Goal: Task Accomplishment & Management: Manage account settings

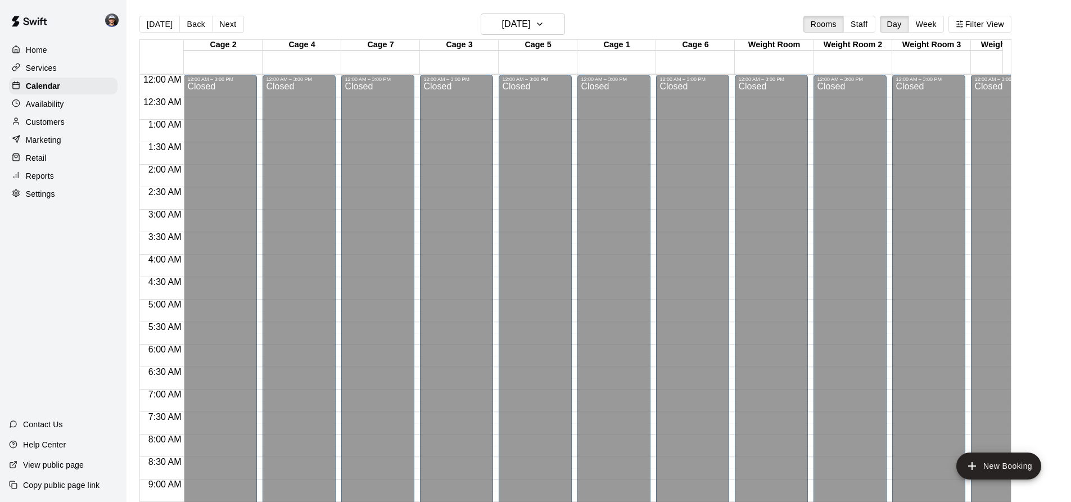
scroll to position [605, 0]
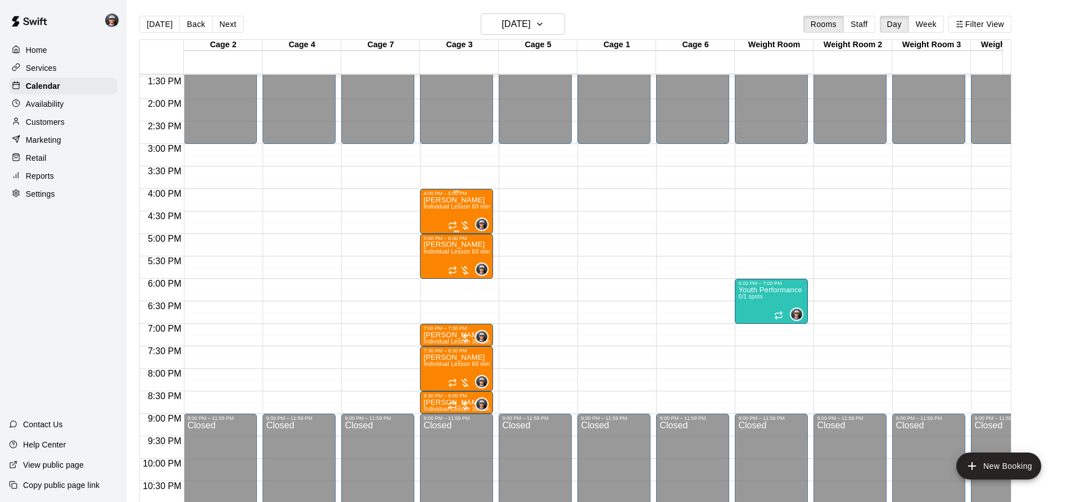
click at [453, 210] on span "Individual Lesson 60 min" at bounding box center [456, 206] width 66 height 6
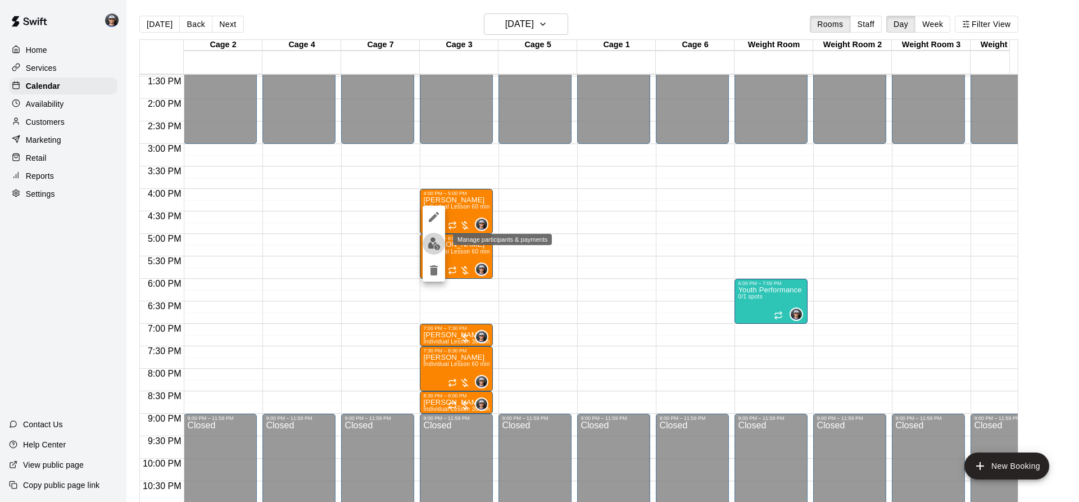
click at [430, 245] on img "edit" at bounding box center [434, 243] width 13 height 13
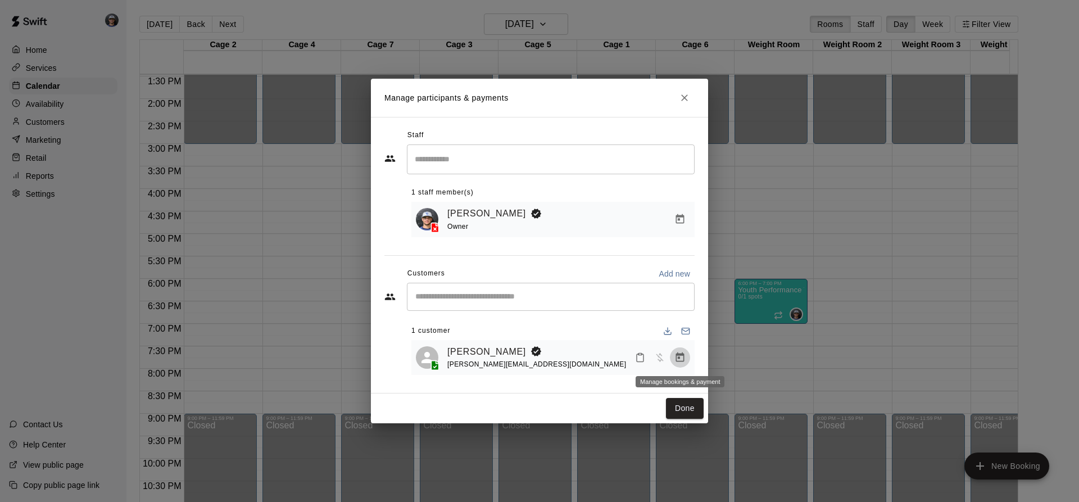
click at [679, 361] on button "Manage bookings & payment" at bounding box center [680, 357] width 20 height 20
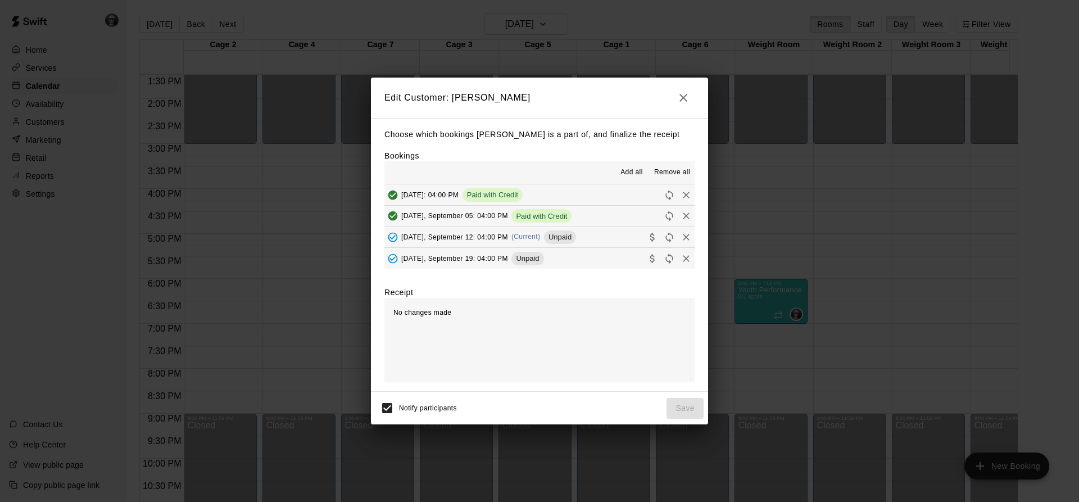
click at [550, 231] on div "Unpaid" at bounding box center [560, 236] width 32 height 13
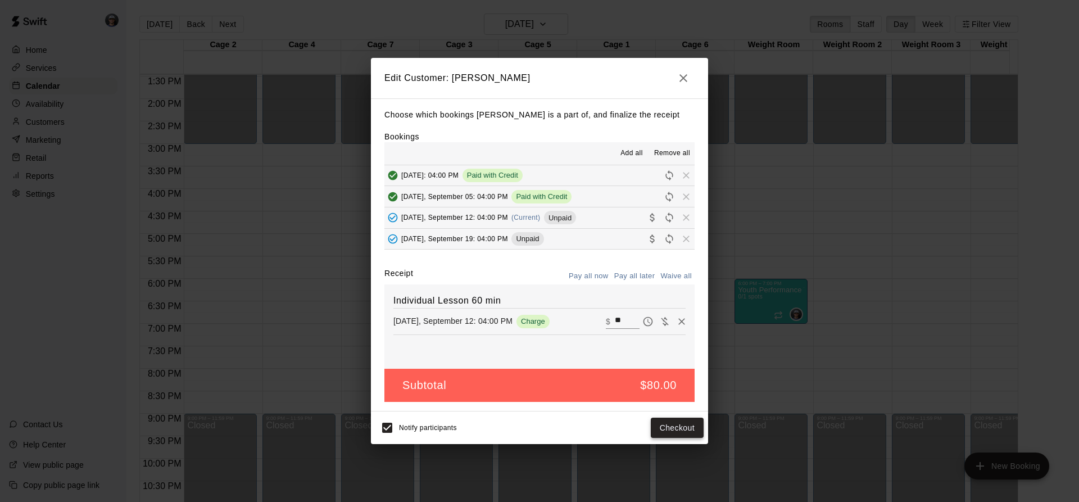
click at [668, 426] on button "Checkout" at bounding box center [677, 428] width 53 height 21
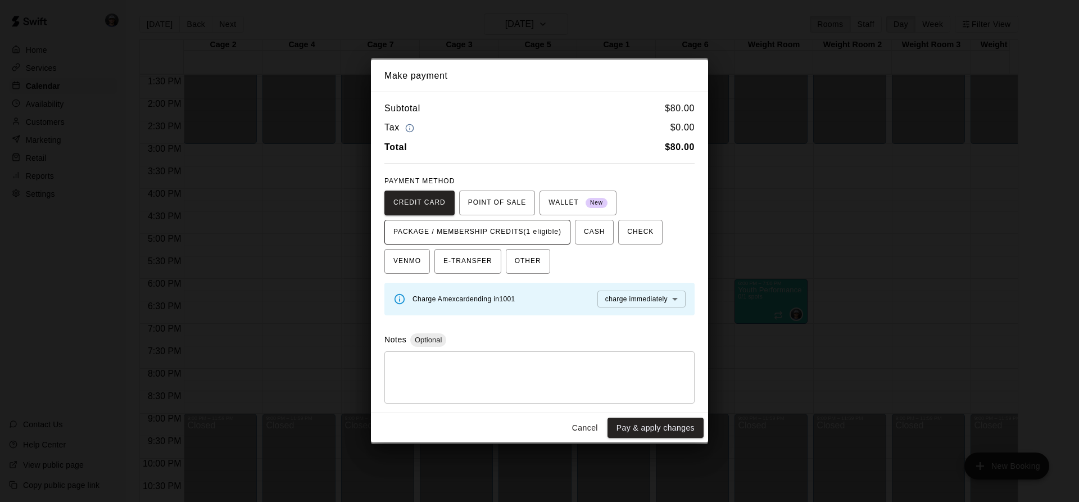
click at [549, 234] on span "PACKAGE / MEMBERSHIP CREDITS (1 eligible)" at bounding box center [478, 232] width 168 height 18
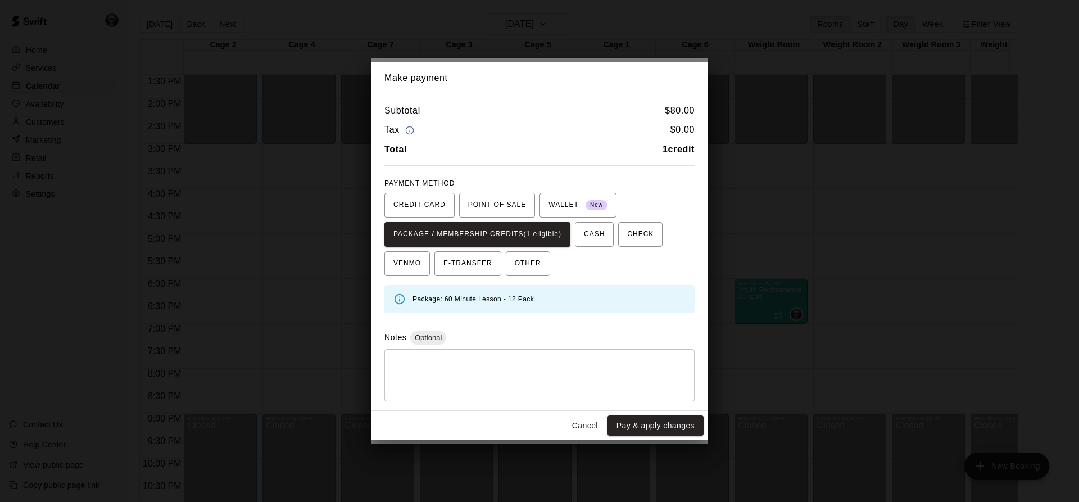
drag, startPoint x: 662, startPoint y: 434, endPoint x: 662, endPoint y: 442, distance: 7.9
click at [662, 442] on div "Make payment Subtotal $ 80.00 Tax $ 0.00 Total 1 credit PAYMENT METHOD CREDIT C…" at bounding box center [539, 251] width 1079 height 502
click at [676, 423] on button "Pay & apply changes" at bounding box center [656, 425] width 96 height 21
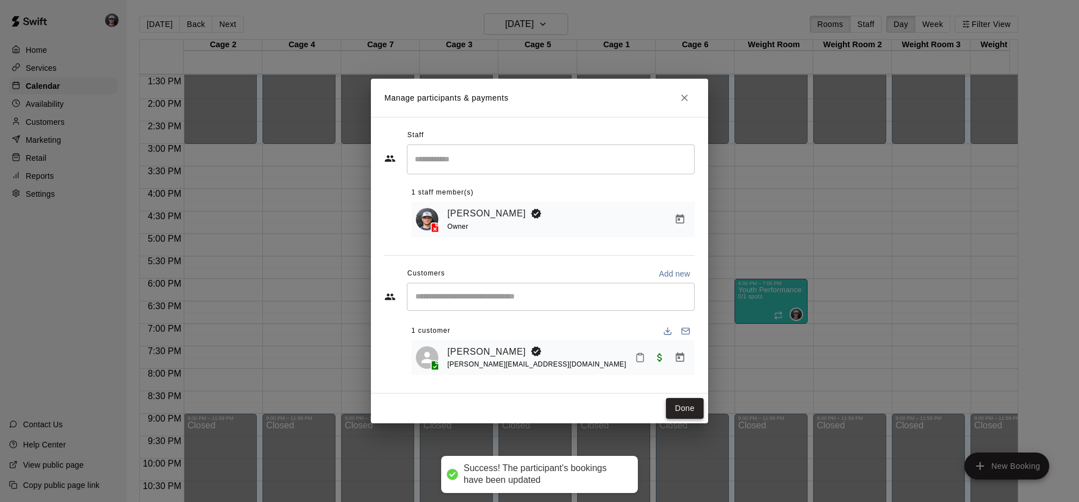
click at [690, 415] on button "Done" at bounding box center [685, 408] width 38 height 21
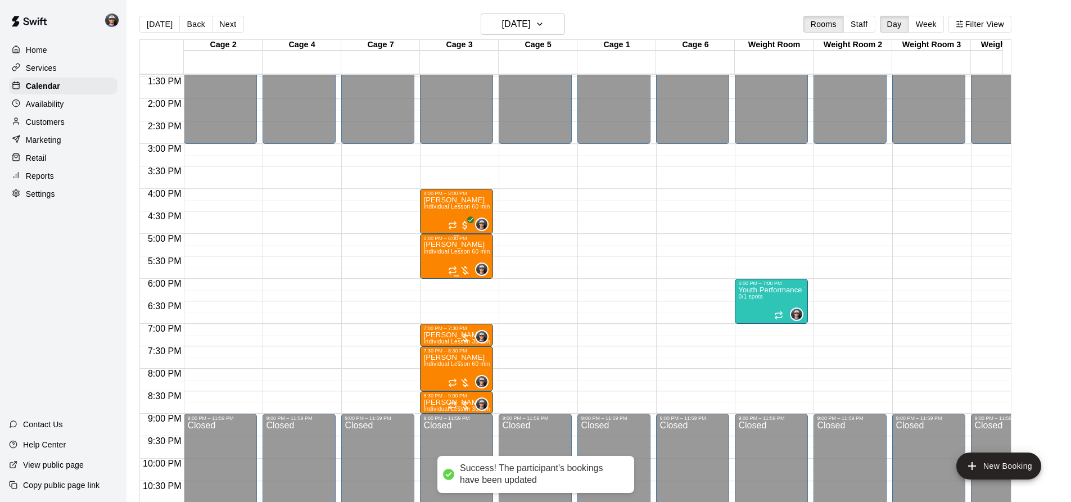
click at [464, 254] on span "Individual Lesson 60 min" at bounding box center [456, 251] width 66 height 6
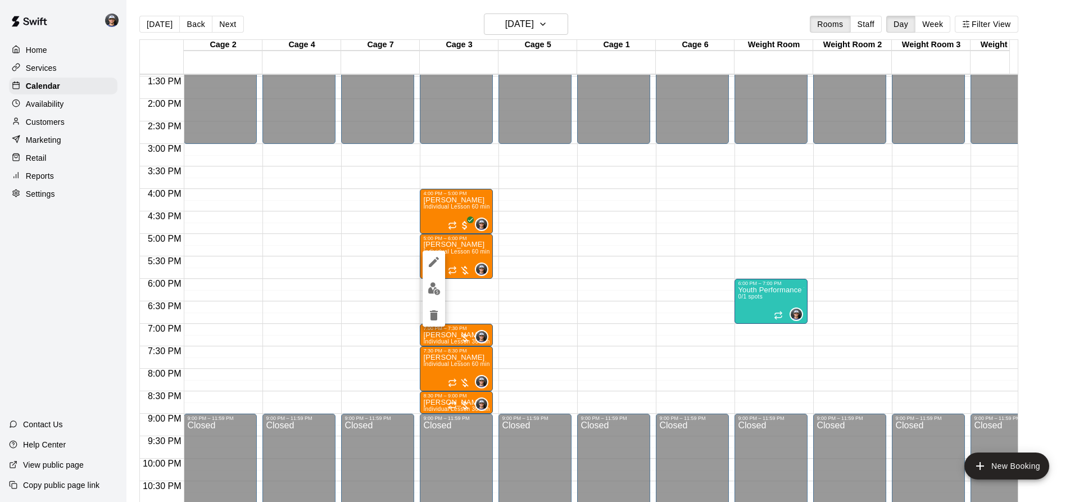
click at [435, 286] on img "edit" at bounding box center [434, 288] width 13 height 13
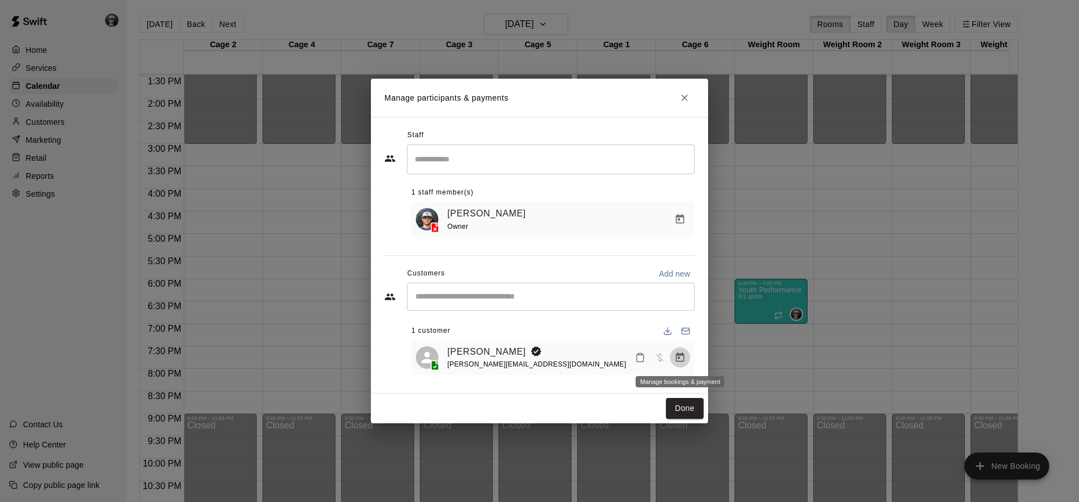
click at [682, 351] on button "Manage bookings & payment" at bounding box center [680, 357] width 20 height 20
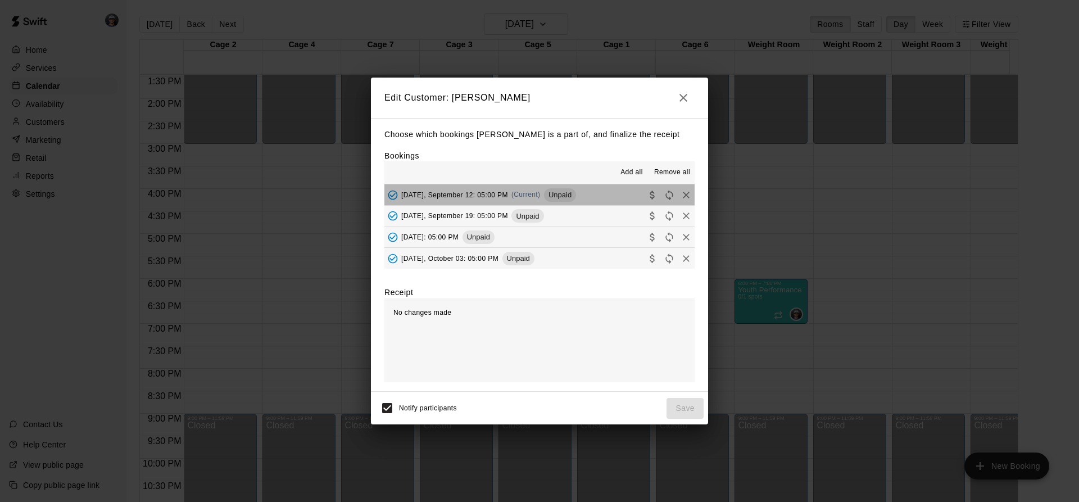
click at [544, 198] on span "Unpaid" at bounding box center [560, 195] width 32 height 8
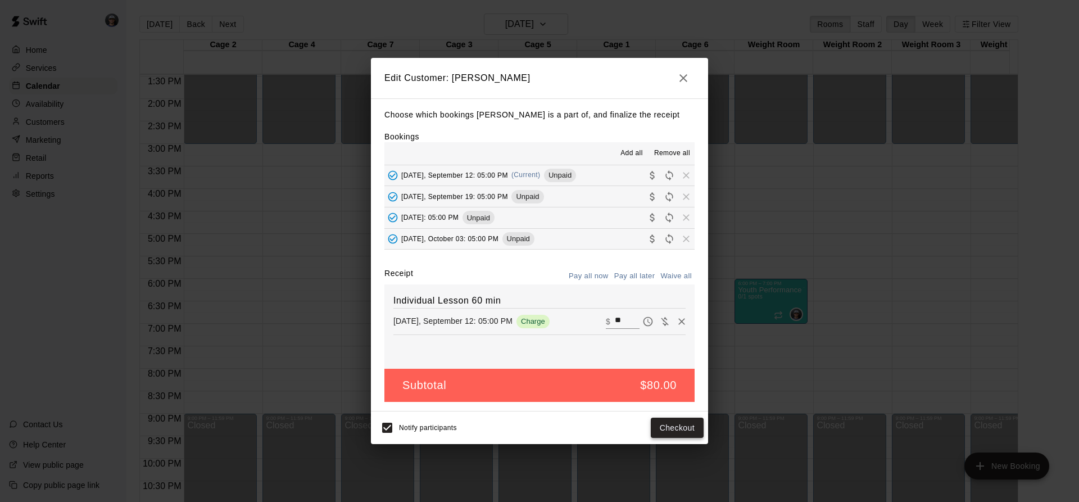
click at [666, 426] on button "Checkout" at bounding box center [677, 428] width 53 height 21
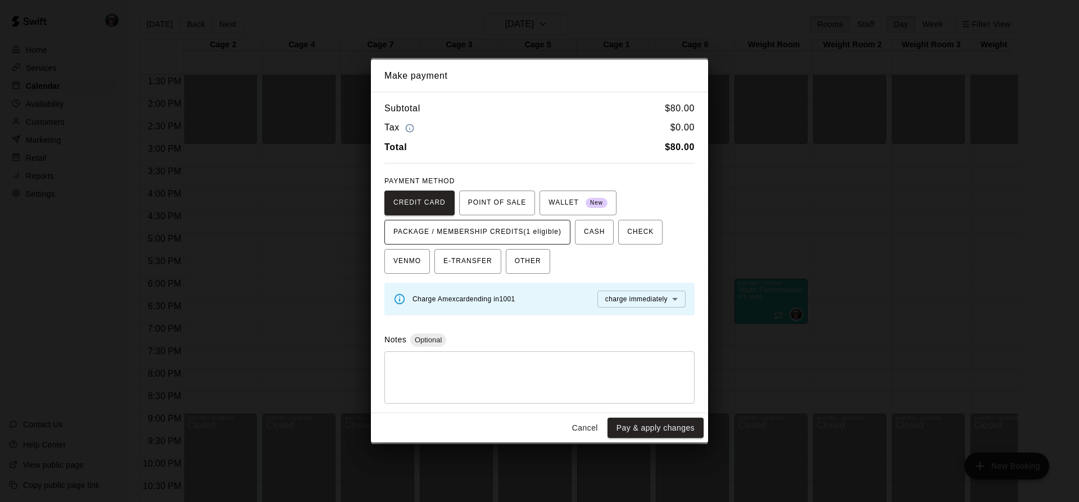
click at [549, 236] on span "PACKAGE / MEMBERSHIP CREDITS (1 eligible)" at bounding box center [478, 232] width 168 height 18
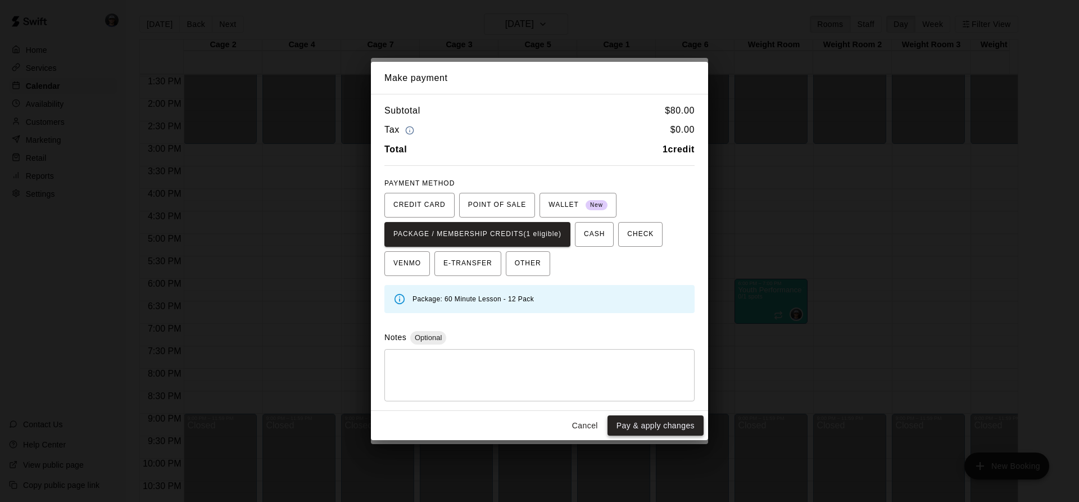
click at [642, 427] on button "Pay & apply changes" at bounding box center [656, 425] width 96 height 21
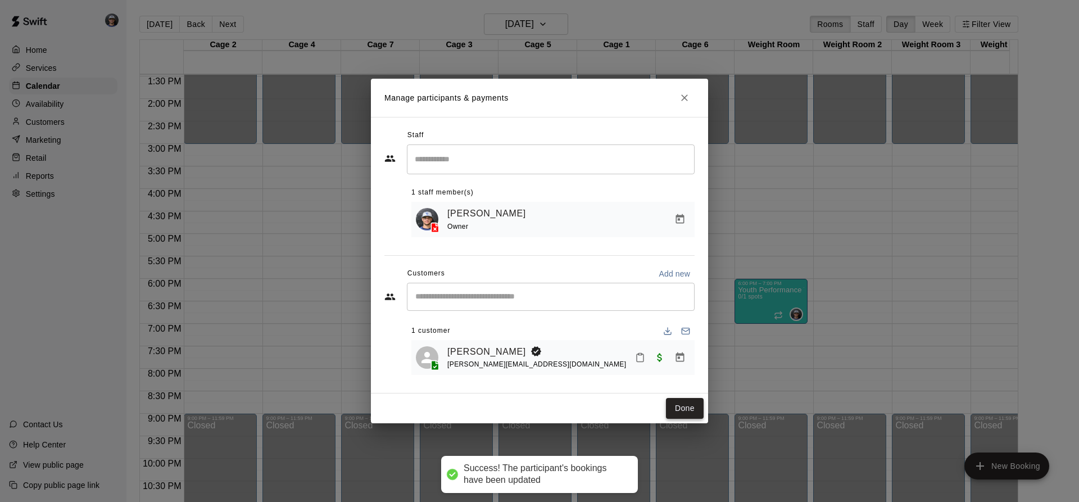
click at [684, 417] on button "Done" at bounding box center [685, 408] width 38 height 21
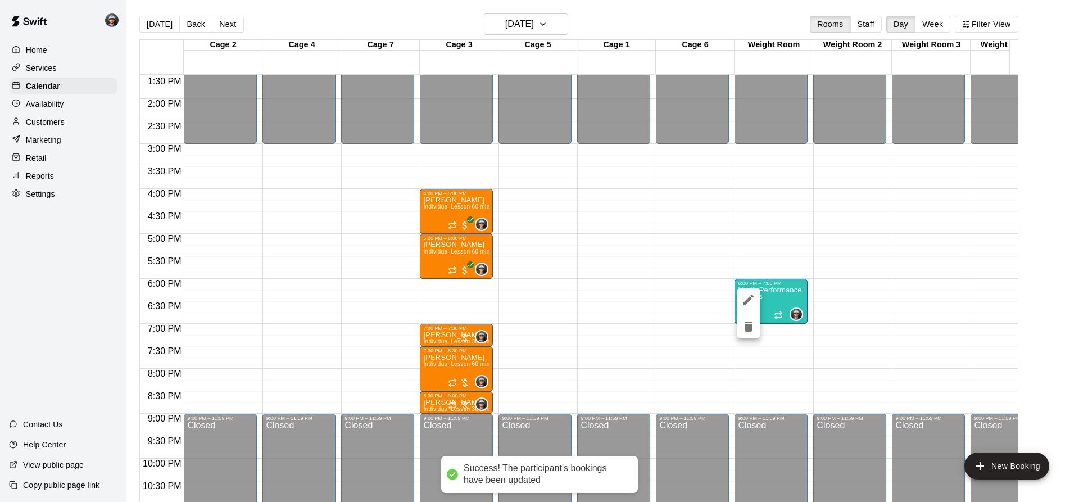
click at [793, 286] on div at bounding box center [539, 251] width 1079 height 502
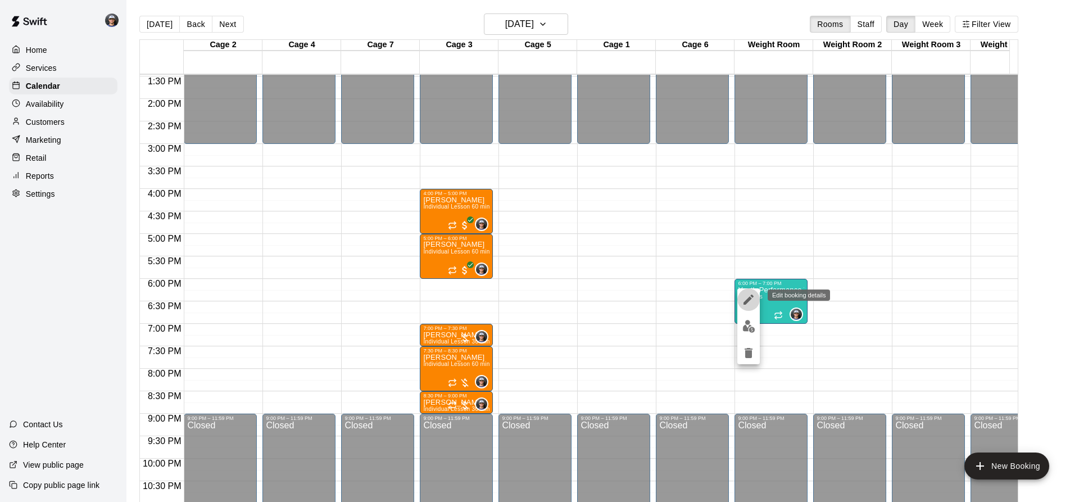
click at [759, 302] on button "edit" at bounding box center [749, 299] width 22 height 22
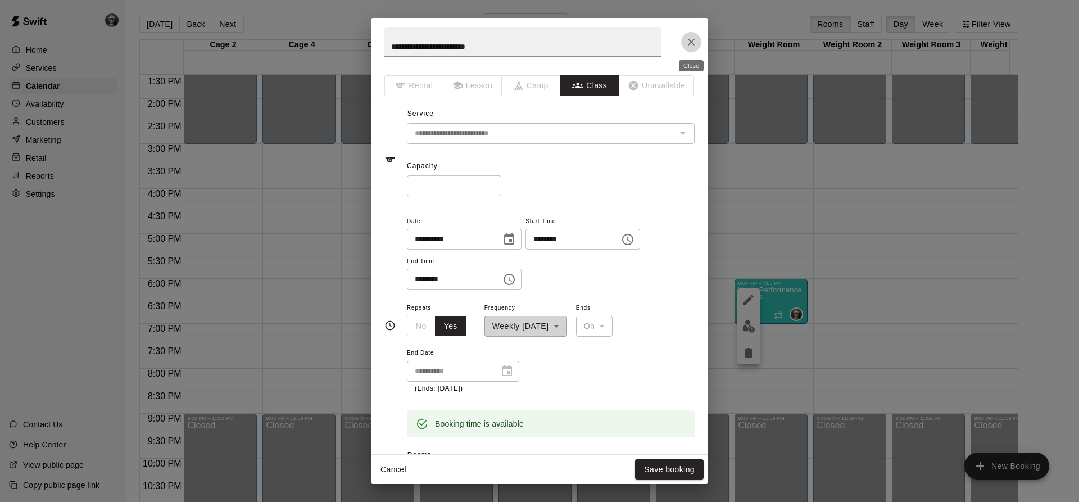
click at [697, 46] on button "Close" at bounding box center [691, 42] width 20 height 20
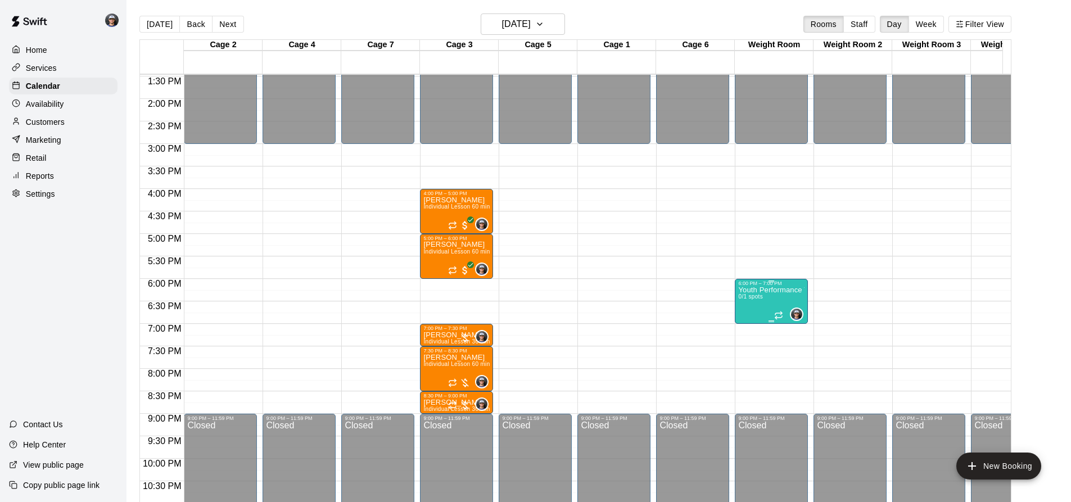
click at [755, 290] on p "Youth Performance Training" at bounding box center [771, 290] width 66 height 0
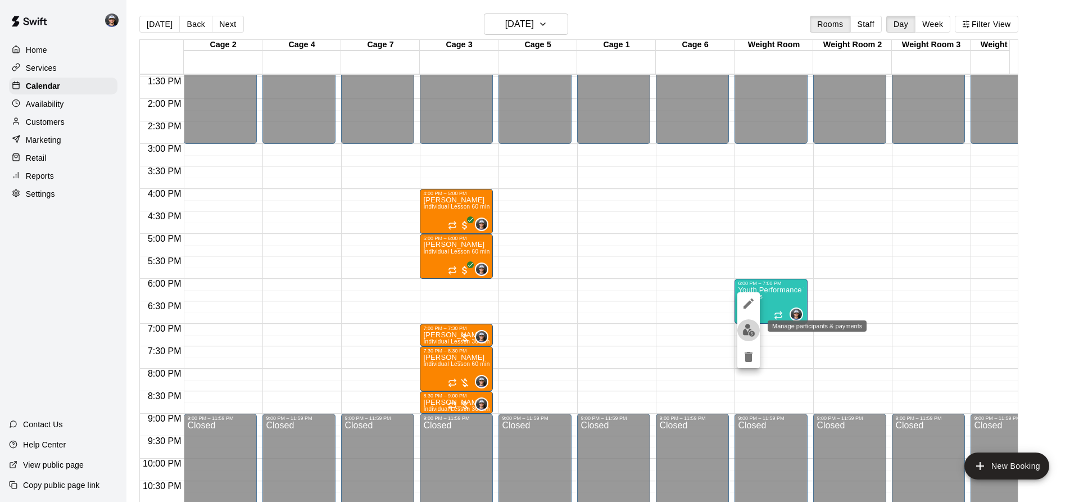
click at [750, 326] on img "edit" at bounding box center [749, 330] width 13 height 13
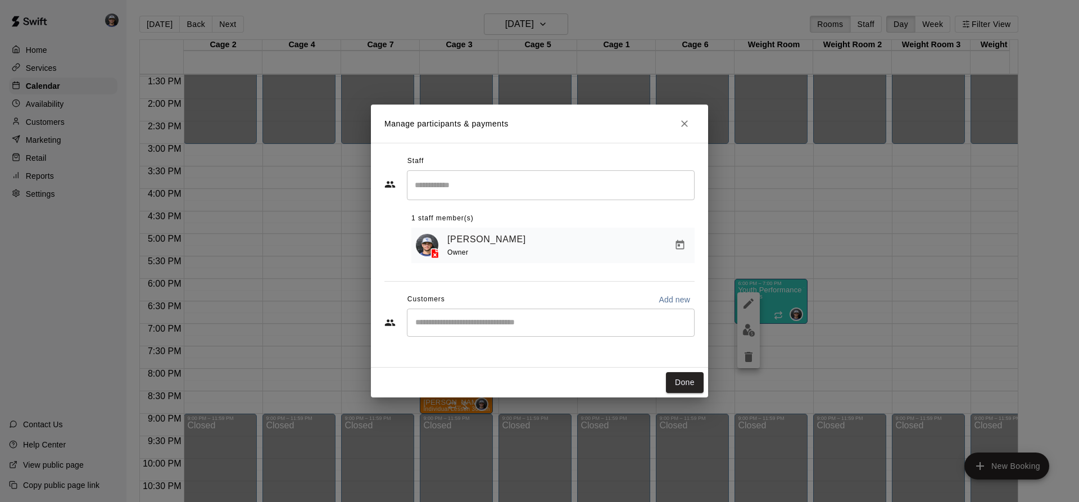
click at [520, 321] on div "​" at bounding box center [551, 323] width 288 height 28
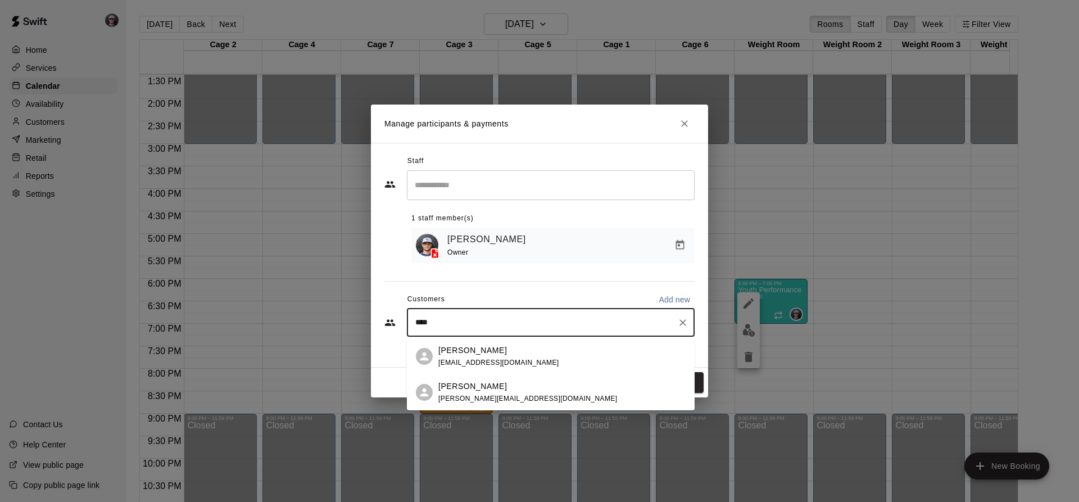
type input "*****"
click at [483, 397] on span "[PERSON_NAME][EMAIL_ADDRESS][DOMAIN_NAME]" at bounding box center [527, 399] width 179 height 8
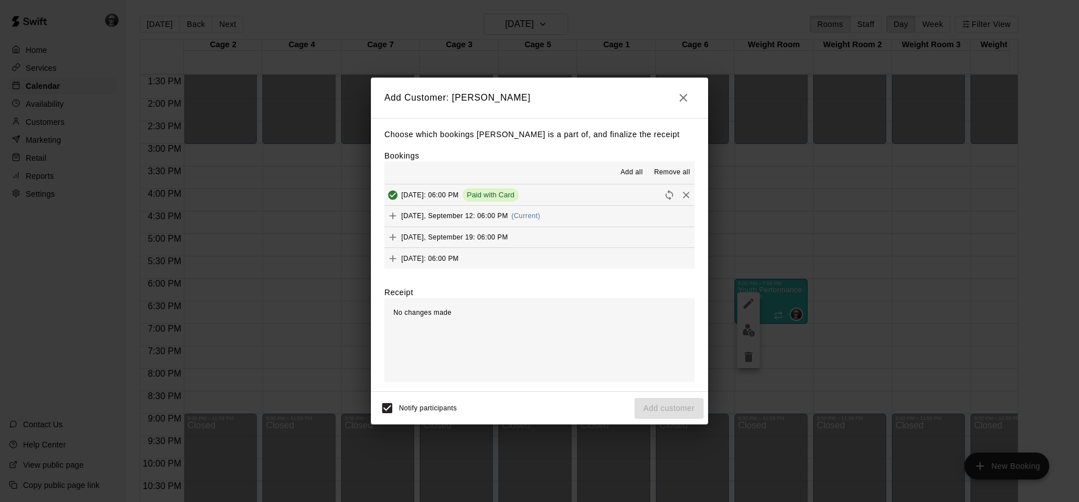
click at [528, 220] on span "(Current)" at bounding box center [526, 216] width 29 height 8
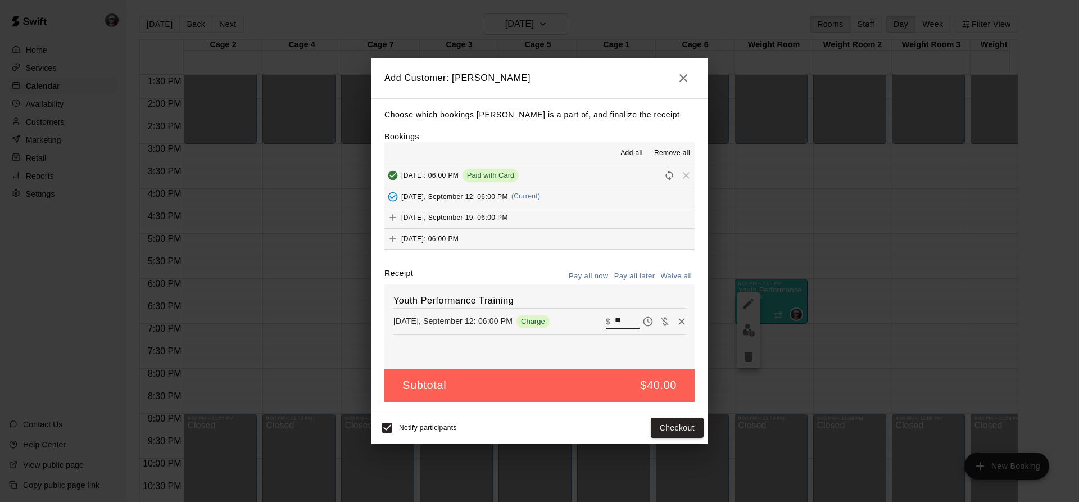
drag, startPoint x: 623, startPoint y: 324, endPoint x: 584, endPoint y: 323, distance: 38.8
click at [585, 323] on div "[DATE], September 12: 06:00 PM Charge ​ $ **" at bounding box center [540, 321] width 292 height 17
type input "**"
click at [682, 429] on button "Checkout" at bounding box center [677, 428] width 53 height 21
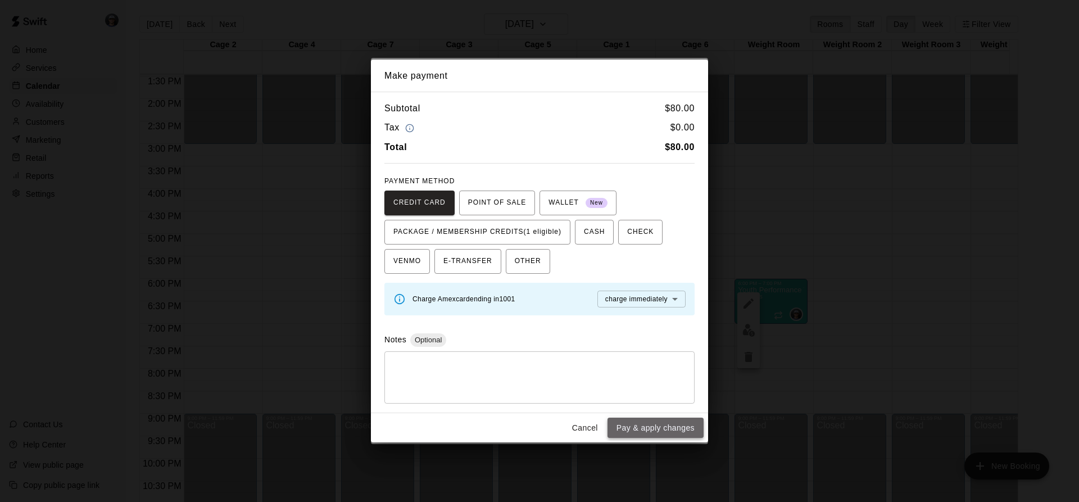
click at [681, 429] on button "Pay & apply changes" at bounding box center [656, 428] width 96 height 21
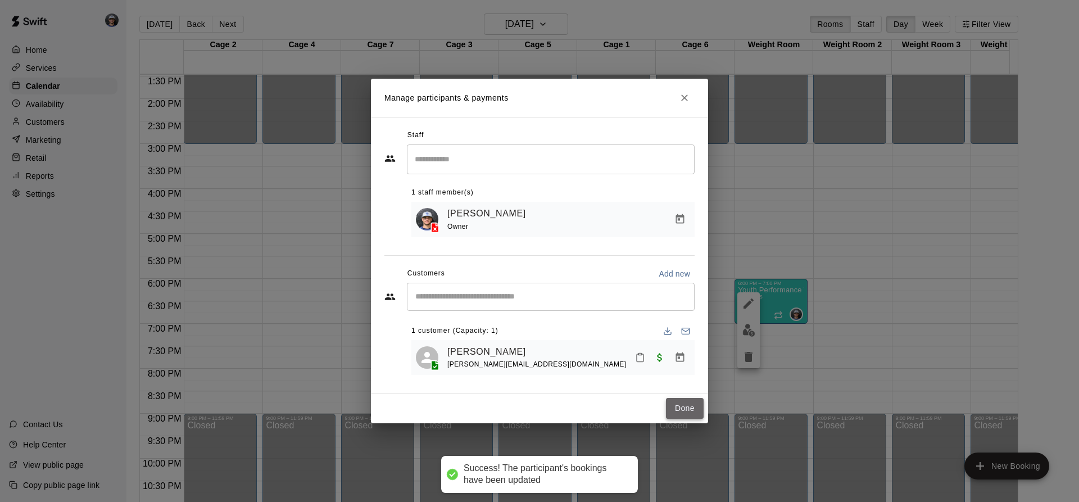
click at [686, 406] on button "Done" at bounding box center [685, 408] width 38 height 21
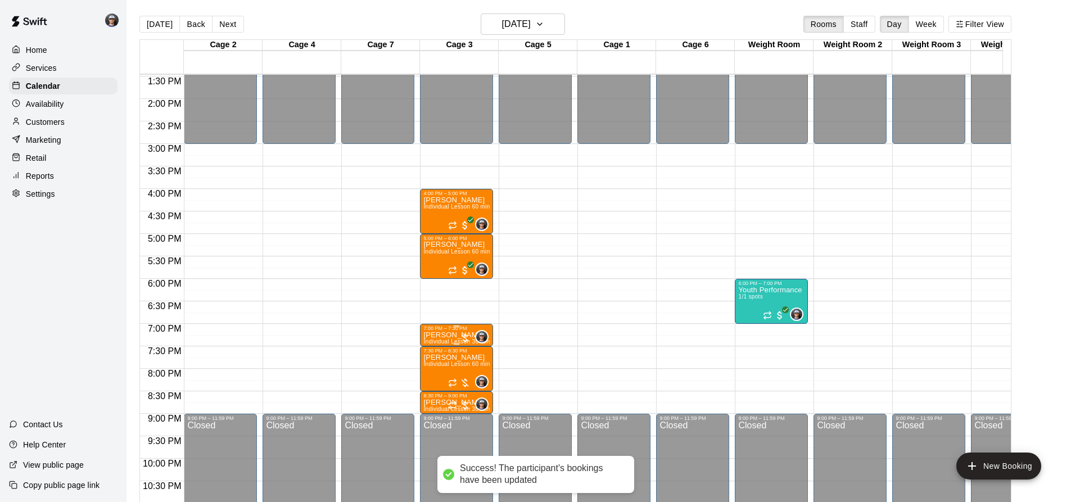
click at [449, 335] on p "[PERSON_NAME]" at bounding box center [456, 335] width 66 height 0
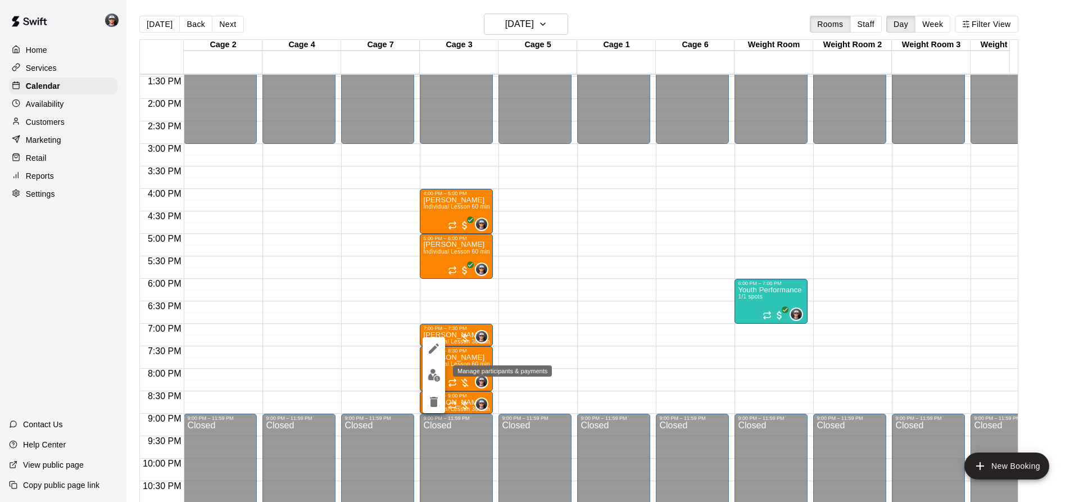
click at [433, 376] on img "edit" at bounding box center [434, 375] width 13 height 13
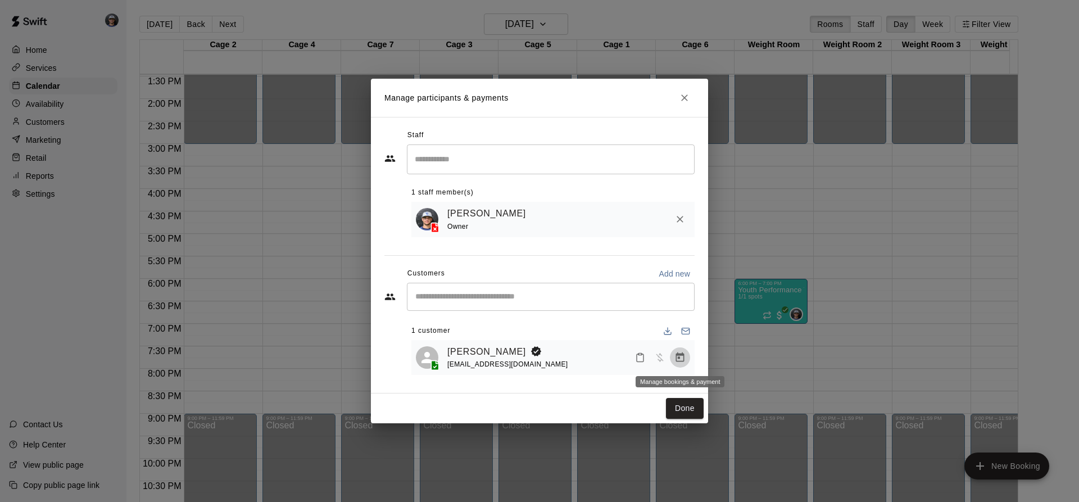
click at [682, 360] on icon "Manage bookings & payment" at bounding box center [680, 357] width 11 height 11
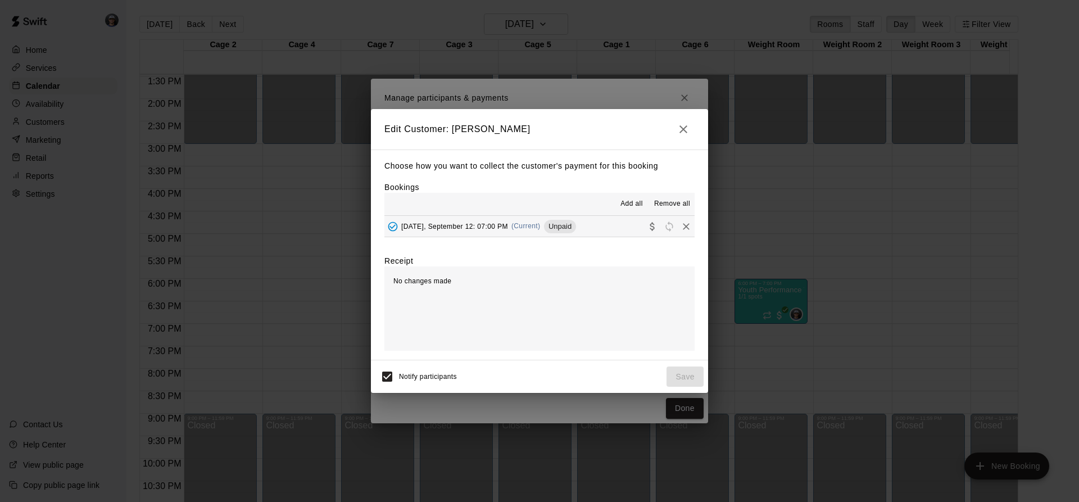
click at [510, 232] on div "[DATE], September 12: 07:00 PM (Current) Unpaid" at bounding box center [481, 226] width 192 height 17
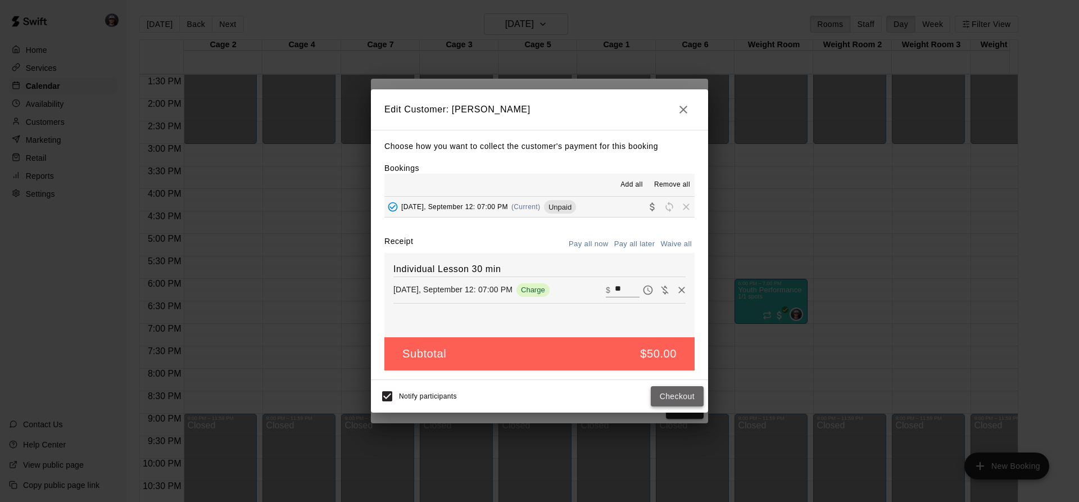
click at [677, 397] on button "Checkout" at bounding box center [677, 396] width 53 height 21
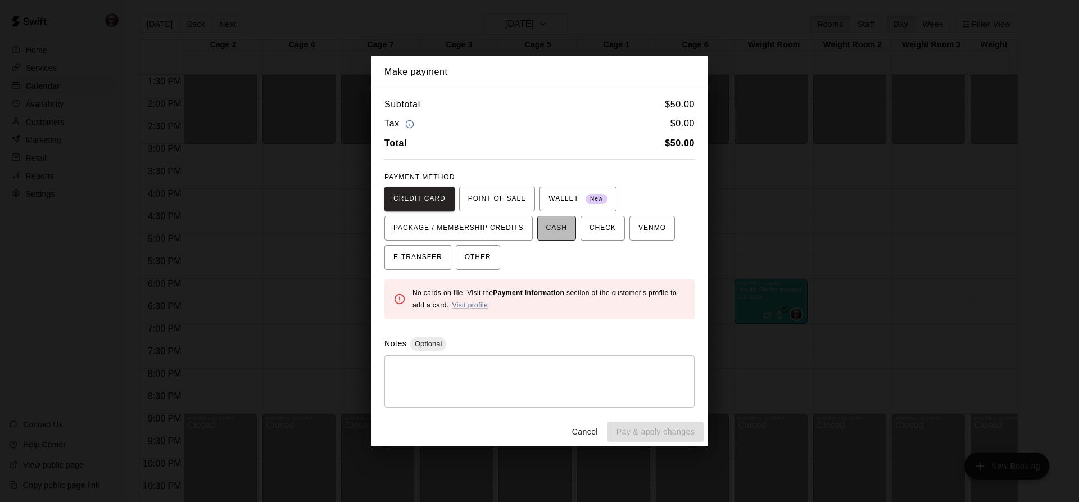
click at [566, 228] on span "CASH" at bounding box center [556, 228] width 21 height 18
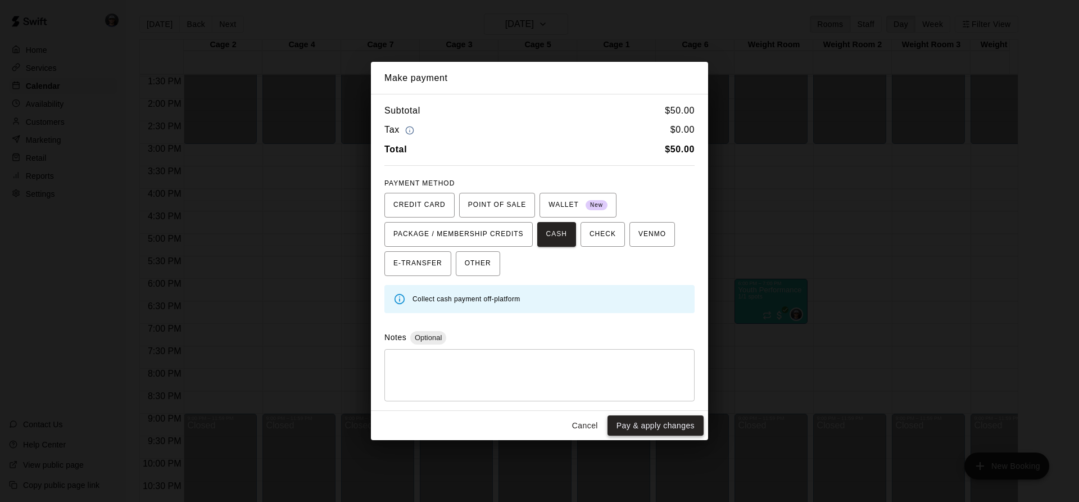
click at [660, 424] on button "Pay & apply changes" at bounding box center [656, 425] width 96 height 21
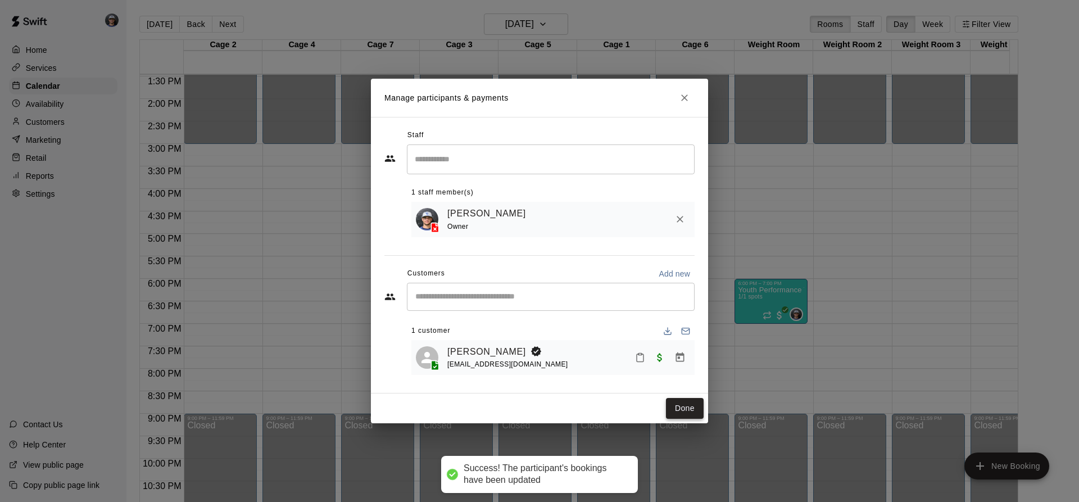
click at [675, 409] on button "Done" at bounding box center [685, 408] width 38 height 21
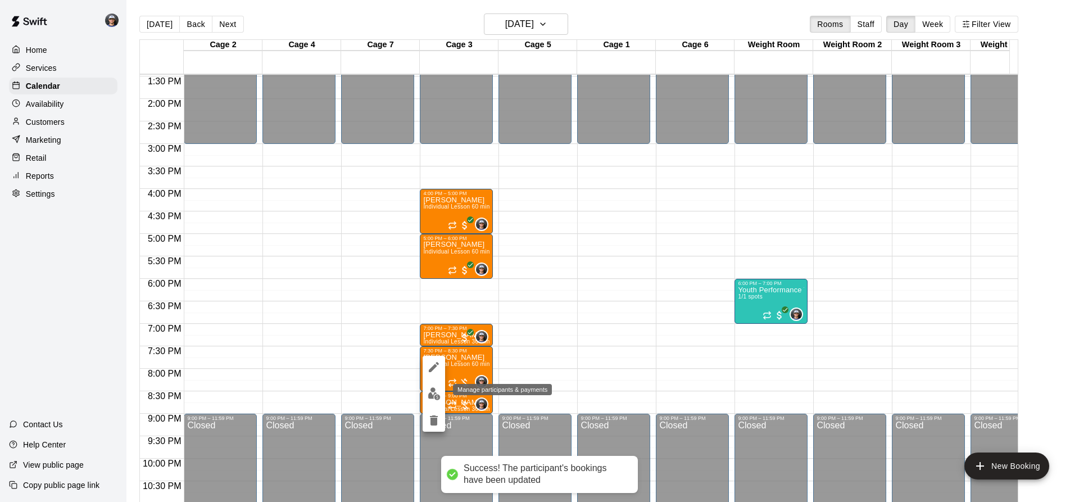
click at [438, 391] on img "edit" at bounding box center [434, 393] width 13 height 13
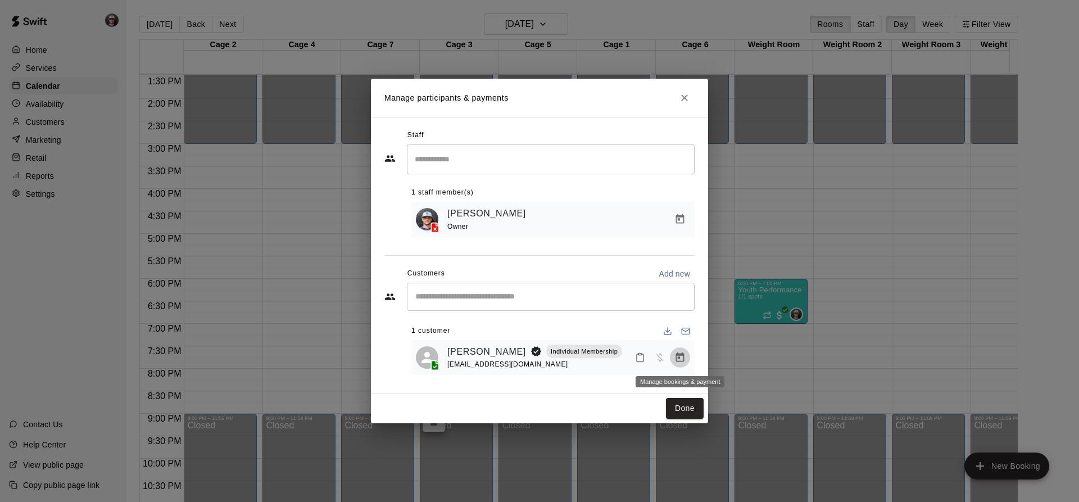
click at [680, 355] on icon "Manage bookings & payment" at bounding box center [680, 357] width 8 height 10
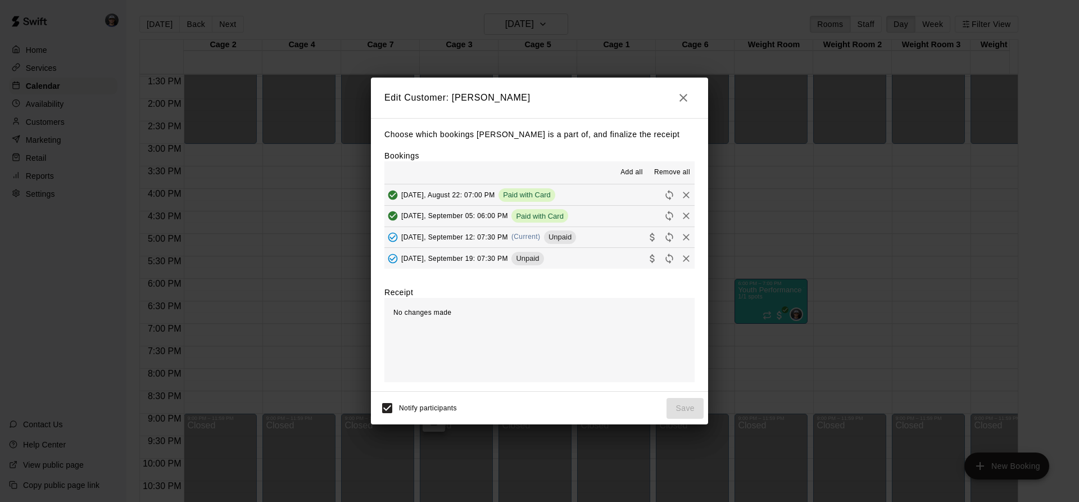
click at [508, 236] on div "[DATE], September 12: 07:30 PM (Current) Unpaid" at bounding box center [481, 237] width 192 height 17
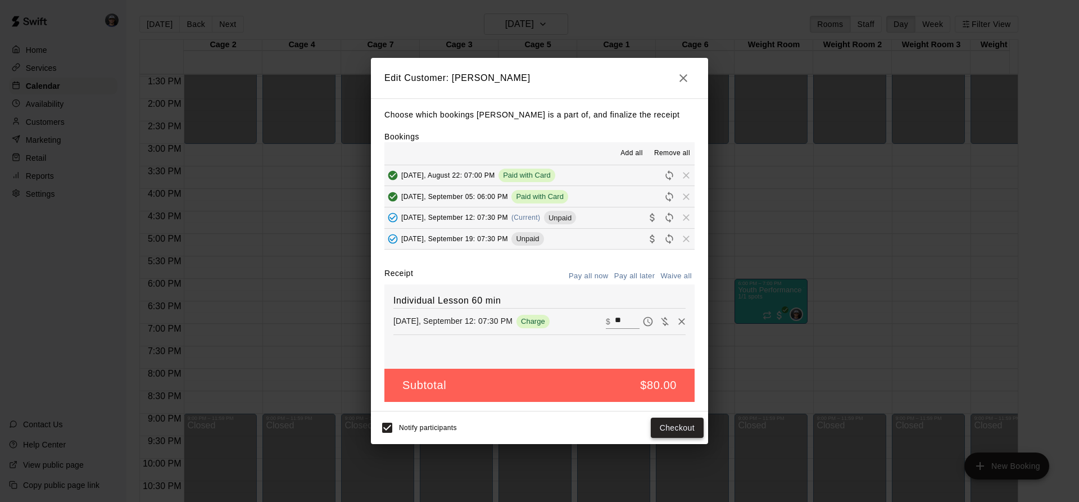
click at [665, 436] on button "Checkout" at bounding box center [677, 428] width 53 height 21
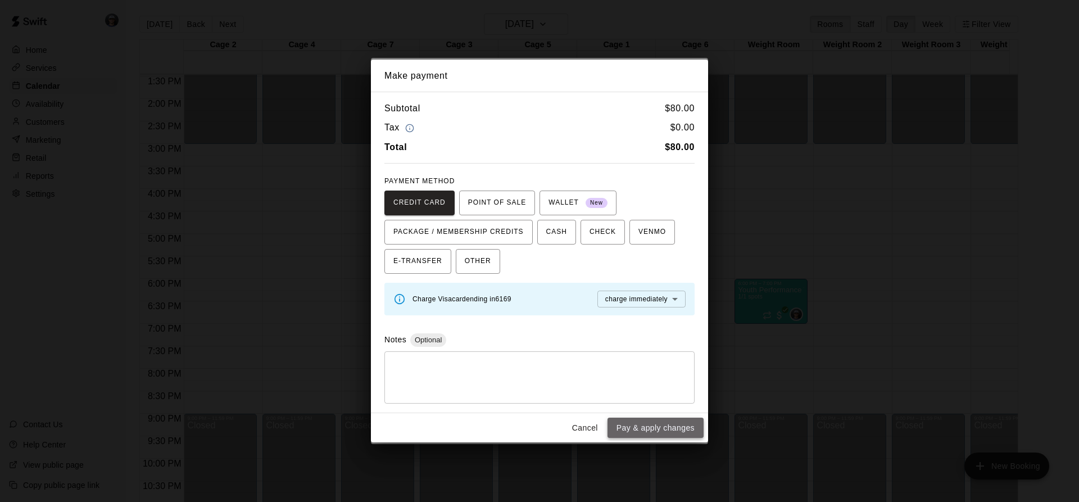
click at [645, 423] on button "Pay & apply changes" at bounding box center [656, 428] width 96 height 21
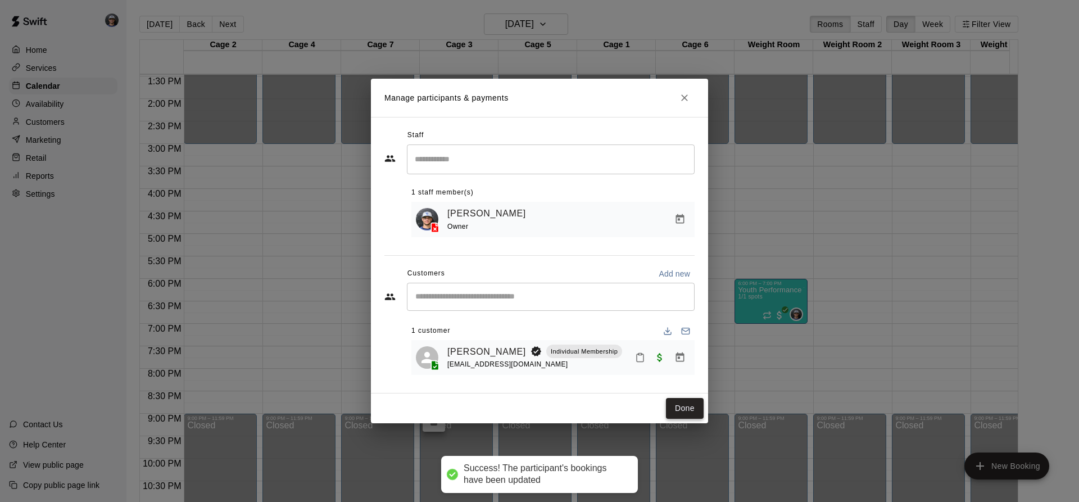
click at [695, 406] on button "Done" at bounding box center [685, 408] width 38 height 21
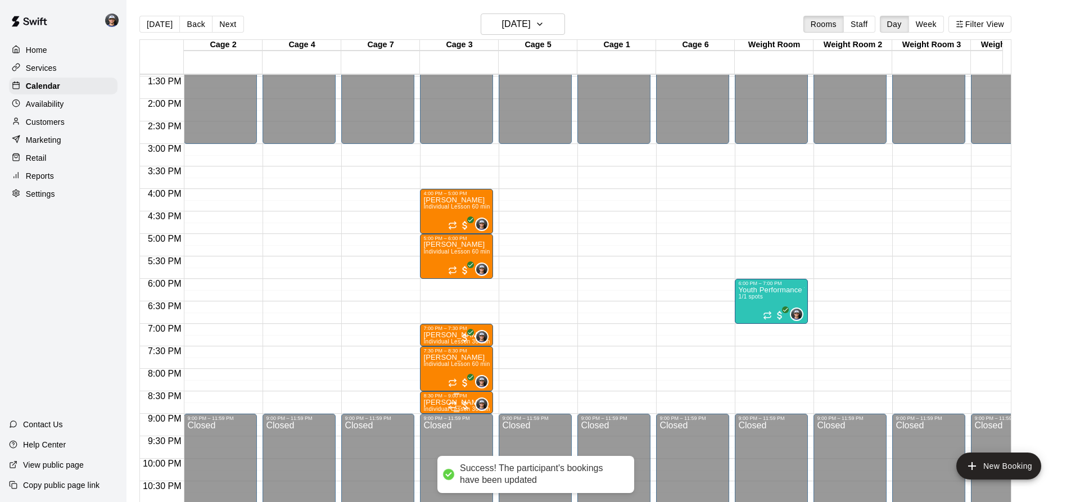
click at [467, 405] on div at bounding box center [459, 405] width 22 height 11
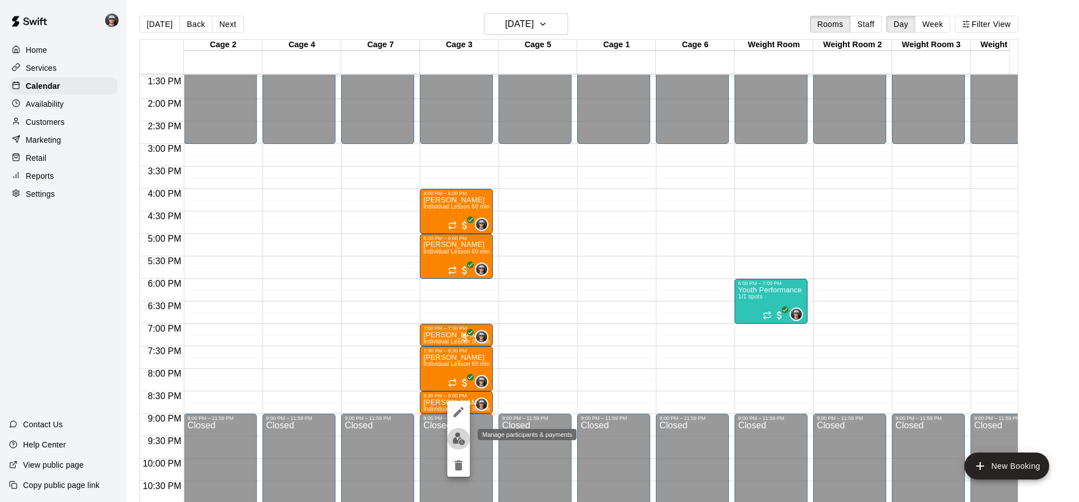
click at [461, 437] on img "edit" at bounding box center [459, 438] width 13 height 13
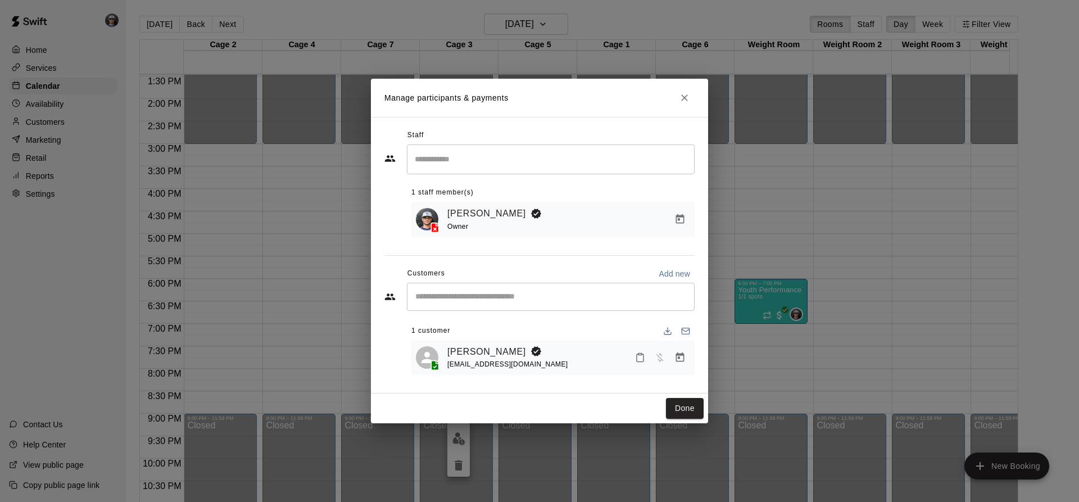
click at [687, 359] on button "Manage bookings & payment" at bounding box center [680, 357] width 20 height 20
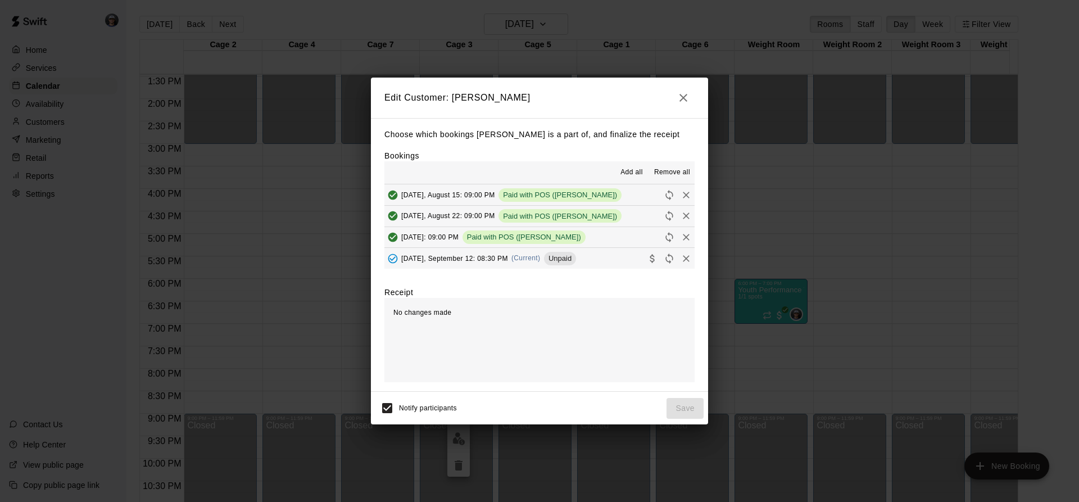
click at [530, 257] on span "(Current)" at bounding box center [526, 258] width 29 height 8
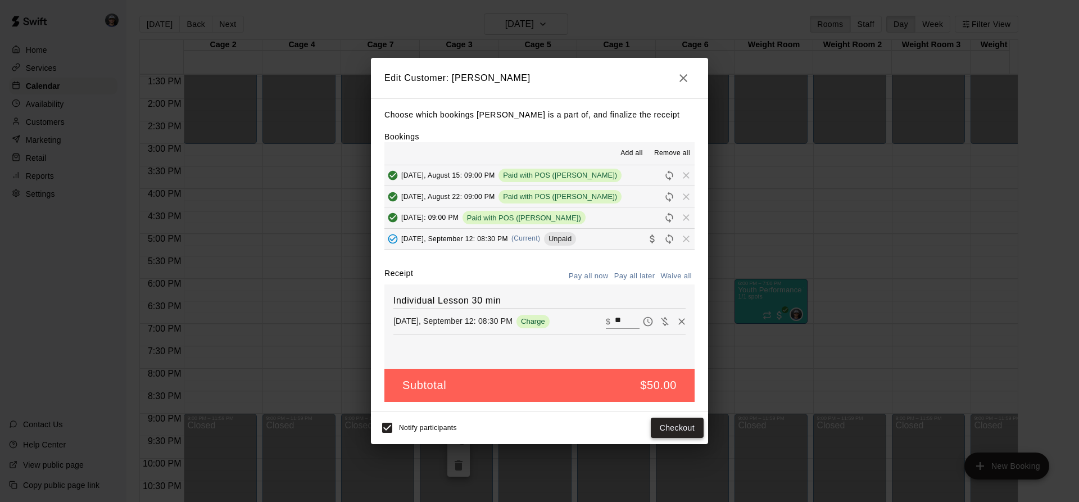
click at [666, 427] on button "Checkout" at bounding box center [677, 428] width 53 height 21
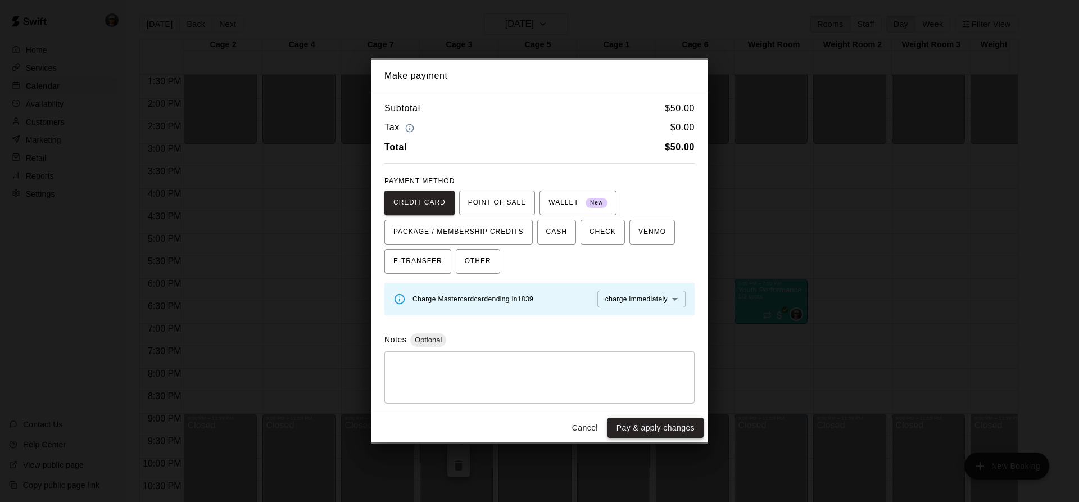
click at [665, 427] on button "Pay & apply changes" at bounding box center [656, 428] width 96 height 21
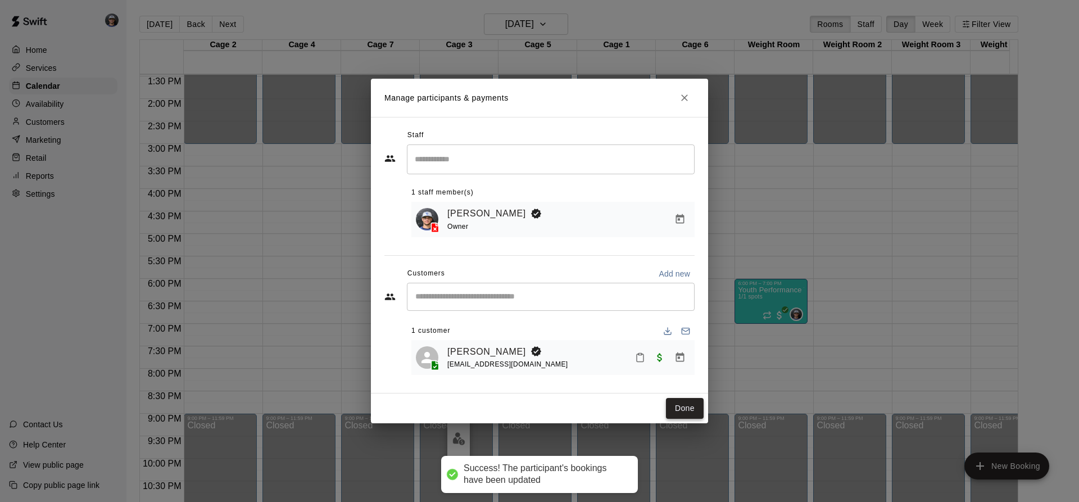
click at [682, 413] on button "Done" at bounding box center [685, 408] width 38 height 21
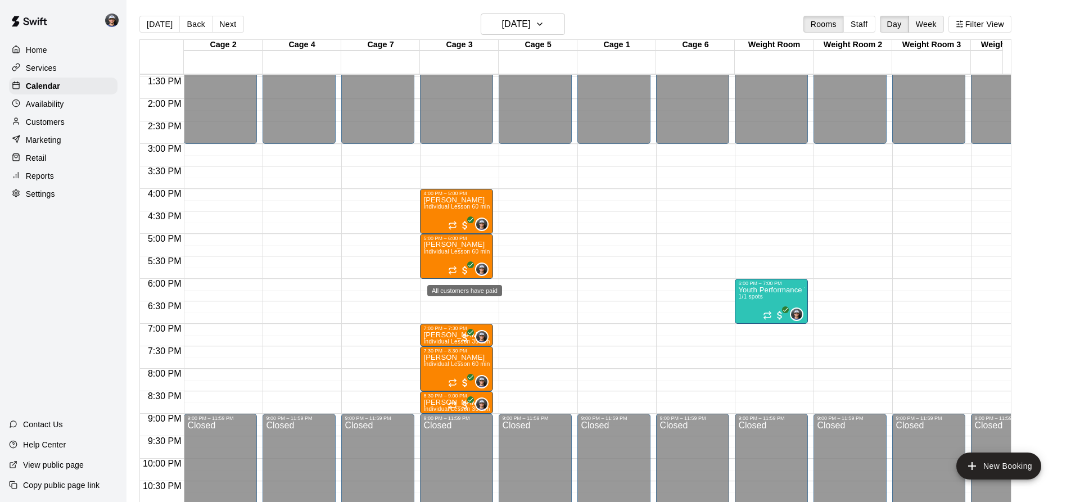
click at [928, 21] on button "Week" at bounding box center [925, 24] width 35 height 17
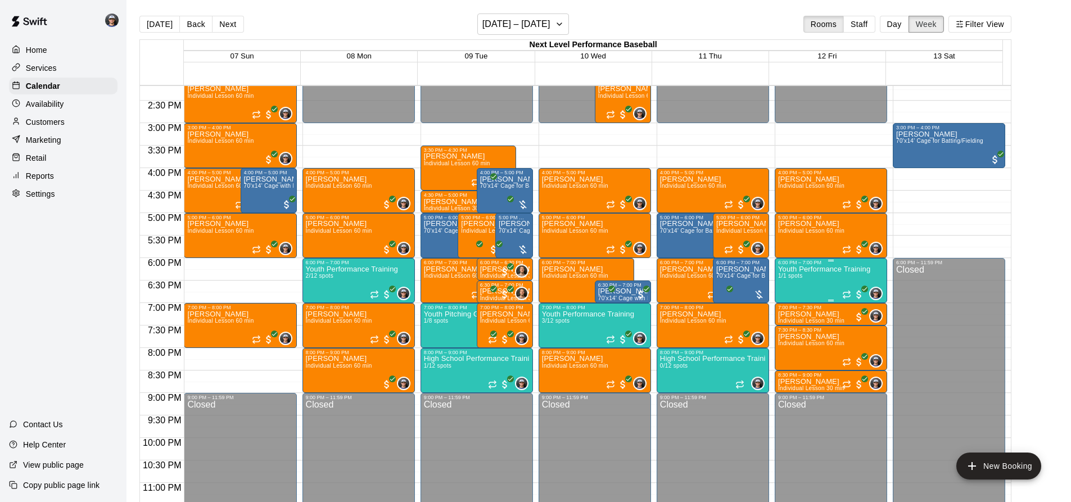
scroll to position [649, 0]
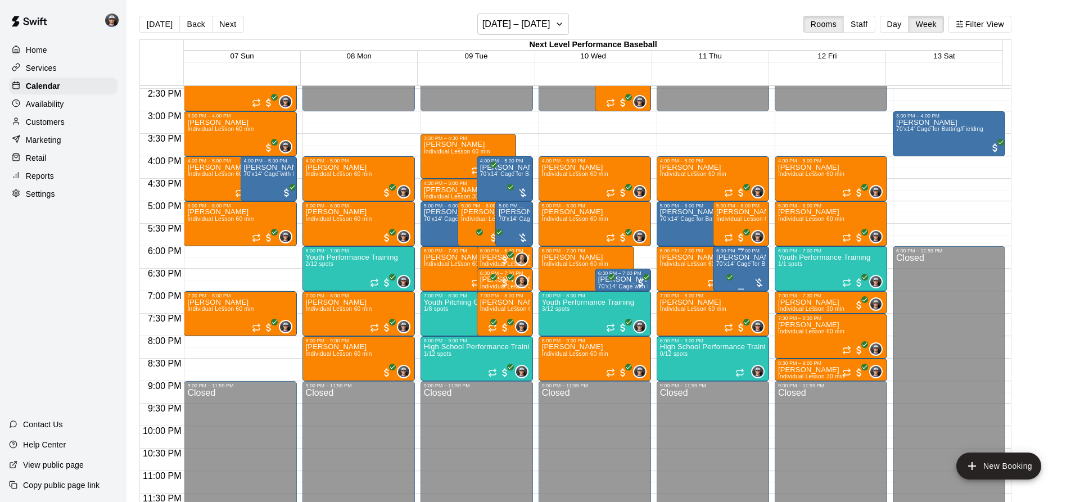
click at [762, 266] on span "70'x14' Cage for Batting/Fielding" at bounding box center [759, 264] width 87 height 6
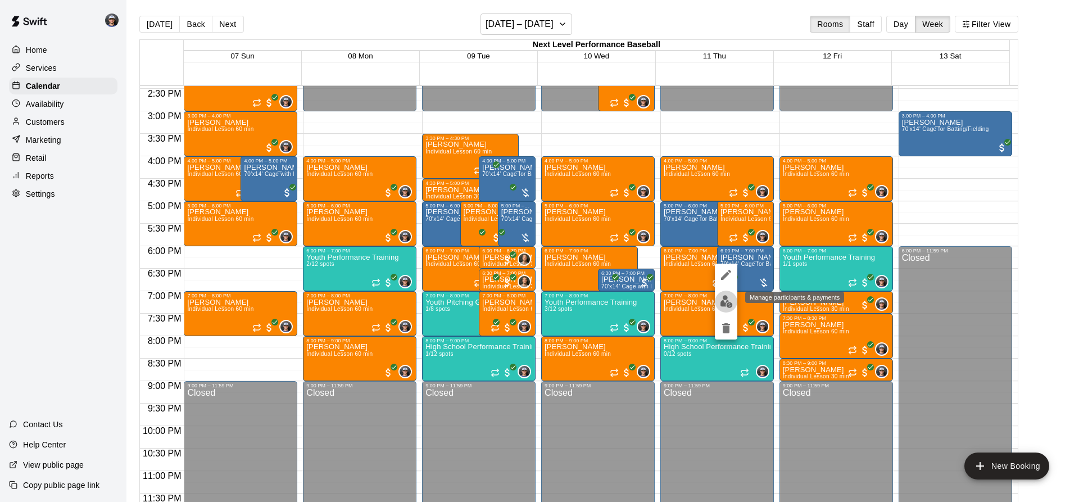
click at [733, 303] on button "edit" at bounding box center [726, 302] width 22 height 22
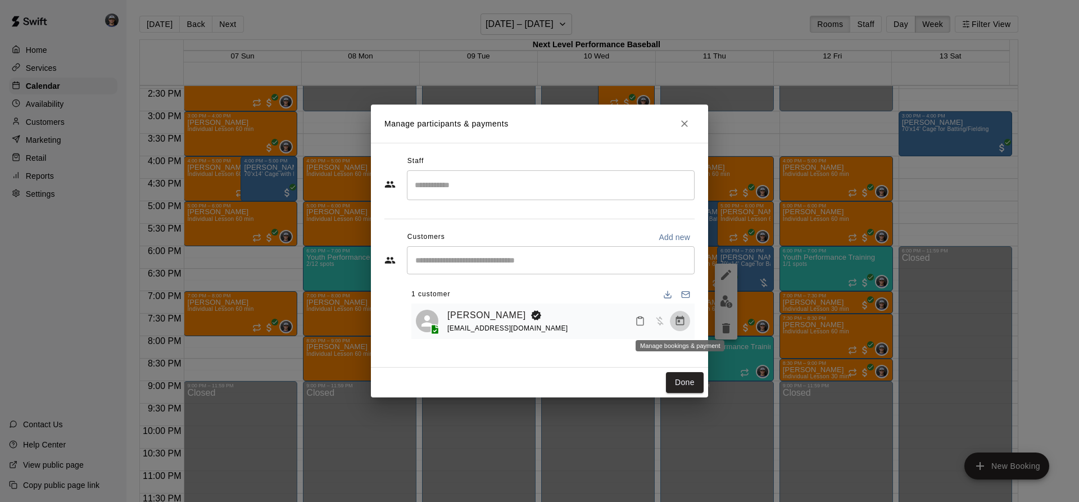
click at [682, 321] on icon "Manage bookings & payment" at bounding box center [680, 320] width 11 height 11
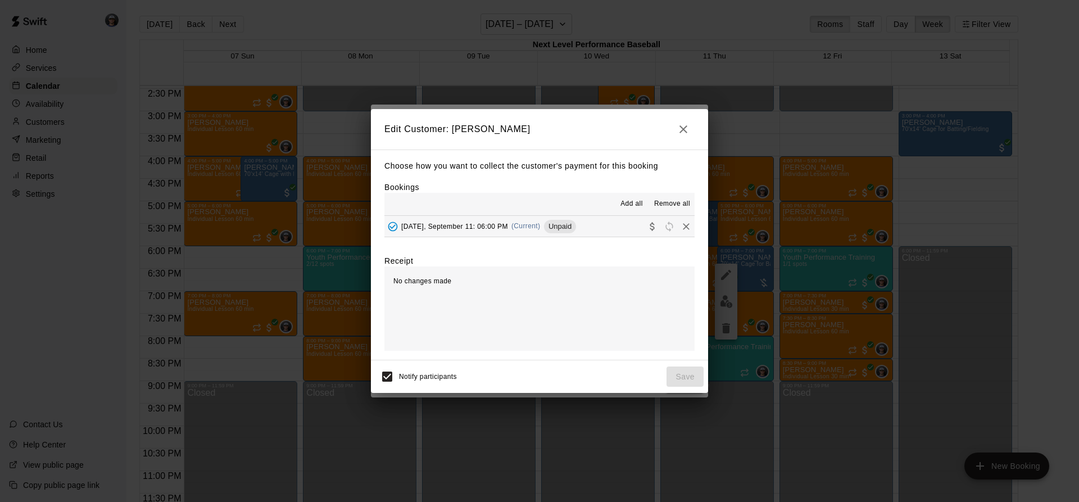
click at [568, 229] on span "Unpaid" at bounding box center [560, 226] width 32 height 8
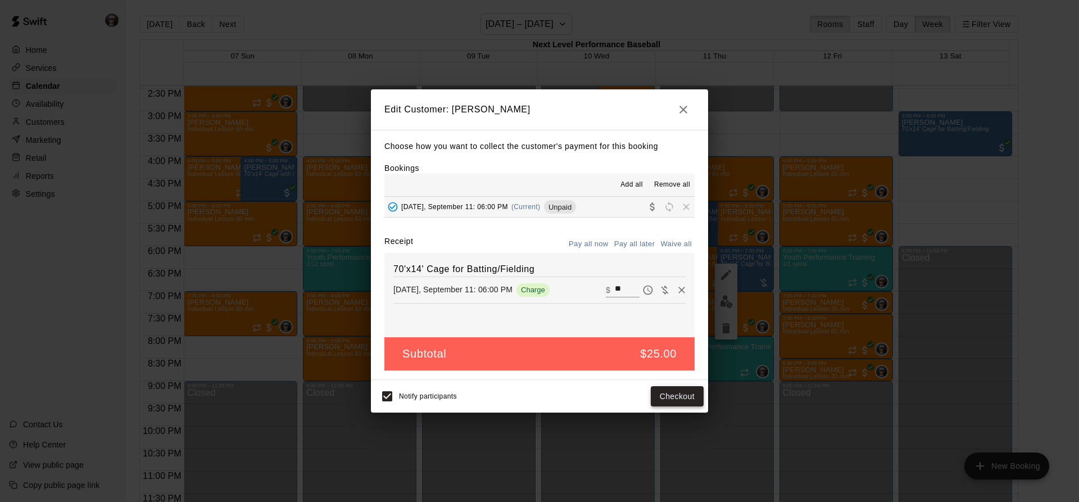
click at [661, 392] on button "Checkout" at bounding box center [677, 396] width 53 height 21
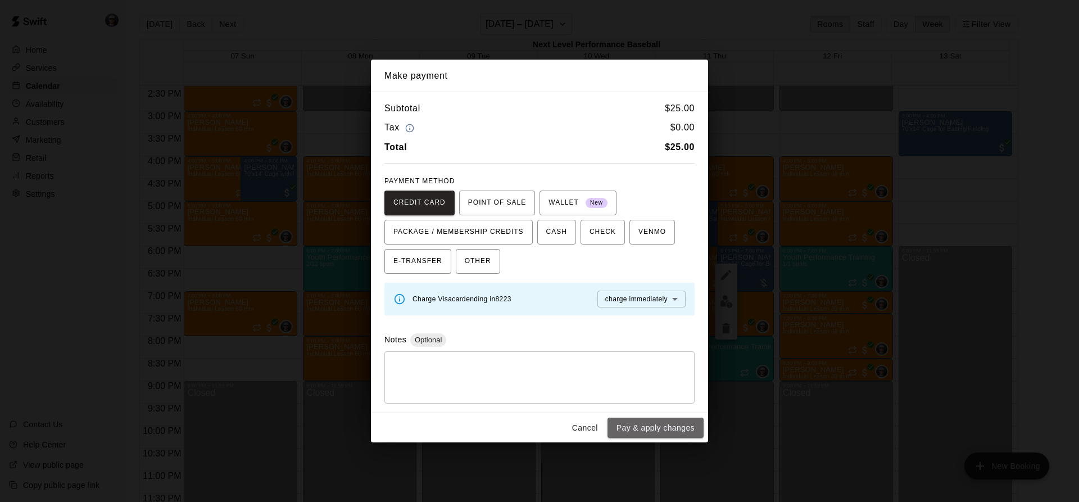
click at [646, 427] on button "Pay & apply changes" at bounding box center [656, 428] width 96 height 21
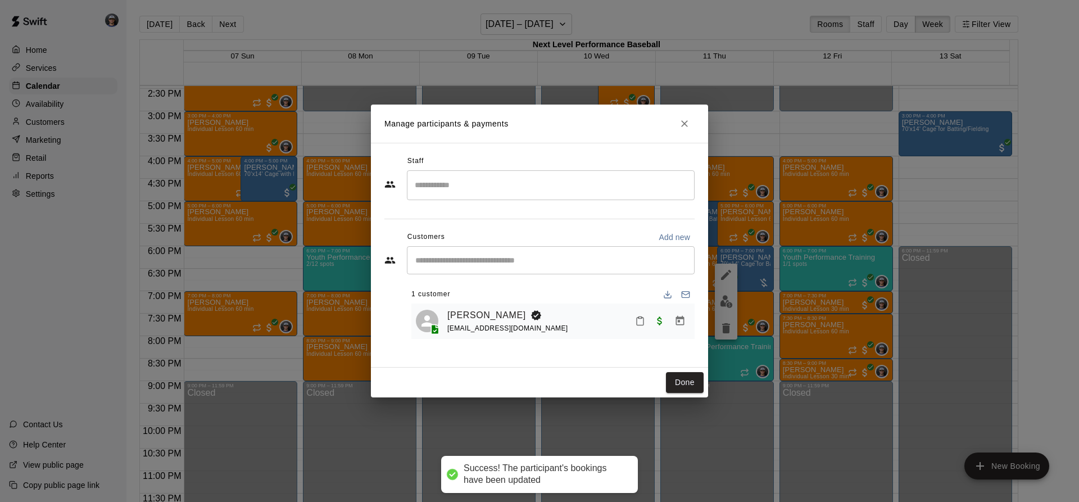
drag, startPoint x: 688, startPoint y: 367, endPoint x: 685, endPoint y: 381, distance: 14.5
click at [688, 369] on div "Manage participants & payments Staff ​ Customers Add new ​ 1 customer [PERSON_N…" at bounding box center [539, 251] width 337 height 293
click at [685, 381] on button "Done" at bounding box center [685, 382] width 38 height 21
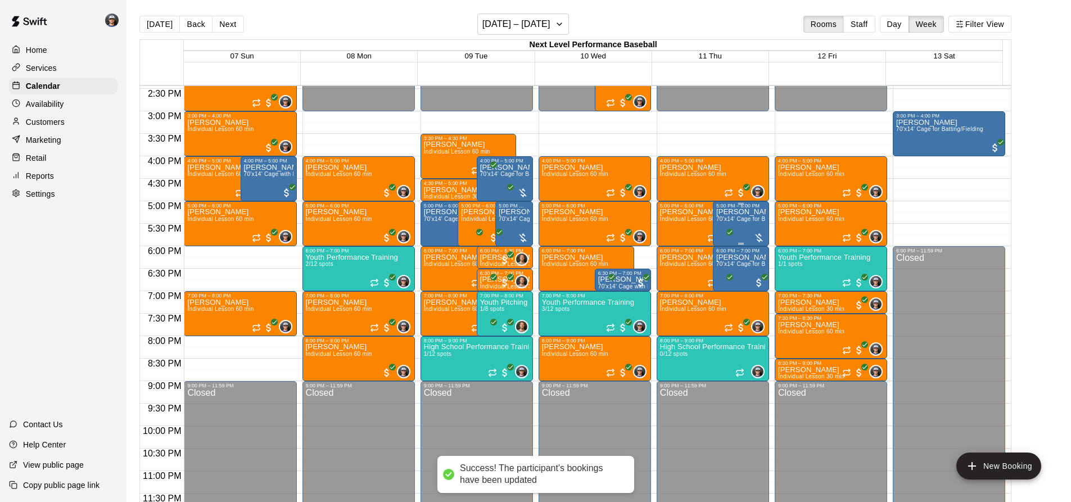
click at [741, 222] on span "70'x14' Cage for Batting/Fielding" at bounding box center [759, 219] width 87 height 6
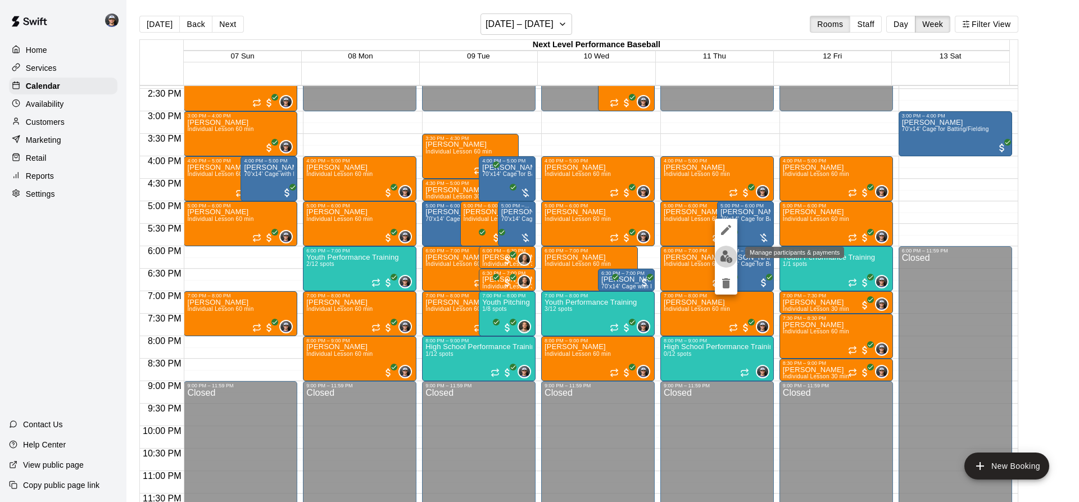
click at [731, 252] on img "edit" at bounding box center [726, 256] width 13 height 13
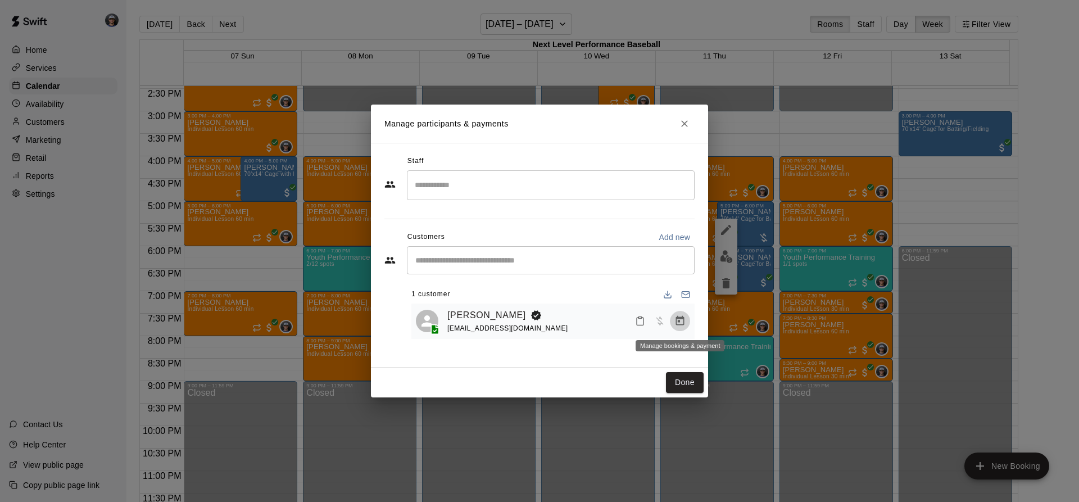
click at [675, 324] on icon "Manage bookings & payment" at bounding box center [680, 320] width 11 height 11
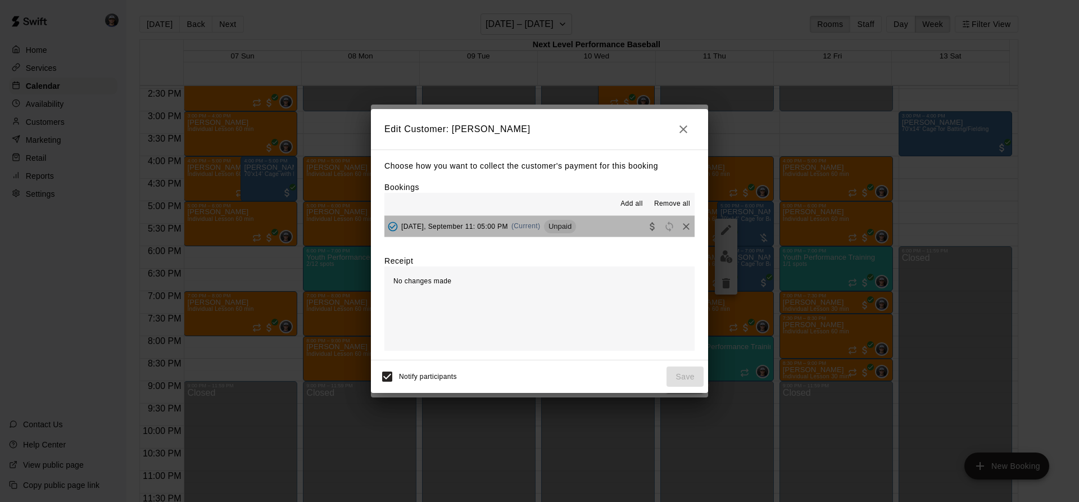
click at [605, 223] on button "[DATE], September 11: 05:00 PM (Current) Unpaid" at bounding box center [540, 226] width 310 height 21
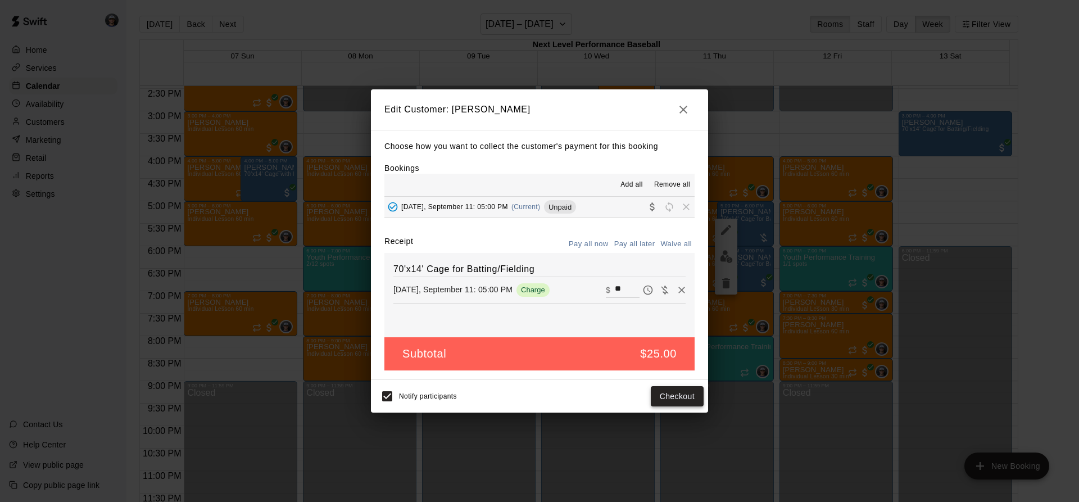
click at [667, 392] on button "Checkout" at bounding box center [677, 396] width 53 height 21
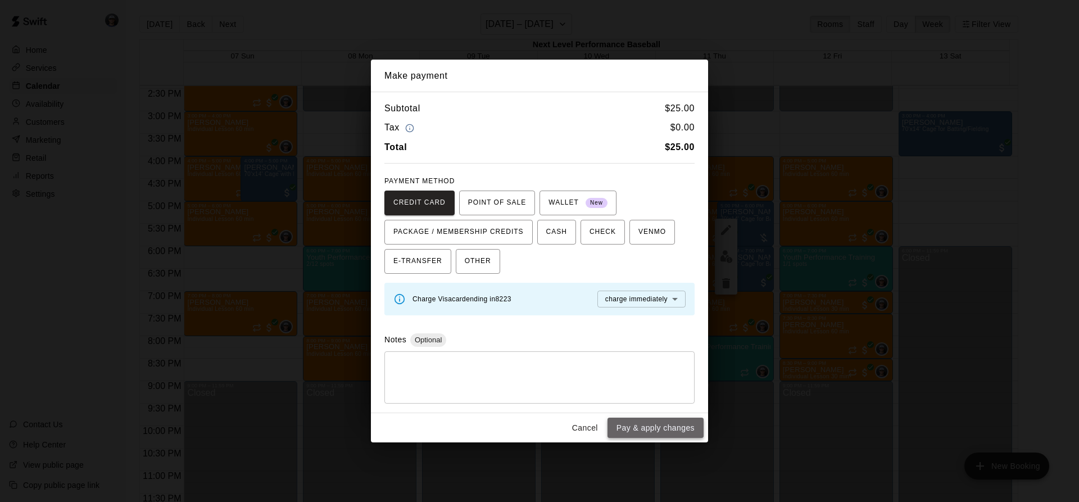
click at [644, 420] on button "Pay & apply changes" at bounding box center [656, 428] width 96 height 21
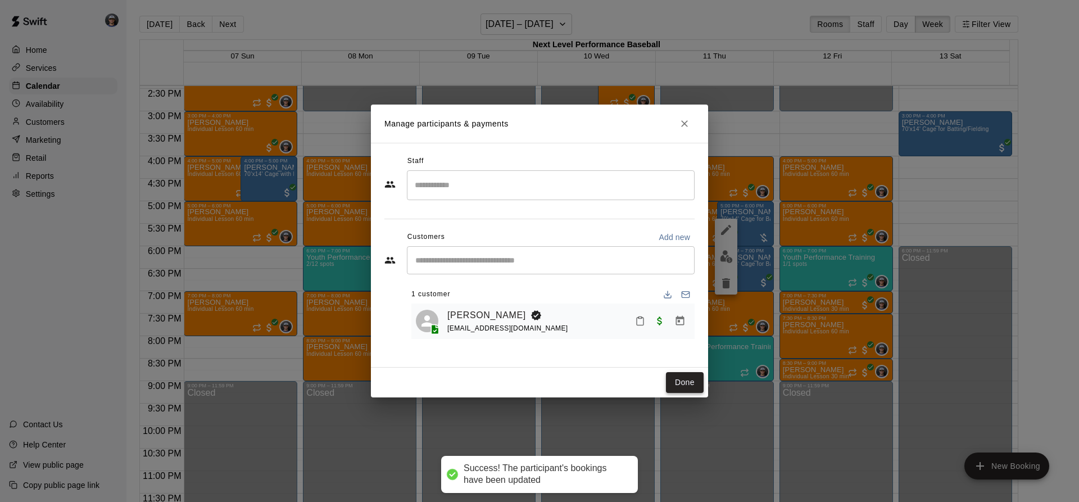
click at [681, 375] on button "Done" at bounding box center [685, 382] width 38 height 21
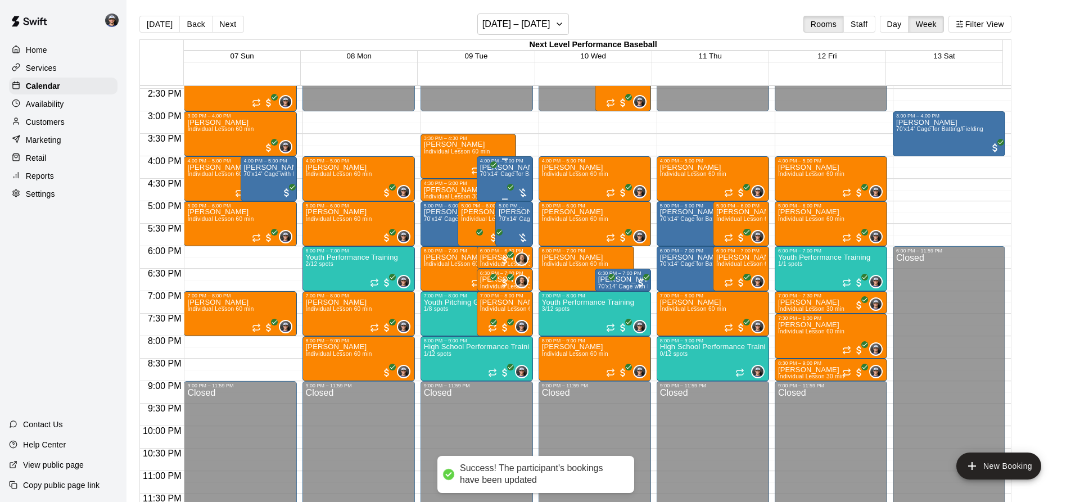
click at [516, 177] on span "70'x14' Cage for Batting/Fielding" at bounding box center [523, 174] width 87 height 6
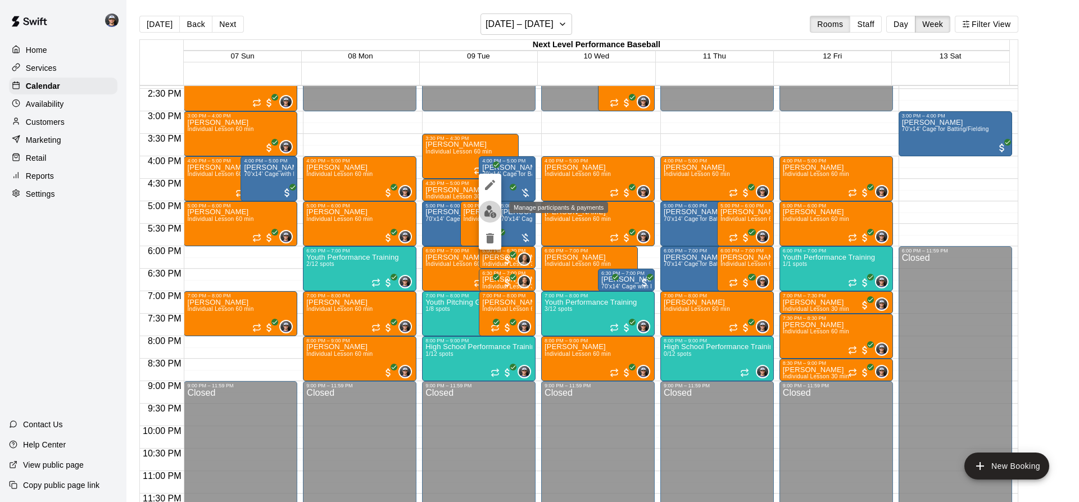
click at [489, 207] on img "edit" at bounding box center [490, 211] width 13 height 13
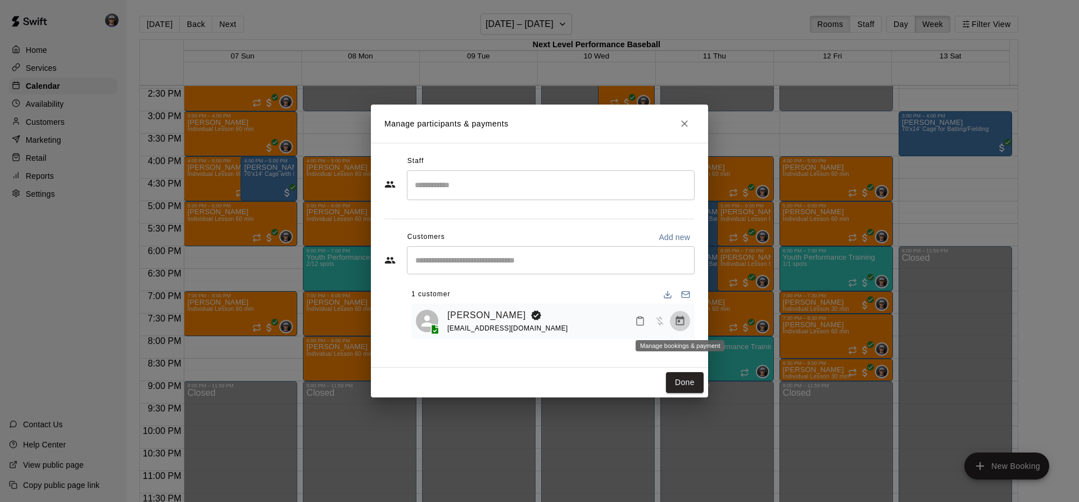
click at [684, 325] on icon "Manage bookings & payment" at bounding box center [680, 321] width 8 height 10
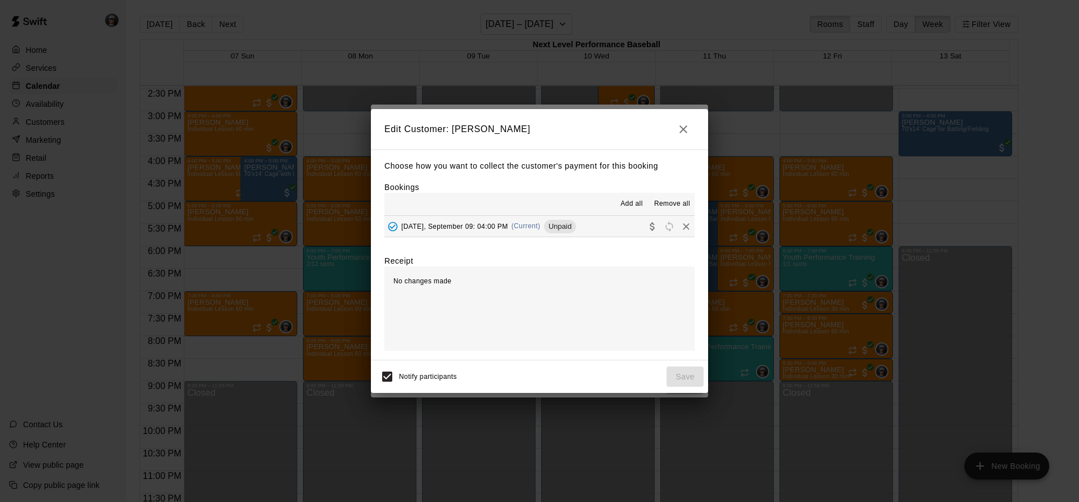
click at [545, 228] on div "[DATE], September 09: 04:00 PM (Current) Unpaid" at bounding box center [481, 226] width 192 height 17
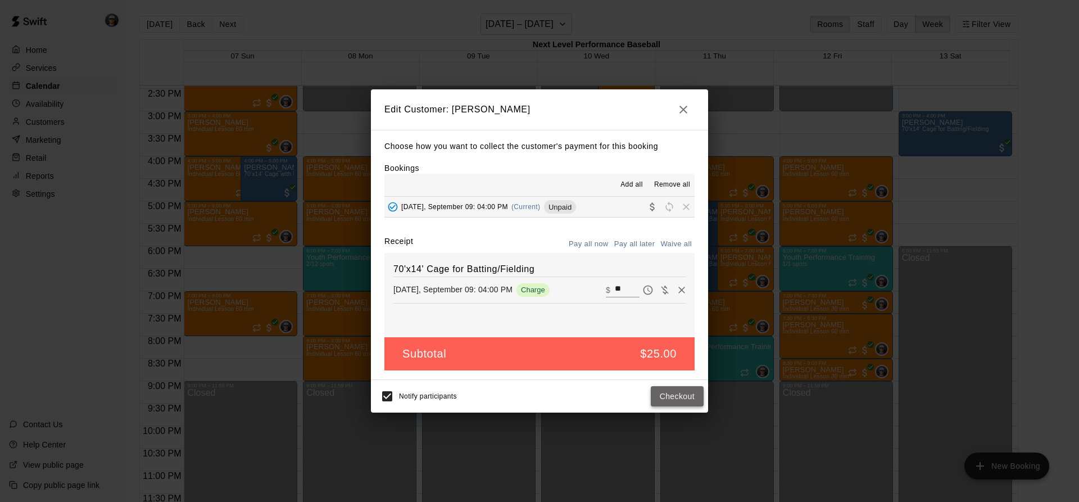
click at [689, 394] on button "Checkout" at bounding box center [677, 396] width 53 height 21
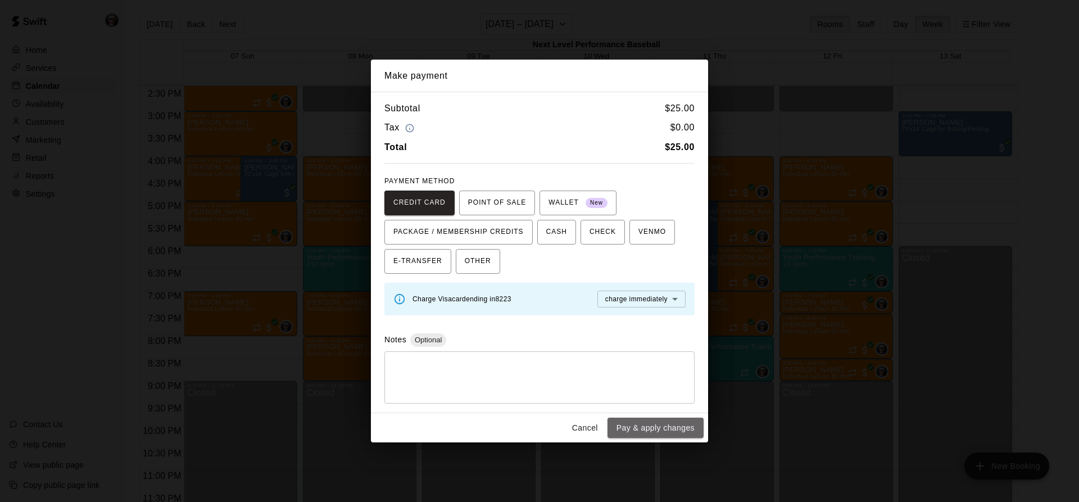
click at [647, 428] on button "Pay & apply changes" at bounding box center [656, 428] width 96 height 21
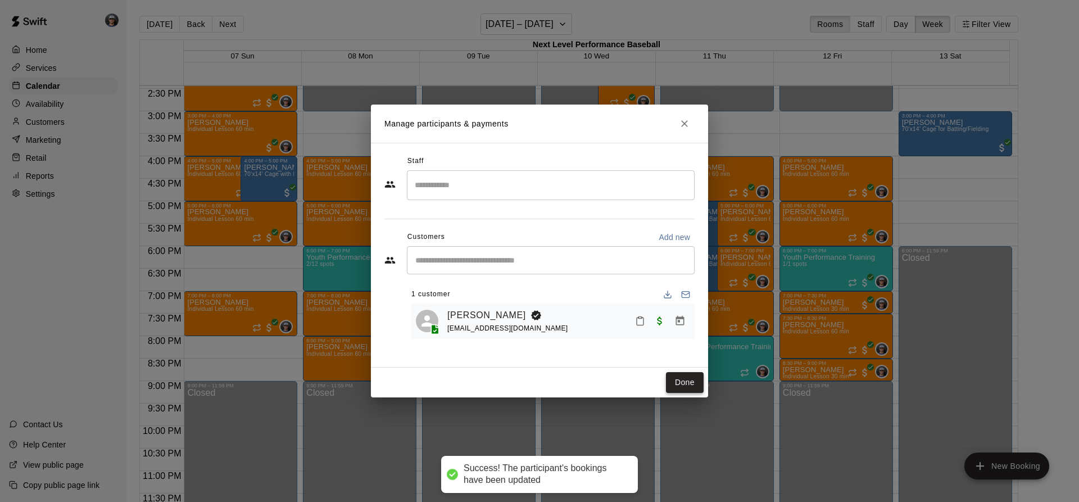
drag, startPoint x: 689, startPoint y: 385, endPoint x: 691, endPoint y: 379, distance: 6.1
click at [689, 385] on button "Done" at bounding box center [685, 382] width 38 height 21
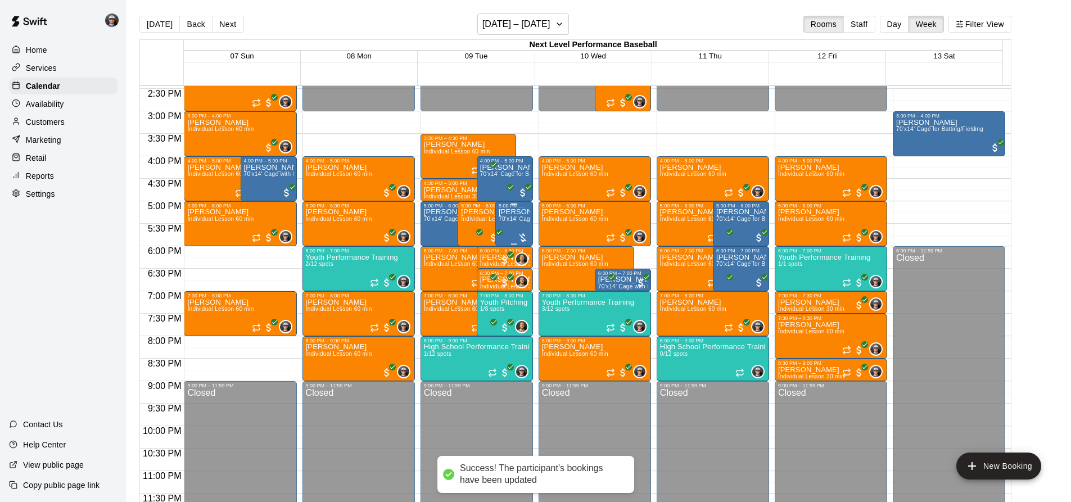
click at [508, 222] on span "70'x14' Cage for Batting/Fielding" at bounding box center [542, 219] width 87 height 6
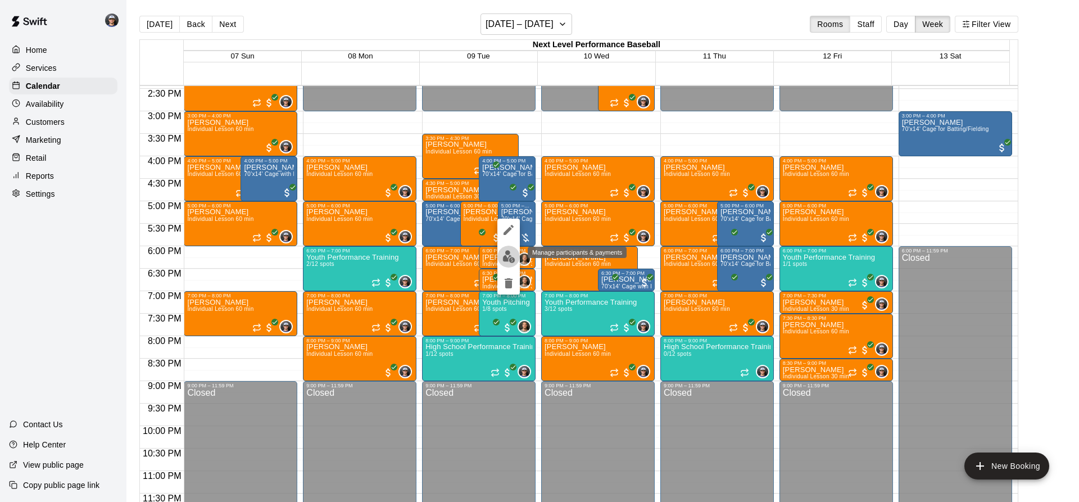
click at [508, 261] on img "edit" at bounding box center [509, 256] width 13 height 13
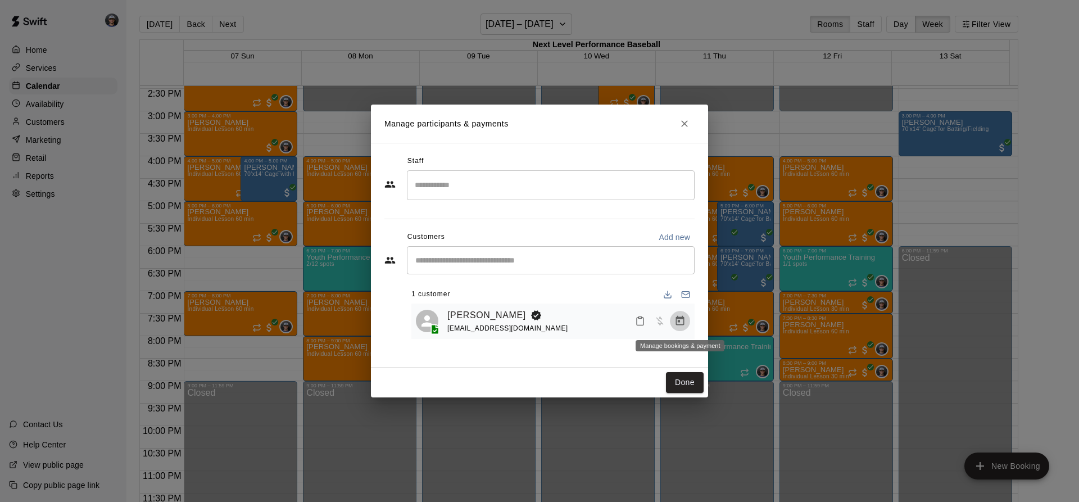
click at [682, 320] on icon "Manage bookings & payment" at bounding box center [680, 321] width 8 height 10
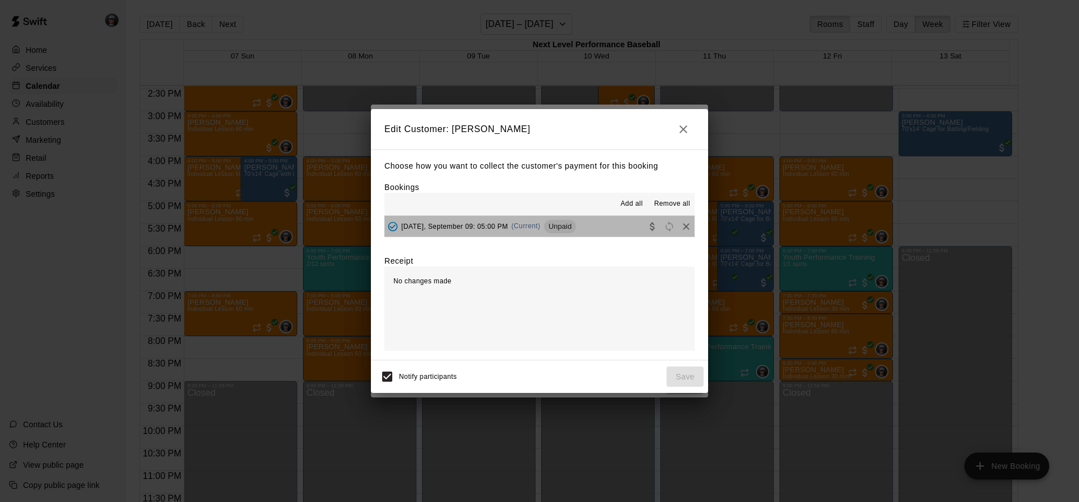
click at [562, 228] on span "Unpaid" at bounding box center [560, 226] width 32 height 8
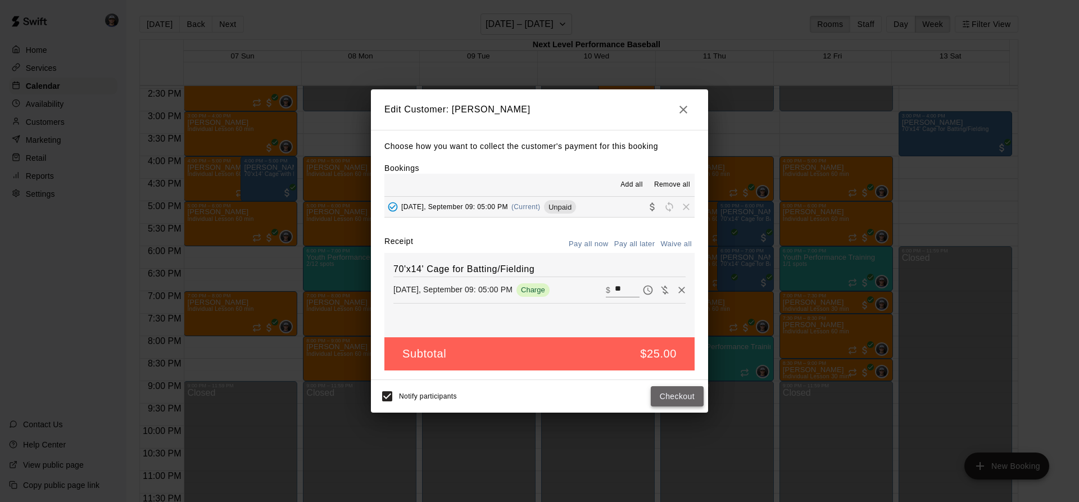
click at [668, 401] on button "Checkout" at bounding box center [677, 396] width 53 height 21
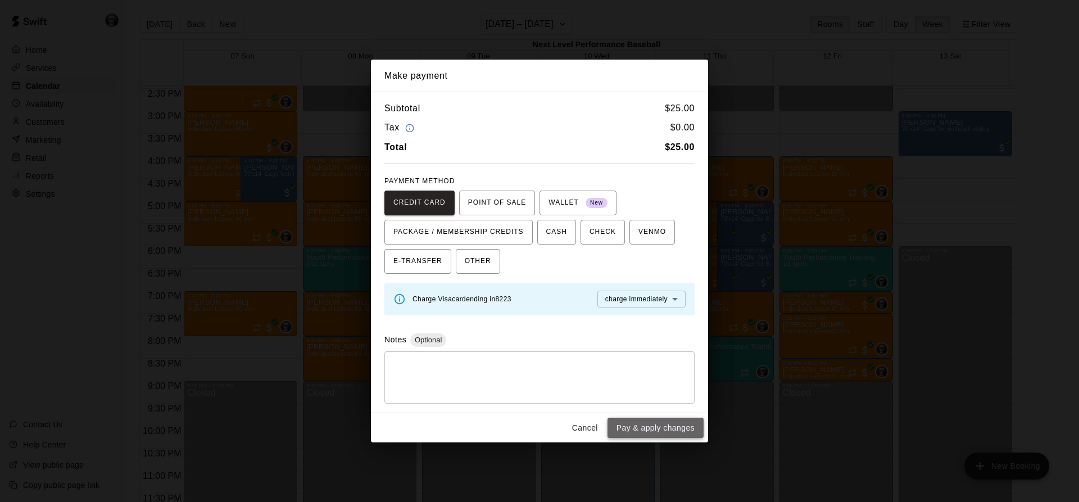
click at [653, 428] on button "Pay & apply changes" at bounding box center [656, 428] width 96 height 21
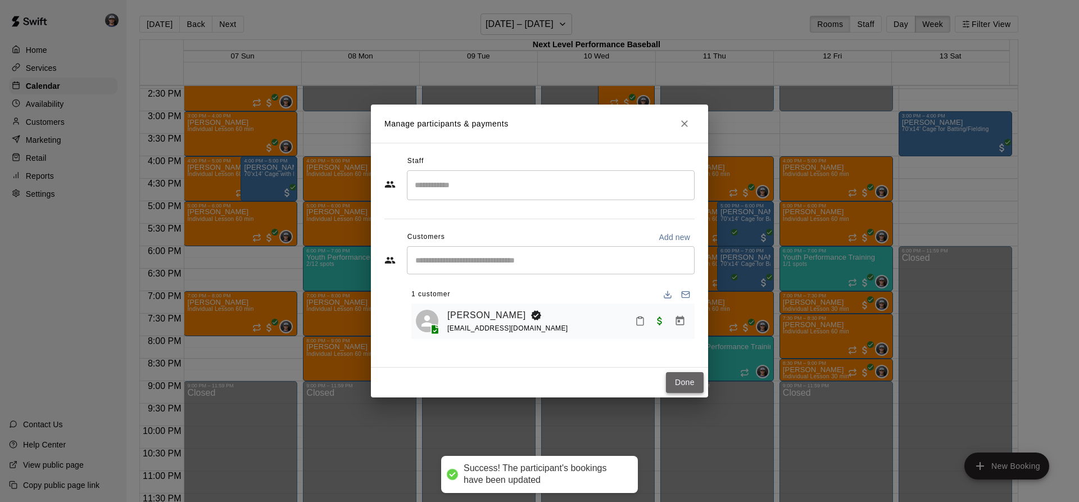
click at [688, 386] on button "Done" at bounding box center [685, 382] width 38 height 21
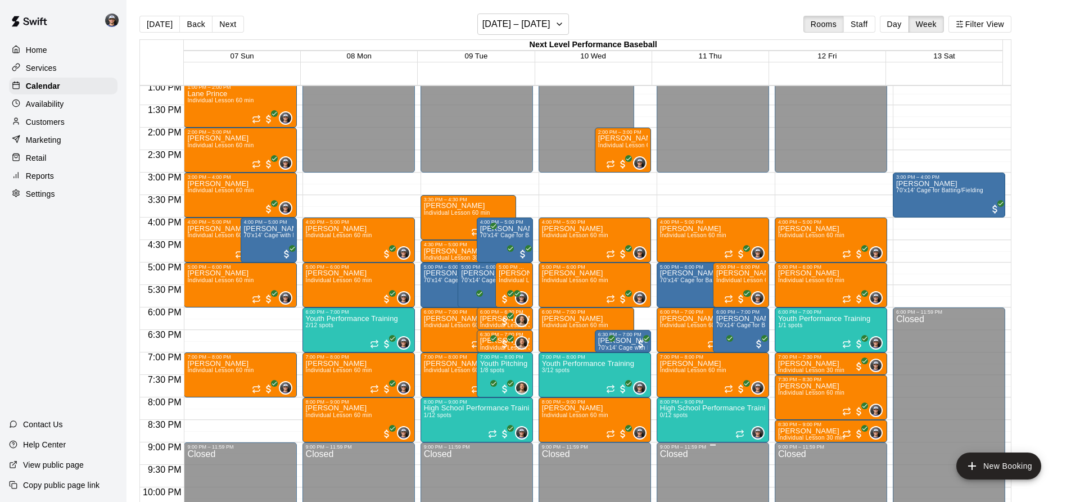
scroll to position [537, 0]
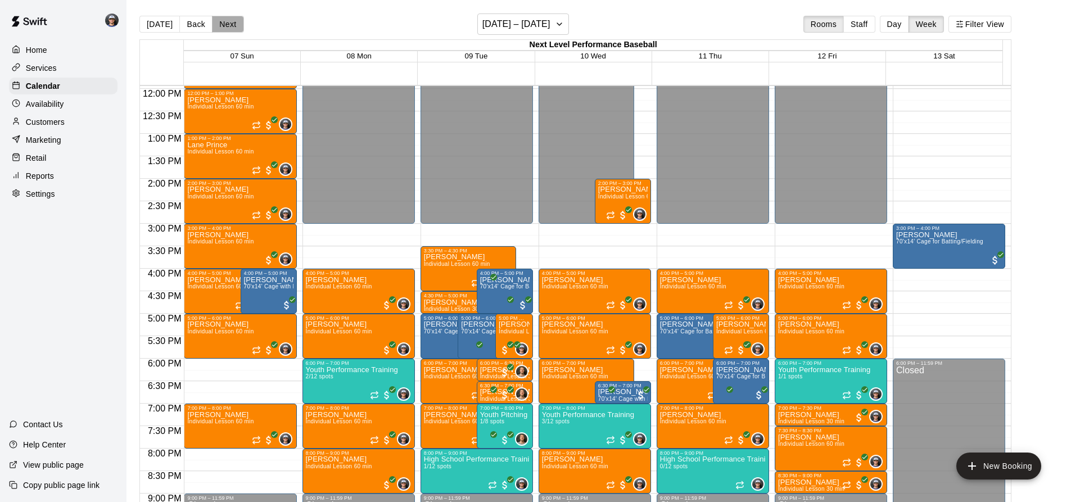
click at [238, 26] on button "Next" at bounding box center [227, 24] width 31 height 17
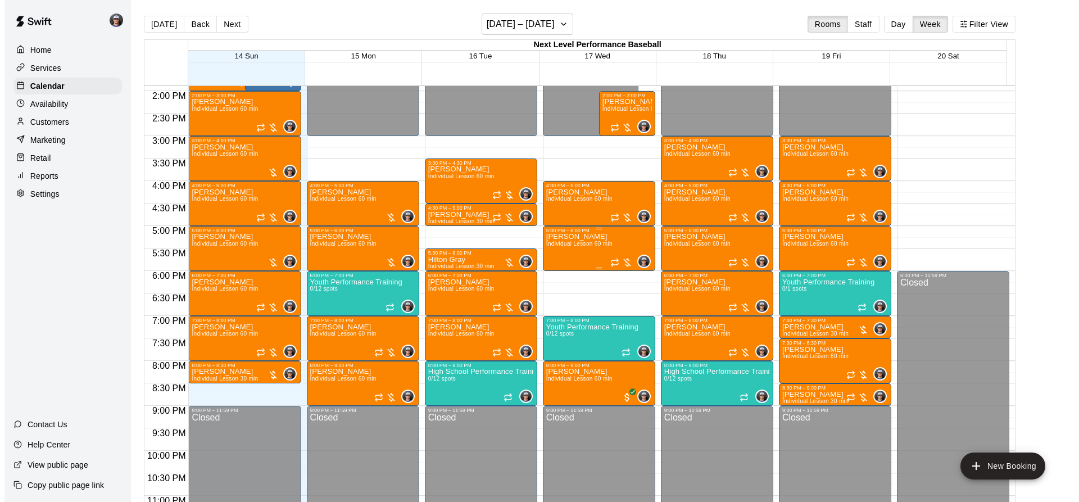
scroll to position [649, 0]
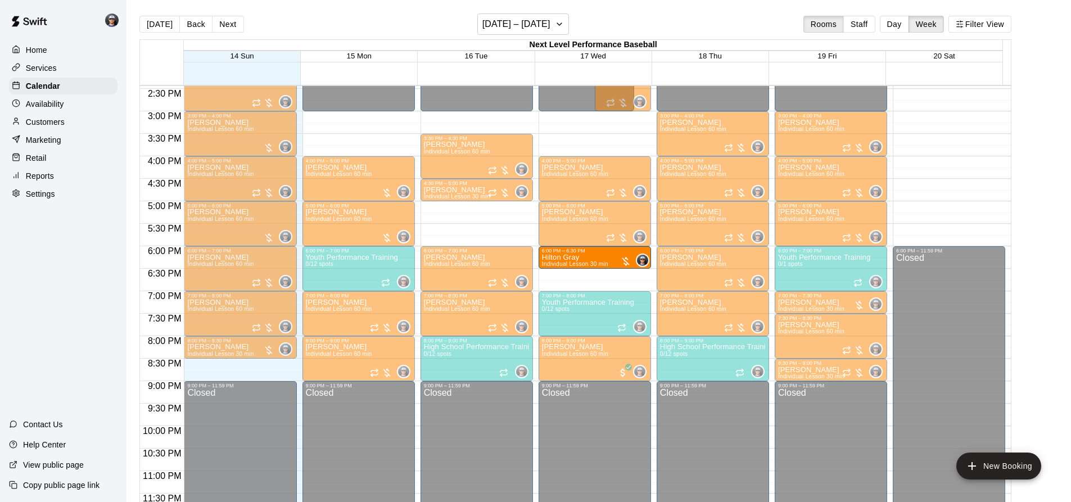
drag, startPoint x: 535, startPoint y: 244, endPoint x: 629, endPoint y: 266, distance: 96.4
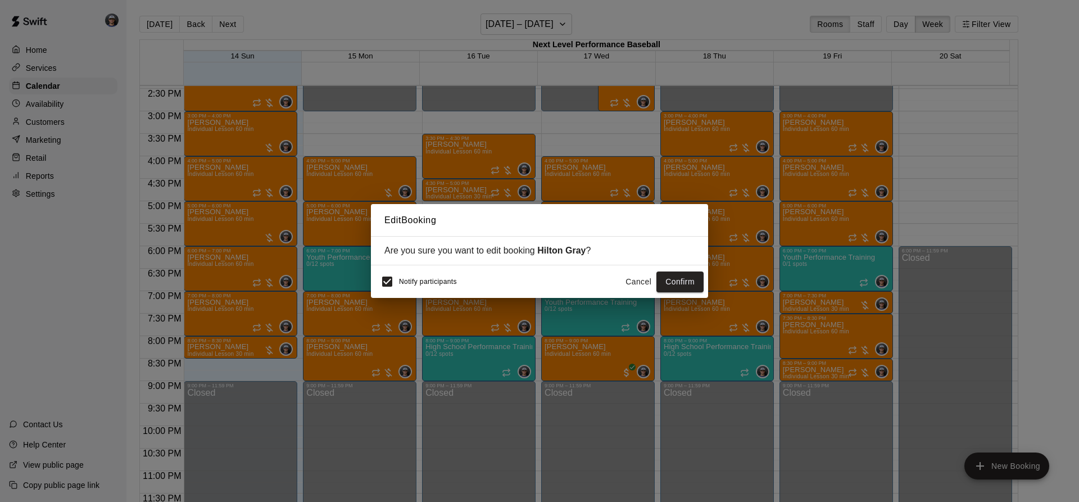
click at [630, 283] on button "Cancel" at bounding box center [639, 282] width 36 height 21
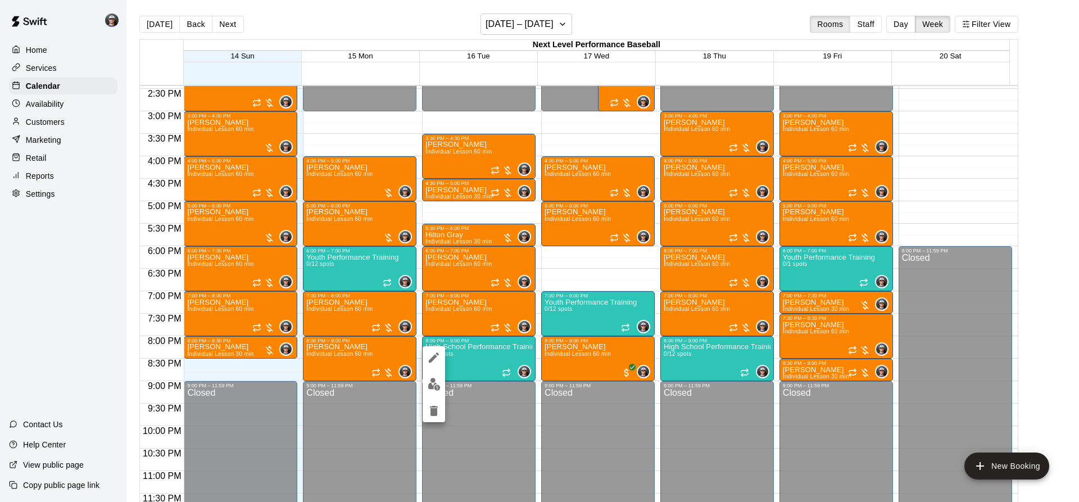
click at [486, 366] on div at bounding box center [539, 251] width 1079 height 502
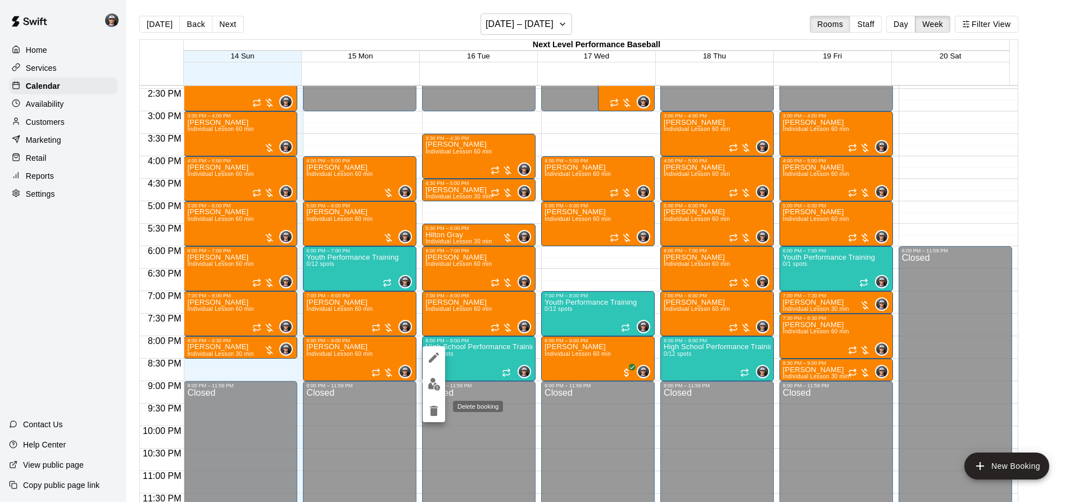
click at [436, 409] on icon "delete" at bounding box center [434, 411] width 8 height 10
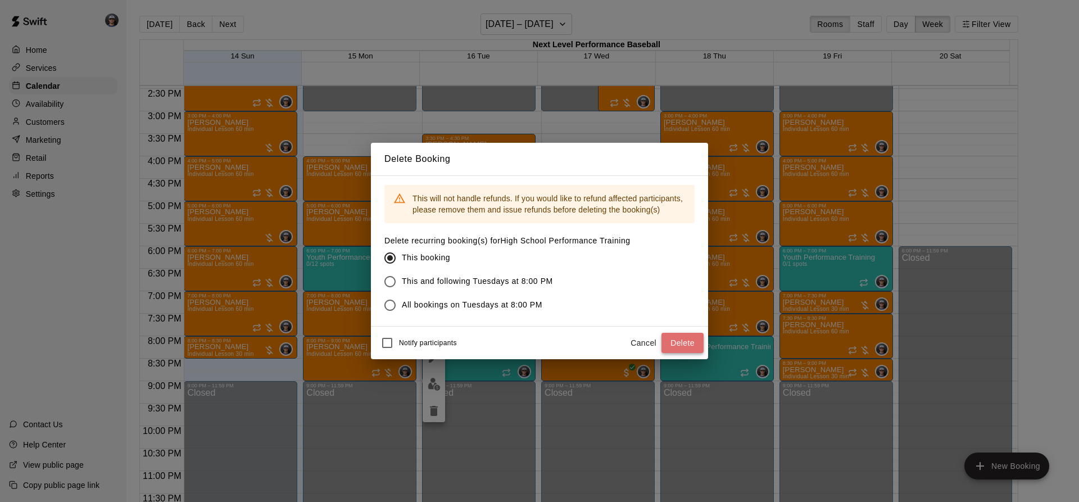
click at [680, 343] on button "Delete" at bounding box center [683, 343] width 42 height 21
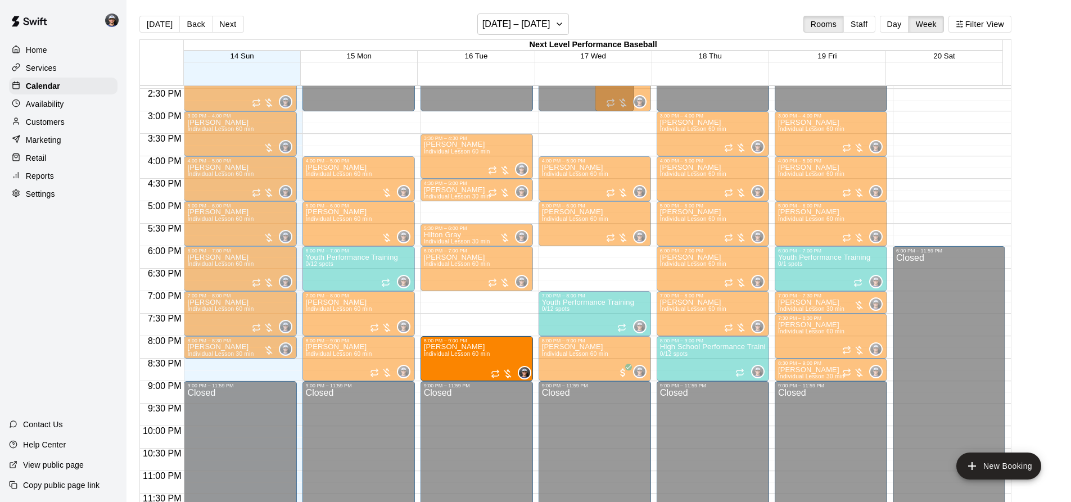
drag, startPoint x: 455, startPoint y: 352, endPoint x: 451, endPoint y: 363, distance: 10.9
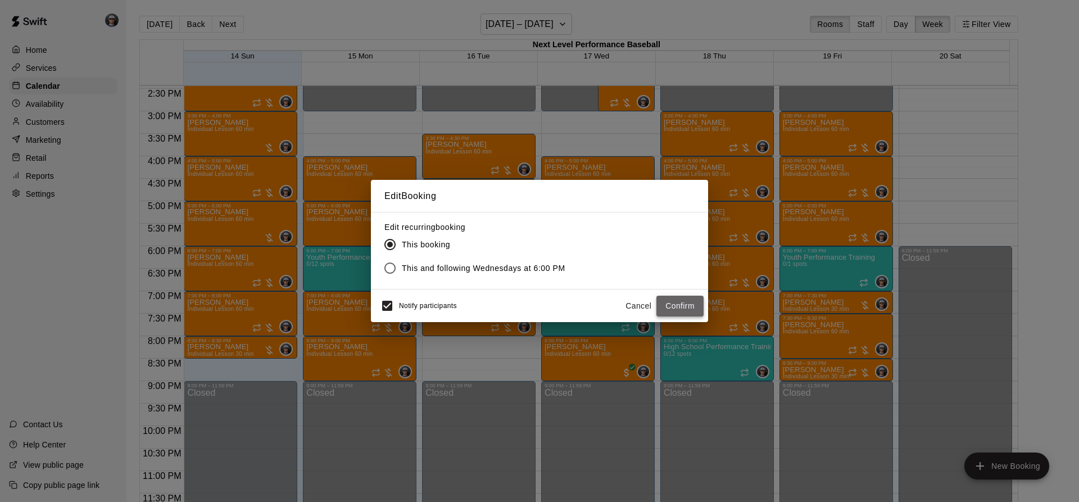
click at [673, 308] on button "Confirm" at bounding box center [680, 306] width 47 height 21
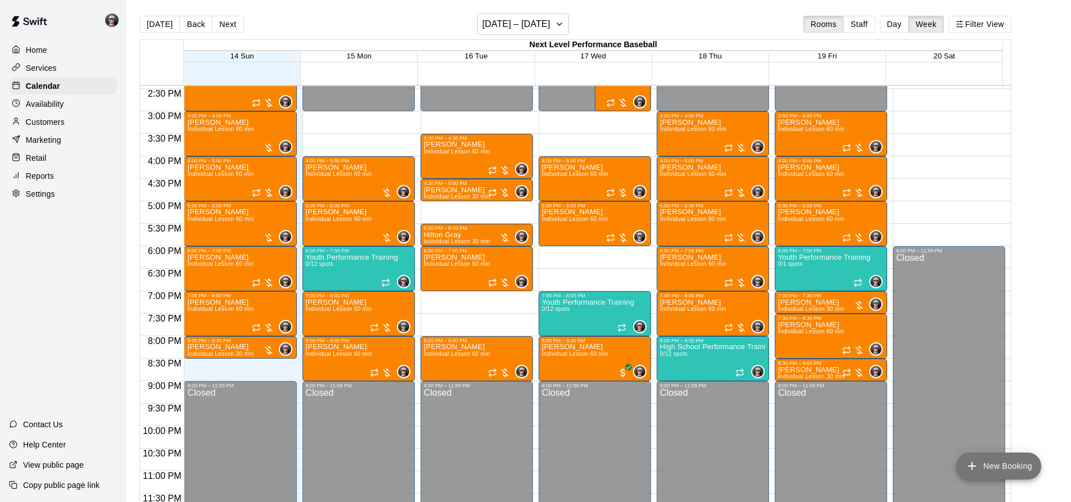
click at [985, 462] on button "New Booking" at bounding box center [998, 466] width 85 height 27
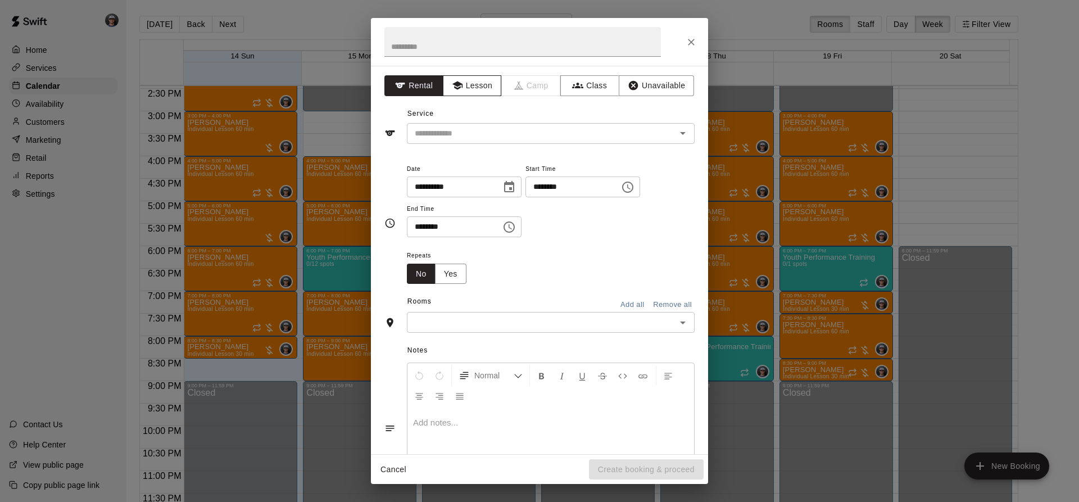
drag, startPoint x: 474, startPoint y: 70, endPoint x: 465, endPoint y: 88, distance: 20.4
click at [474, 73] on div "**********" at bounding box center [539, 260] width 337 height 388
click at [465, 88] on button "Lesson" at bounding box center [472, 85] width 59 height 21
click at [445, 147] on div "**********" at bounding box center [539, 260] width 337 height 388
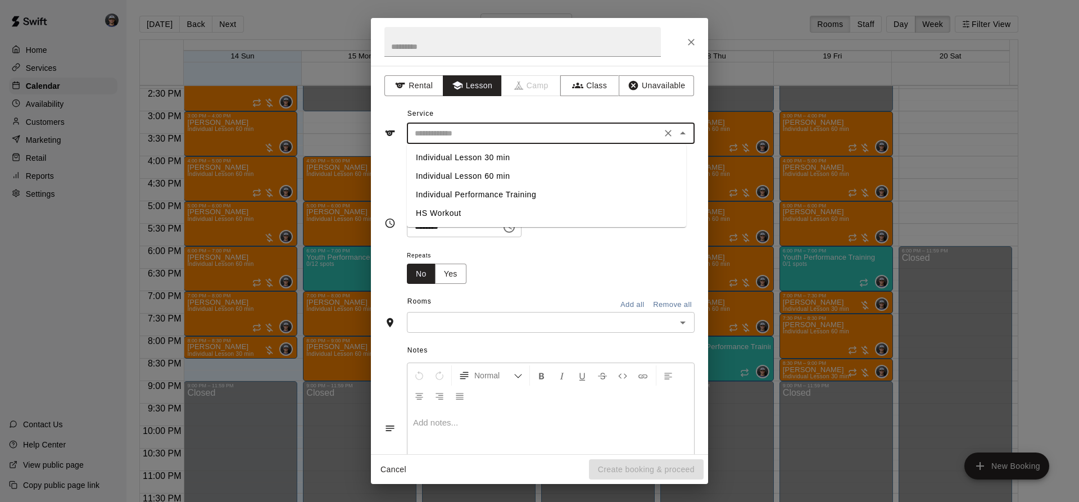
click at [457, 136] on input "text" at bounding box center [534, 133] width 248 height 14
click at [476, 176] on li "Individual Lesson 60 min" at bounding box center [546, 176] width 279 height 19
type input "**********"
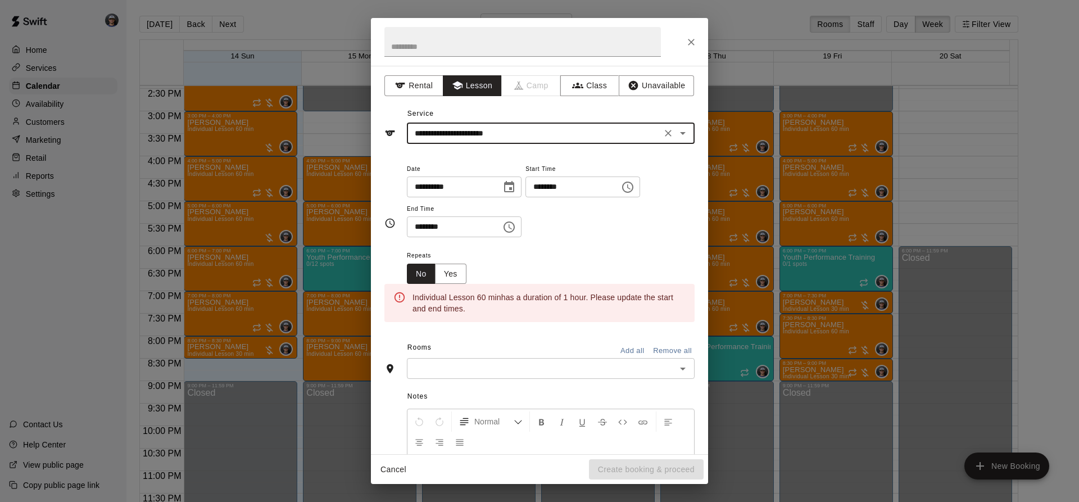
click at [514, 189] on icon "Choose date, selected date is Sep 19, 2025" at bounding box center [509, 186] width 10 height 11
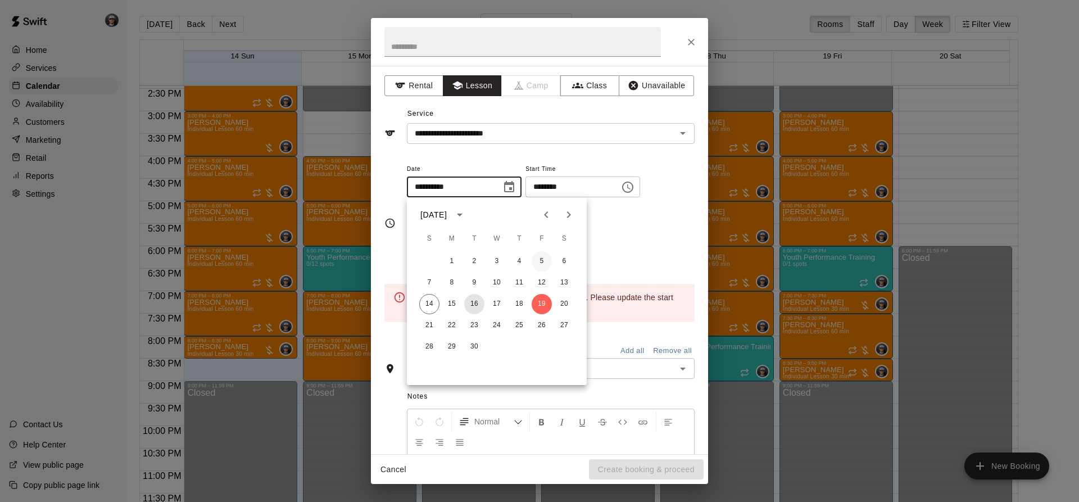
drag, startPoint x: 474, startPoint y: 305, endPoint x: 547, endPoint y: 256, distance: 87.2
click at [476, 305] on button "16" at bounding box center [474, 304] width 20 height 20
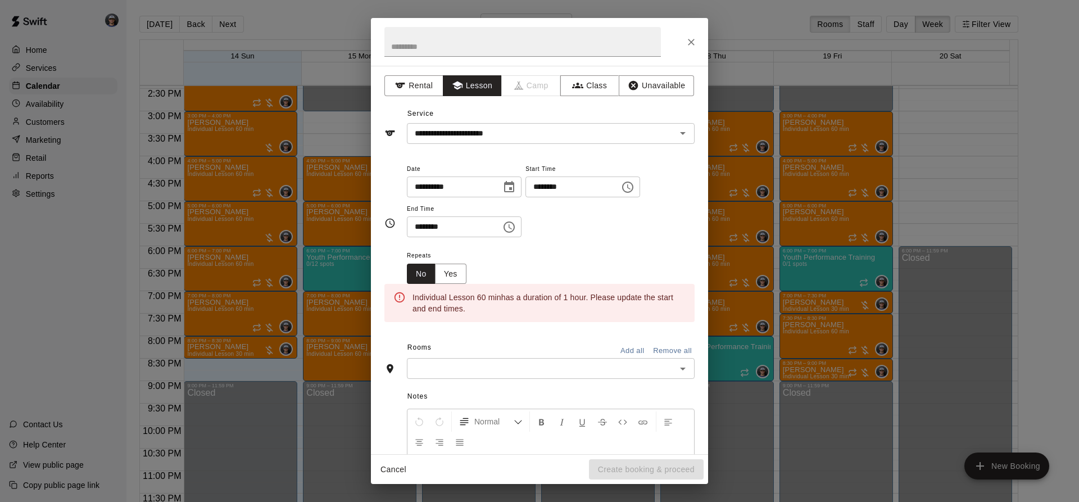
type input "**********"
click at [635, 186] on icon "Choose time, selected time is 3:00 PM" at bounding box center [627, 186] width 13 height 13
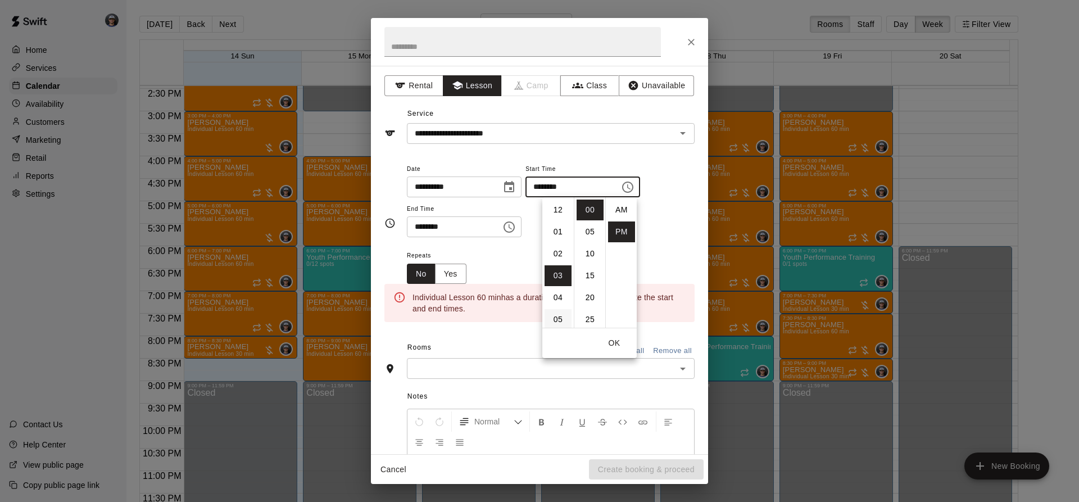
scroll to position [20, 0]
click at [565, 293] on li "07" at bounding box center [558, 297] width 27 height 21
type input "********"
click at [516, 229] on icon "Choose time, selected time is 3:30 PM" at bounding box center [509, 226] width 13 height 13
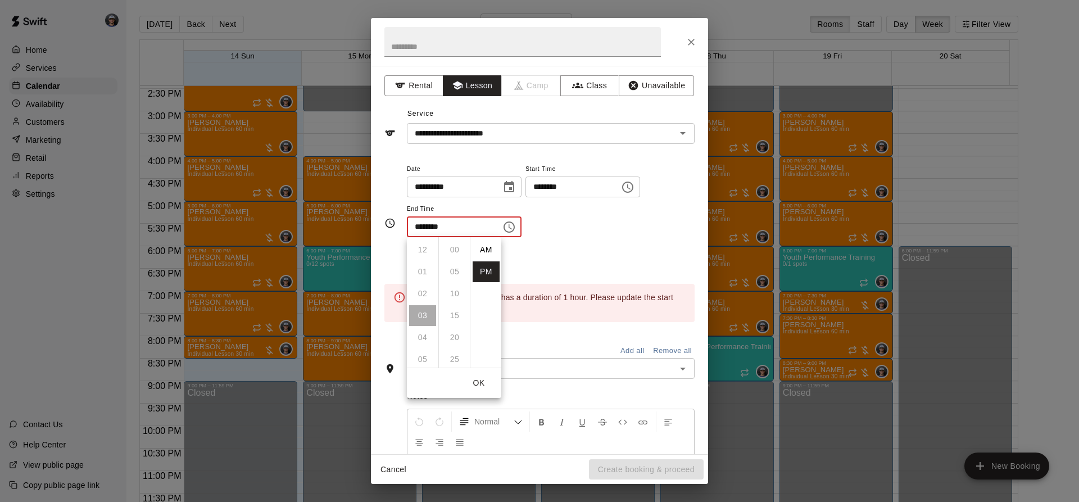
scroll to position [20, 0]
click at [421, 355] on li "08" at bounding box center [422, 359] width 27 height 21
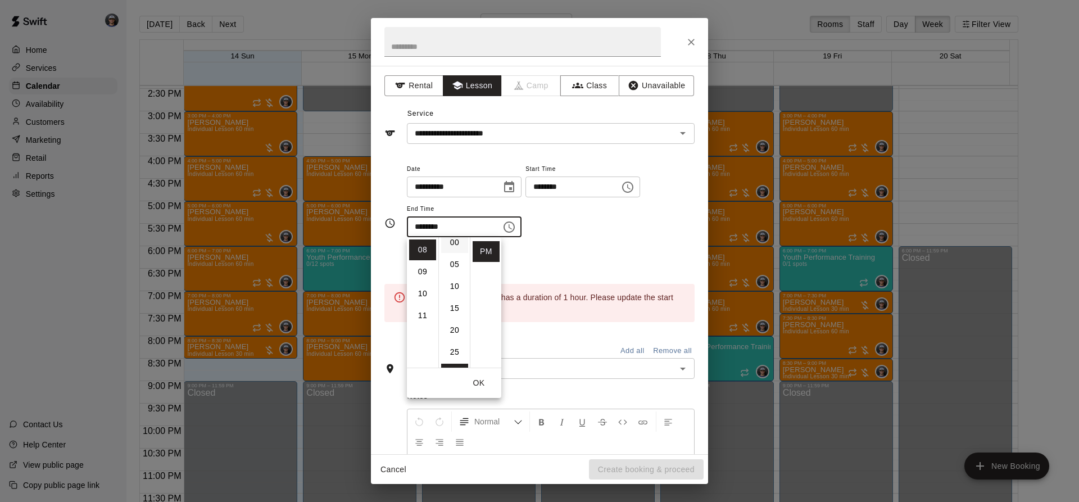
click at [455, 246] on li "00" at bounding box center [454, 242] width 27 height 21
type input "********"
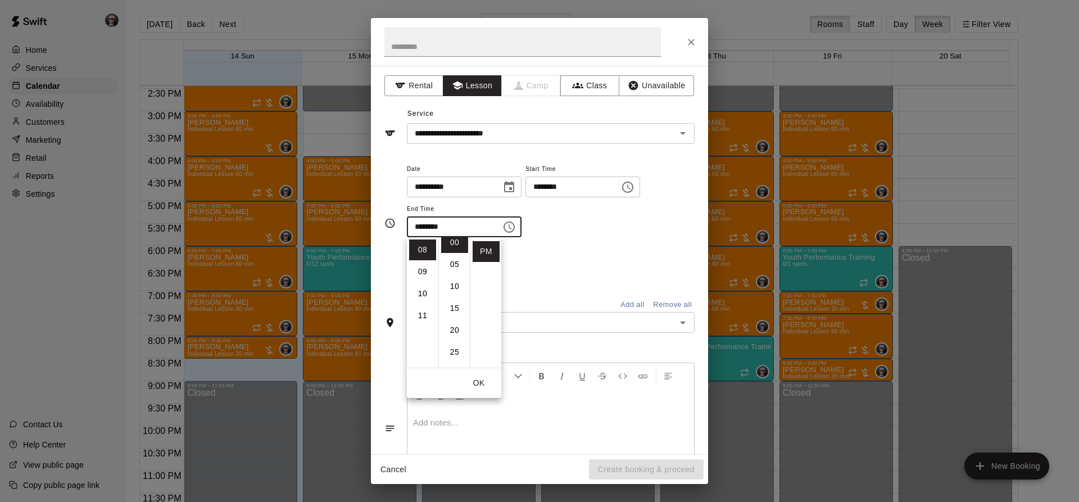
scroll to position [0, 0]
click at [570, 228] on div "**********" at bounding box center [551, 200] width 288 height 76
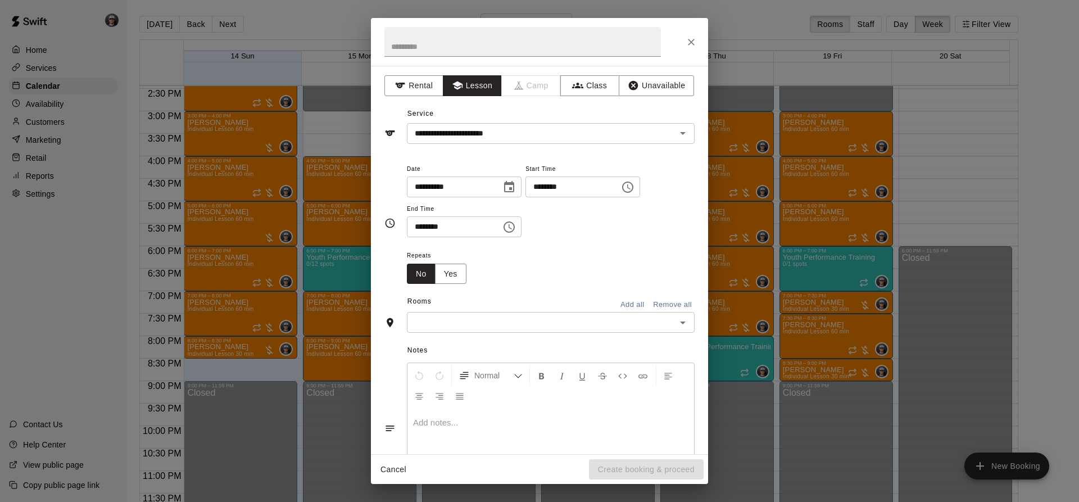
click at [532, 329] on input "text" at bounding box center [541, 322] width 263 height 14
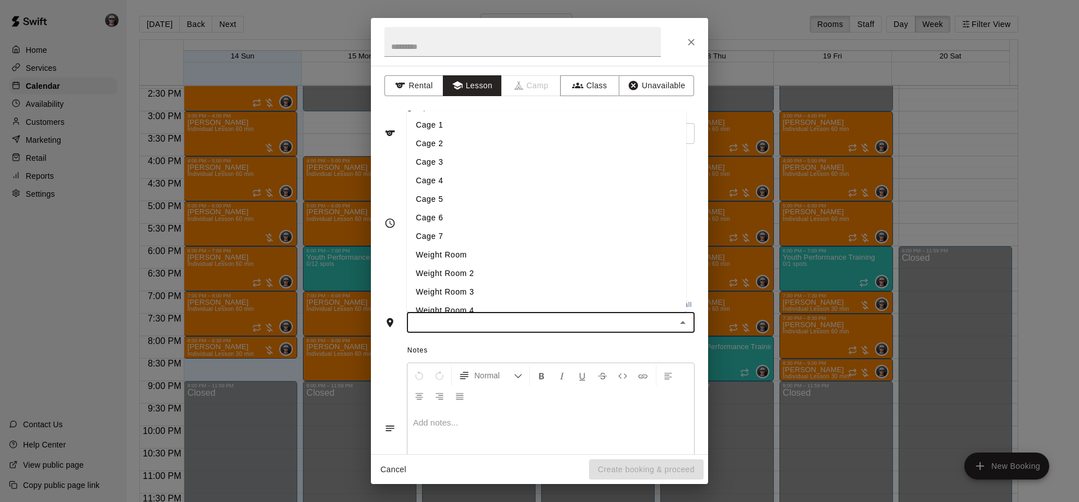
click at [473, 159] on li "Cage 3" at bounding box center [546, 162] width 279 height 19
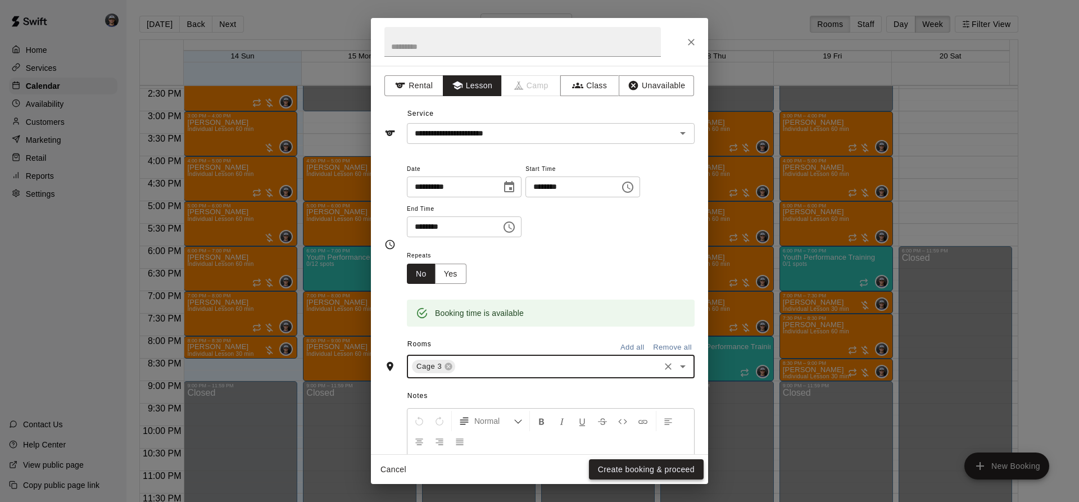
click at [607, 468] on button "Create booking & proceed" at bounding box center [646, 469] width 115 height 21
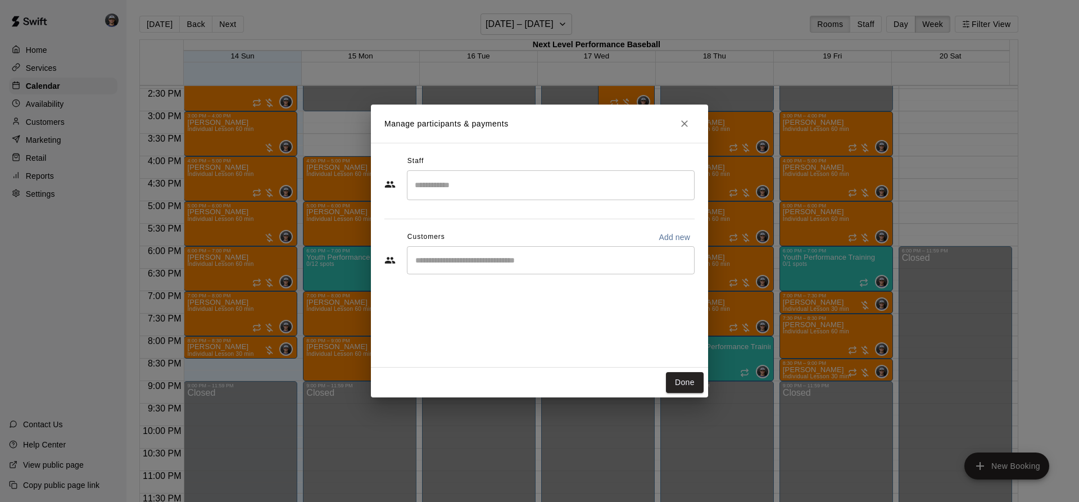
click at [515, 192] on input "Search staff" at bounding box center [551, 185] width 278 height 20
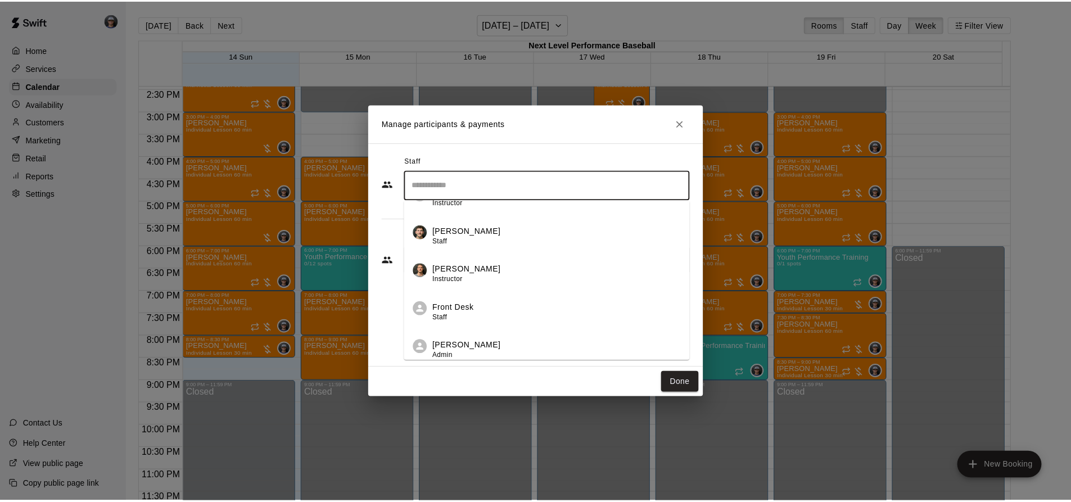
scroll to position [145, 0]
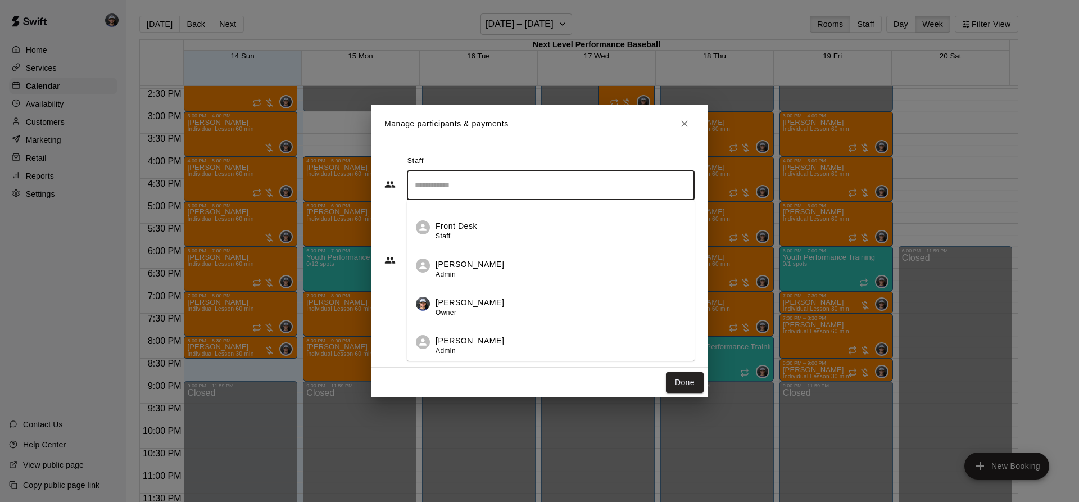
click at [472, 311] on div "[PERSON_NAME] Owner" at bounding box center [470, 308] width 69 height 22
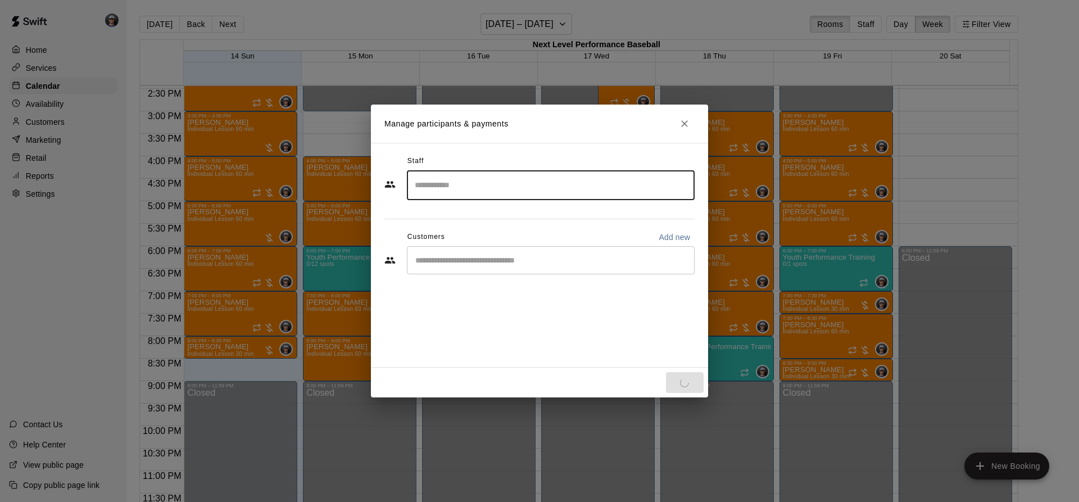
click at [495, 274] on div "​" at bounding box center [551, 260] width 288 height 28
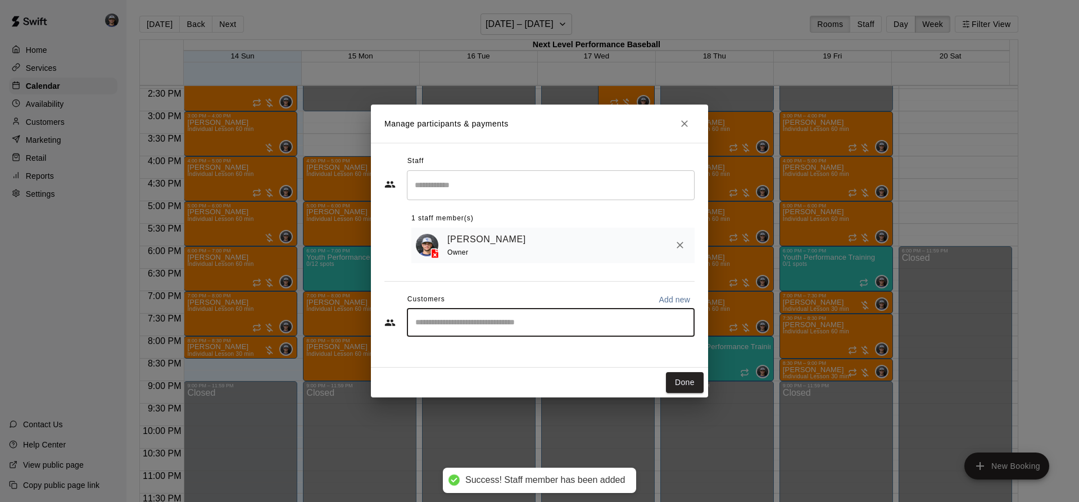
click at [512, 331] on div "​" at bounding box center [551, 323] width 288 height 28
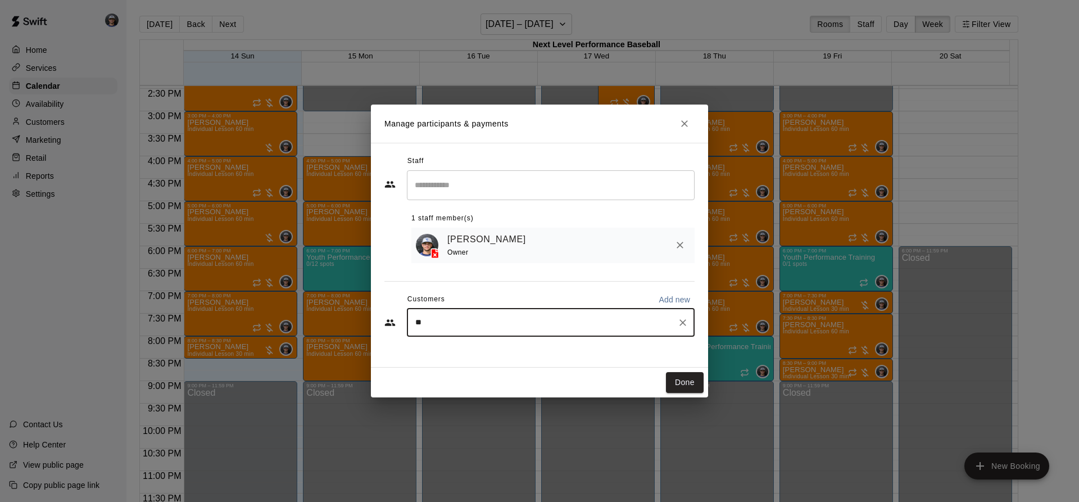
type input "***"
click at [494, 352] on div "[PERSON_NAME]" at bounding box center [498, 351] width 121 height 12
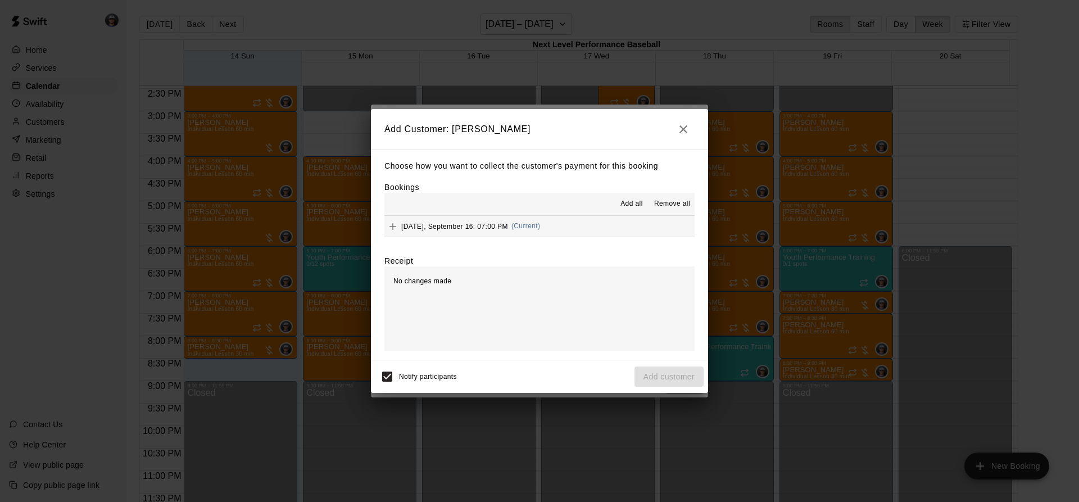
click at [546, 227] on button "[DATE], September 16: 07:00 PM (Current)" at bounding box center [540, 226] width 310 height 21
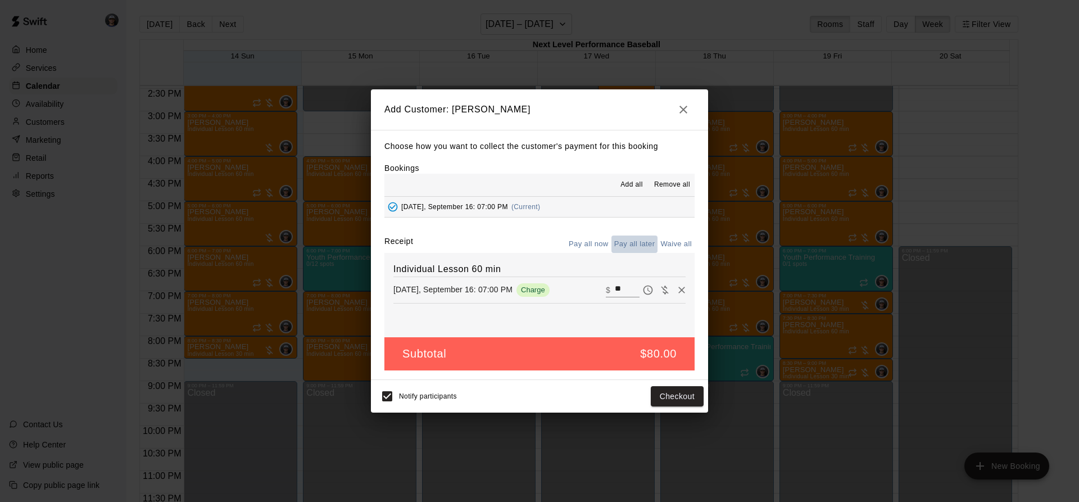
click at [635, 241] on button "Pay all later" at bounding box center [635, 244] width 47 height 17
click at [660, 399] on button "Add customer" at bounding box center [669, 396] width 69 height 21
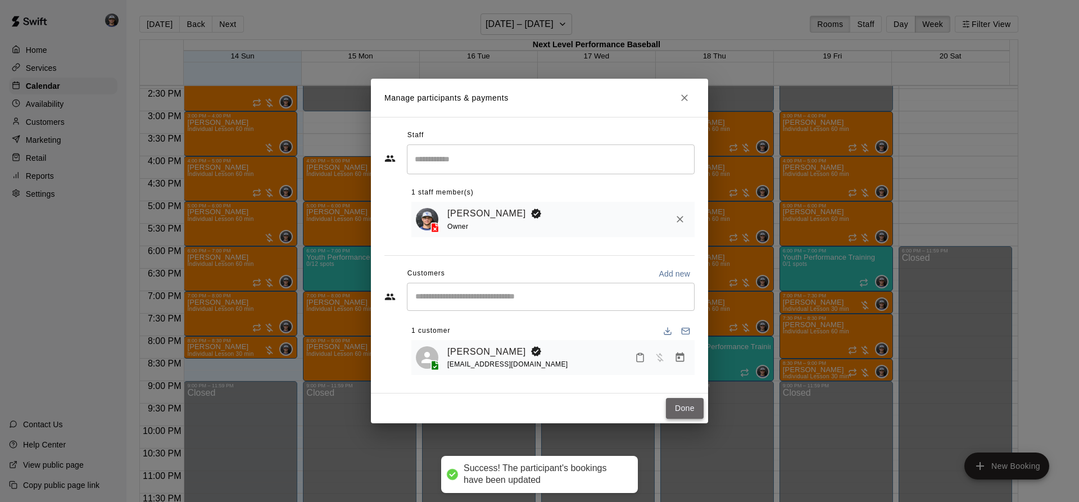
click at [682, 417] on button "Done" at bounding box center [685, 408] width 38 height 21
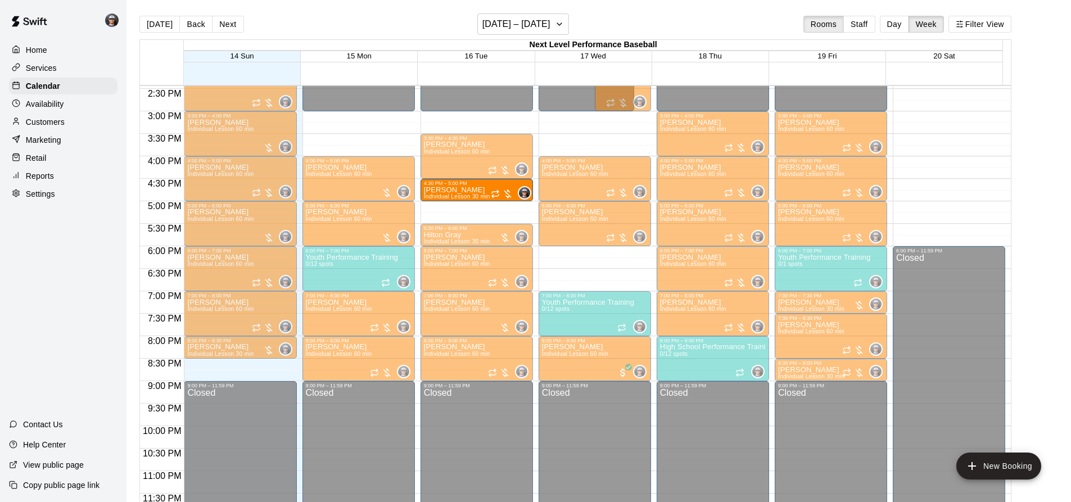
drag, startPoint x: 475, startPoint y: 212, endPoint x: 472, endPoint y: 203, distance: 9.1
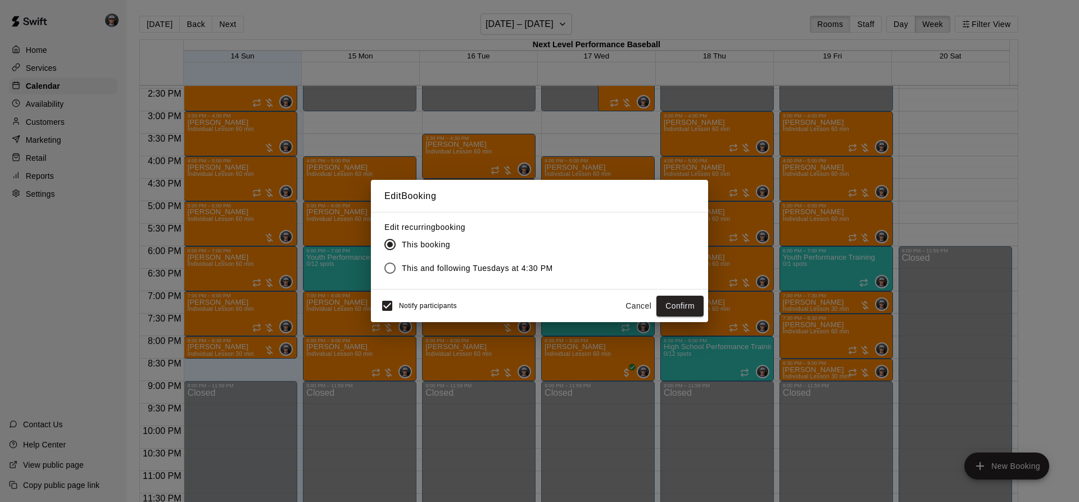
click at [627, 309] on button "Cancel" at bounding box center [639, 306] width 36 height 21
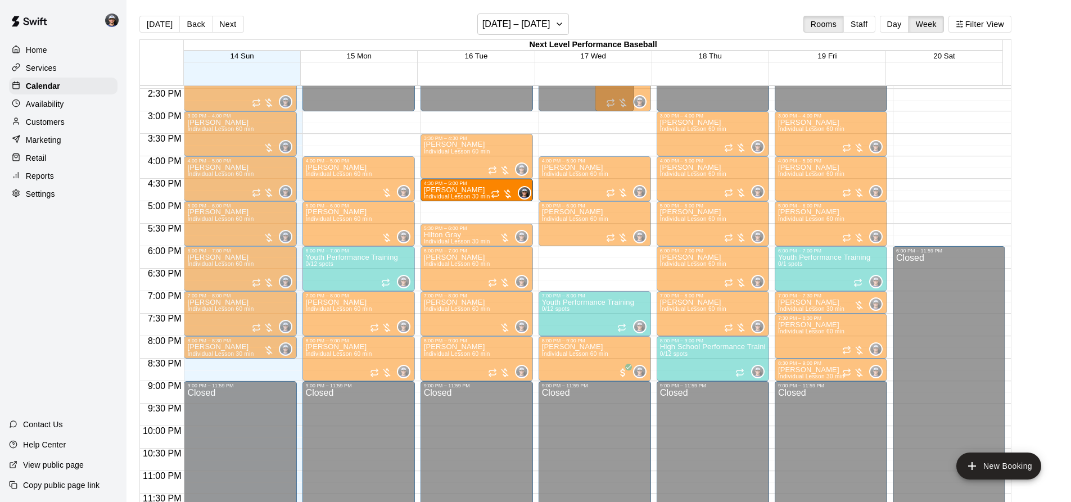
drag, startPoint x: 449, startPoint y: 199, endPoint x: 443, endPoint y: 201, distance: 6.1
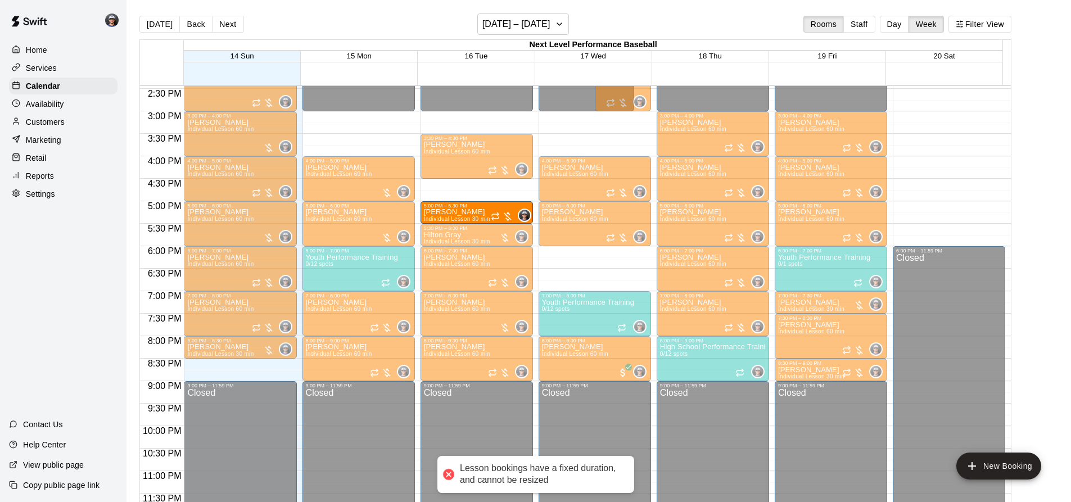
drag, startPoint x: 449, startPoint y: 192, endPoint x: 449, endPoint y: 216, distance: 24.2
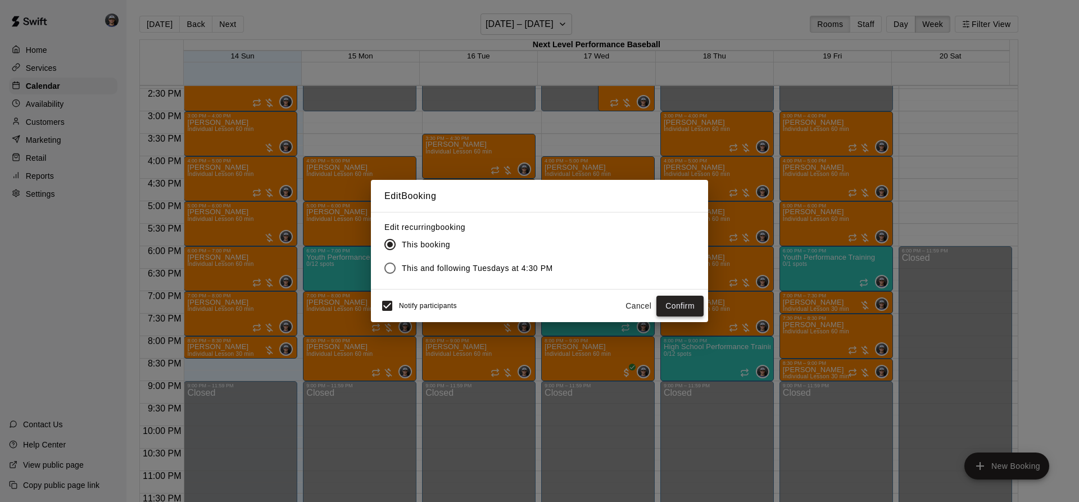
click at [687, 311] on button "Confirm" at bounding box center [680, 306] width 47 height 21
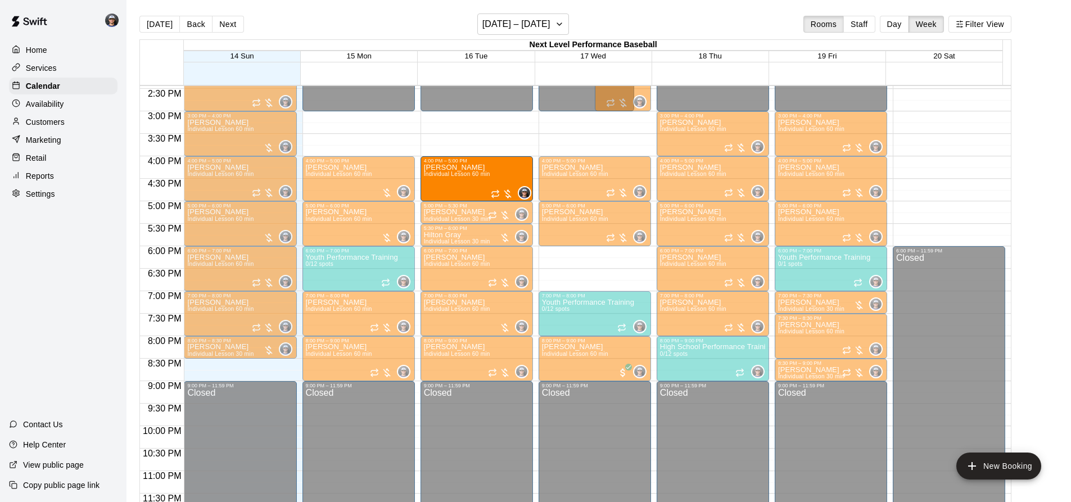
drag, startPoint x: 458, startPoint y: 186, endPoint x: 455, endPoint y: 201, distance: 15.3
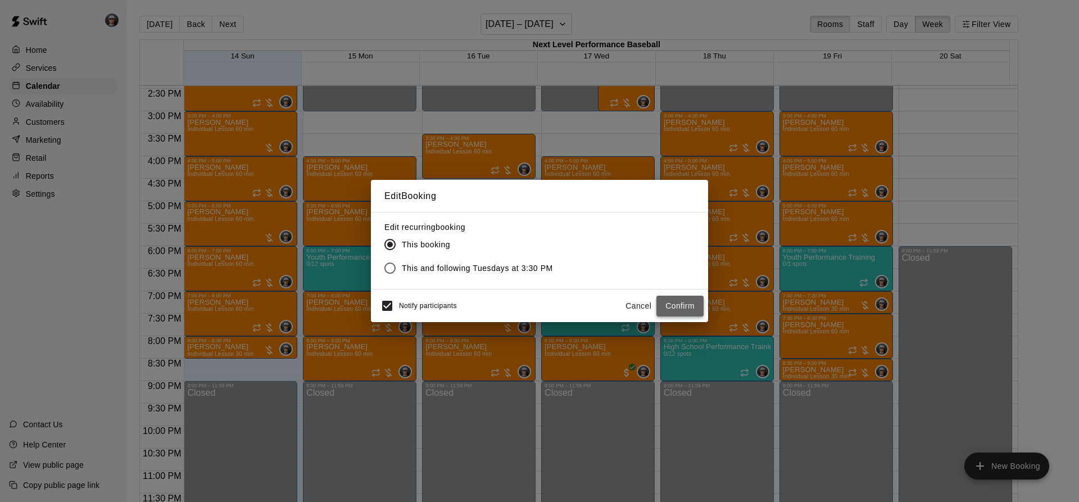
click at [686, 306] on button "Confirm" at bounding box center [680, 306] width 47 height 21
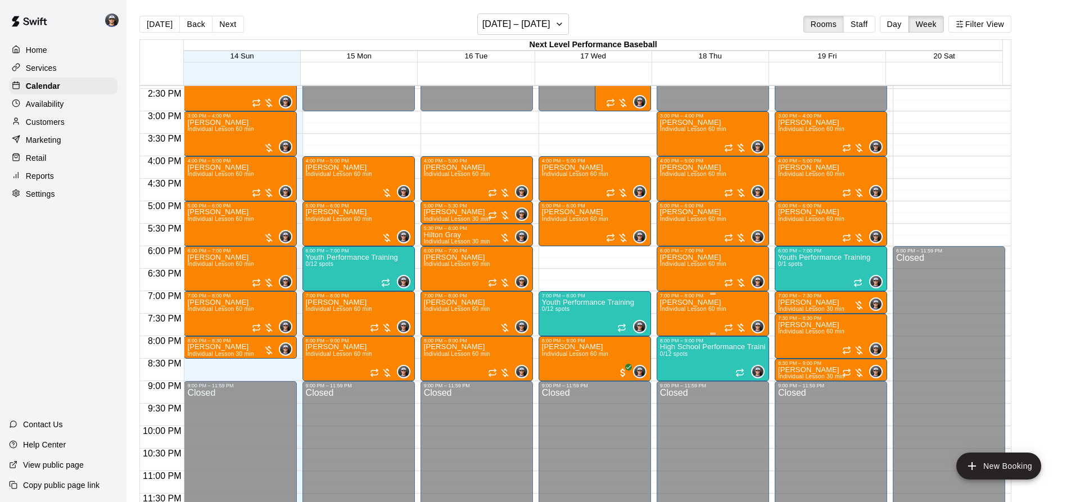
scroll to position [537, 0]
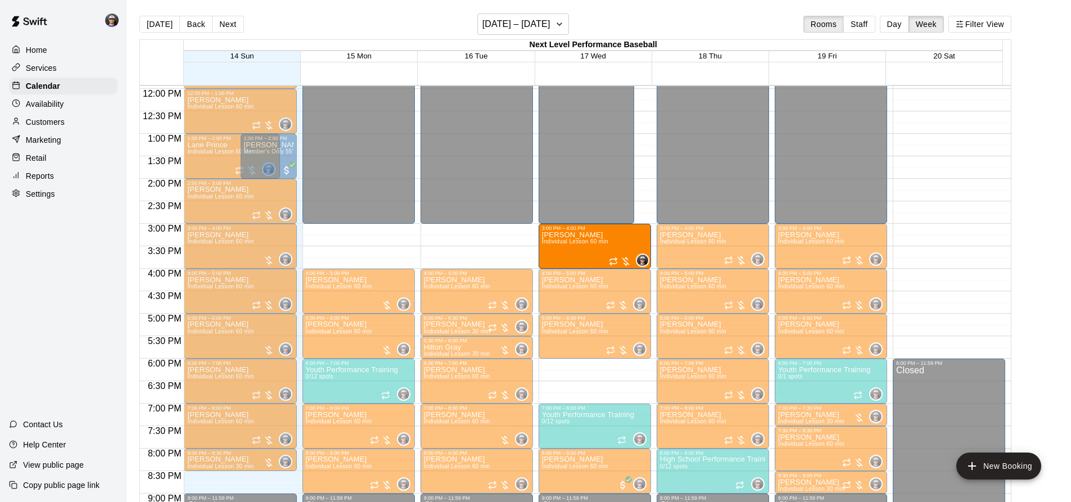
drag, startPoint x: 628, startPoint y: 198, endPoint x: 614, endPoint y: 243, distance: 47.1
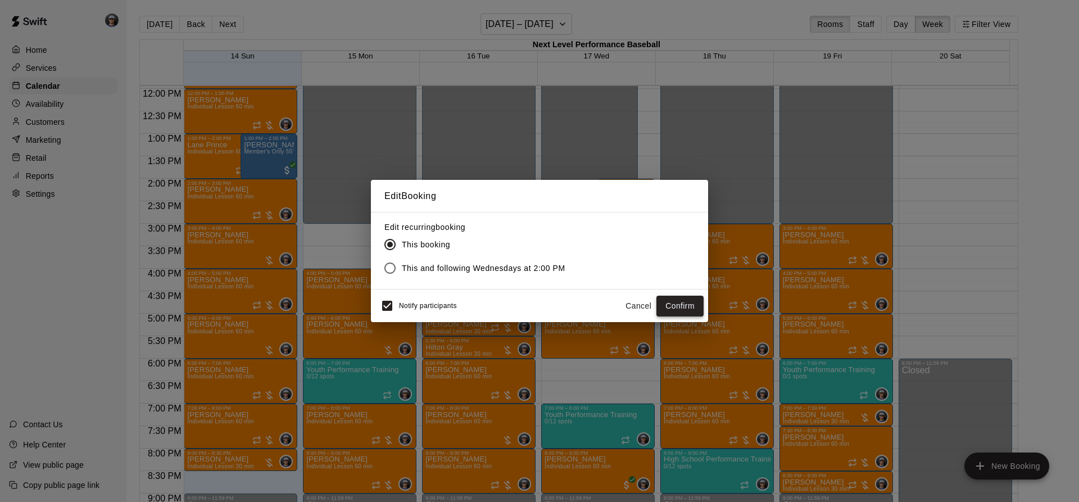
click at [685, 307] on button "Confirm" at bounding box center [680, 306] width 47 height 21
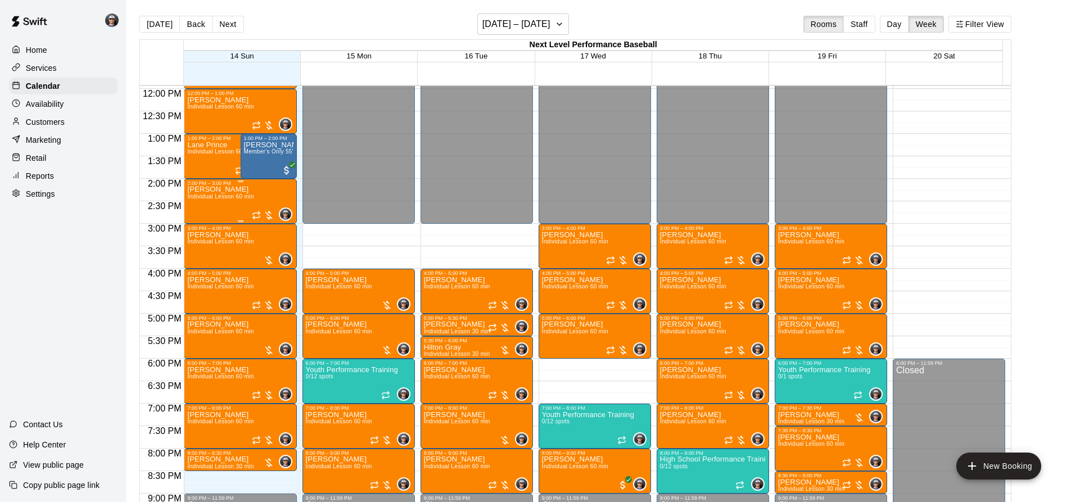
click at [236, 207] on div "[PERSON_NAME] Individual Lesson 60 min" at bounding box center [220, 437] width 66 height 502
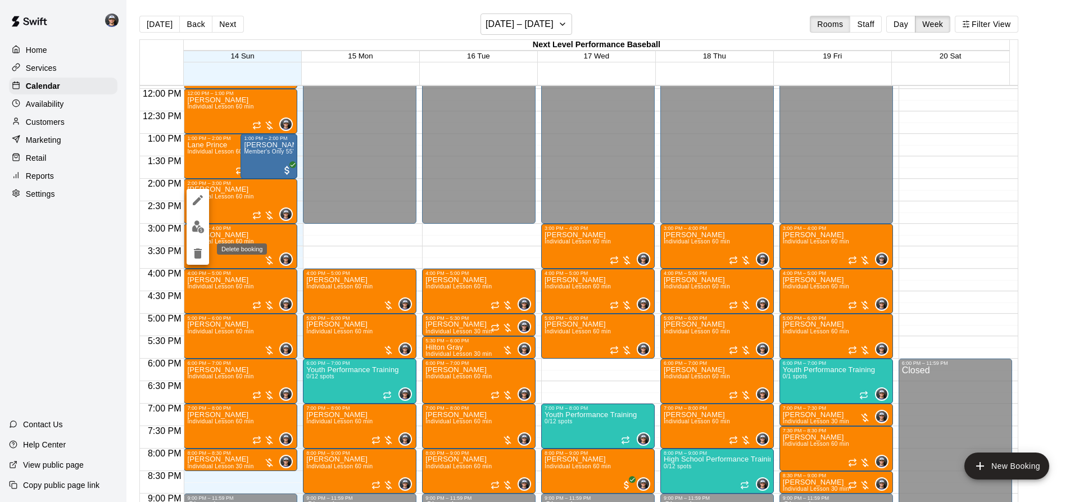
click at [199, 256] on icon "delete" at bounding box center [198, 253] width 8 height 10
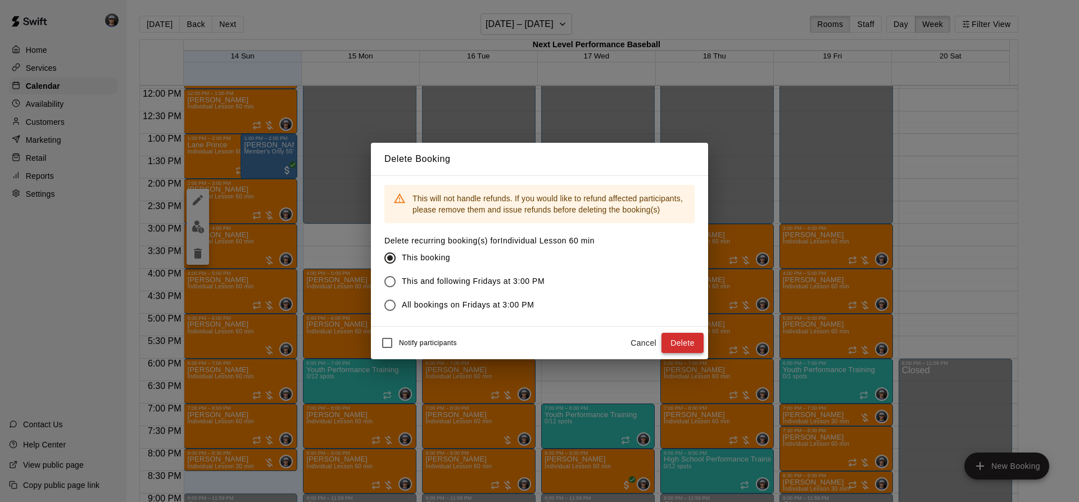
click at [694, 347] on button "Delete" at bounding box center [683, 343] width 42 height 21
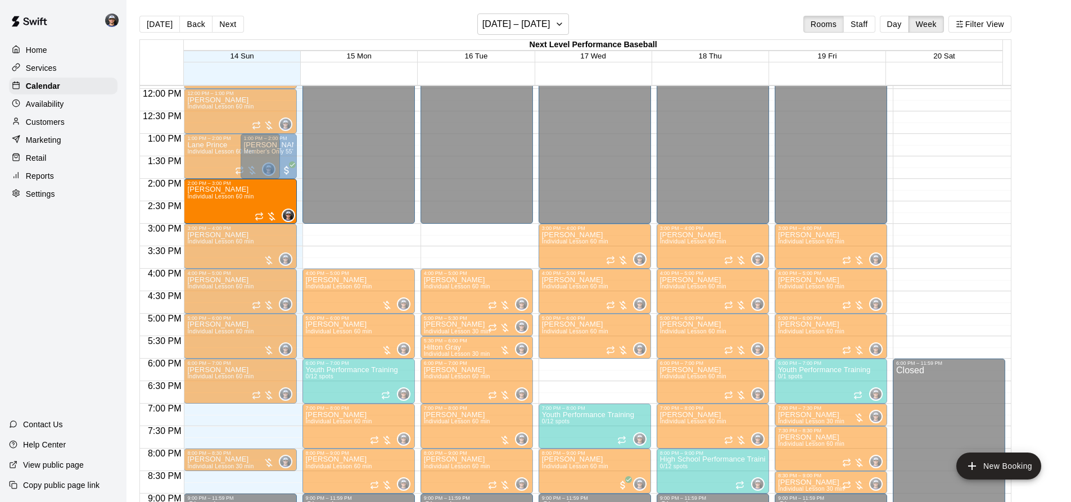
drag, startPoint x: 232, startPoint y: 436, endPoint x: 232, endPoint y: 220, distance: 215.9
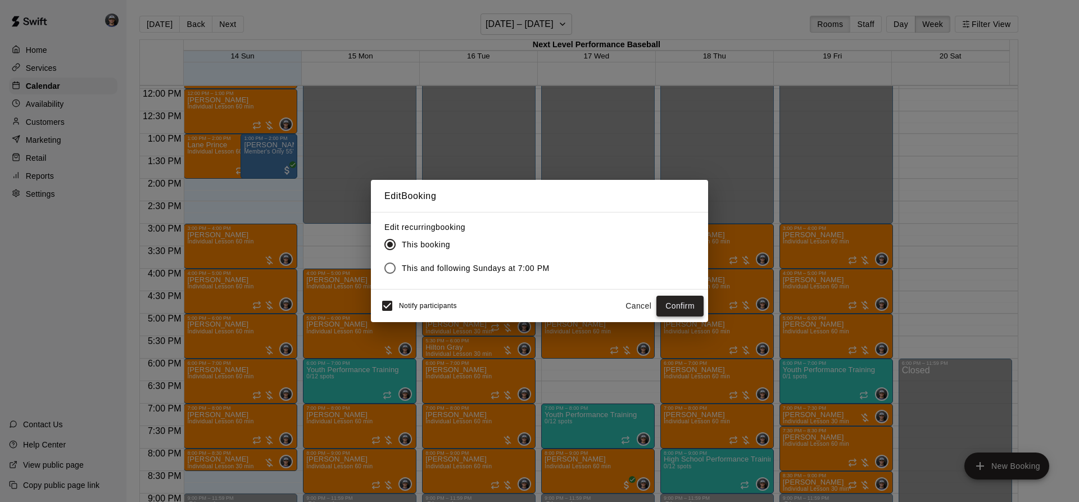
click at [685, 303] on button "Confirm" at bounding box center [680, 306] width 47 height 21
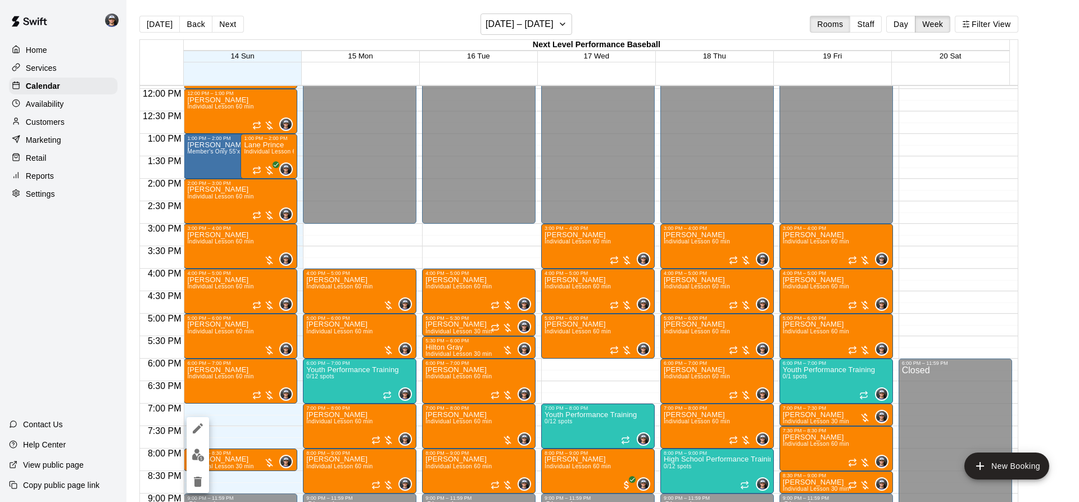
click at [195, 454] on img "edit" at bounding box center [198, 455] width 13 height 13
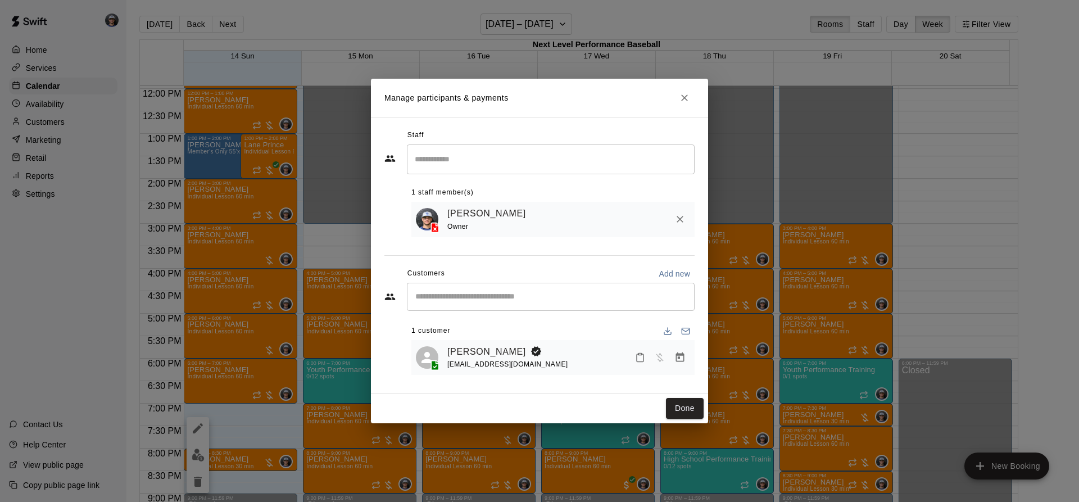
click at [383, 261] on div "Staff ​ 1 staff member(s) [PERSON_NAME] Owner Customers Add new ​ 1 customer [P…" at bounding box center [539, 255] width 337 height 277
click at [678, 96] on button "Close" at bounding box center [685, 98] width 20 height 20
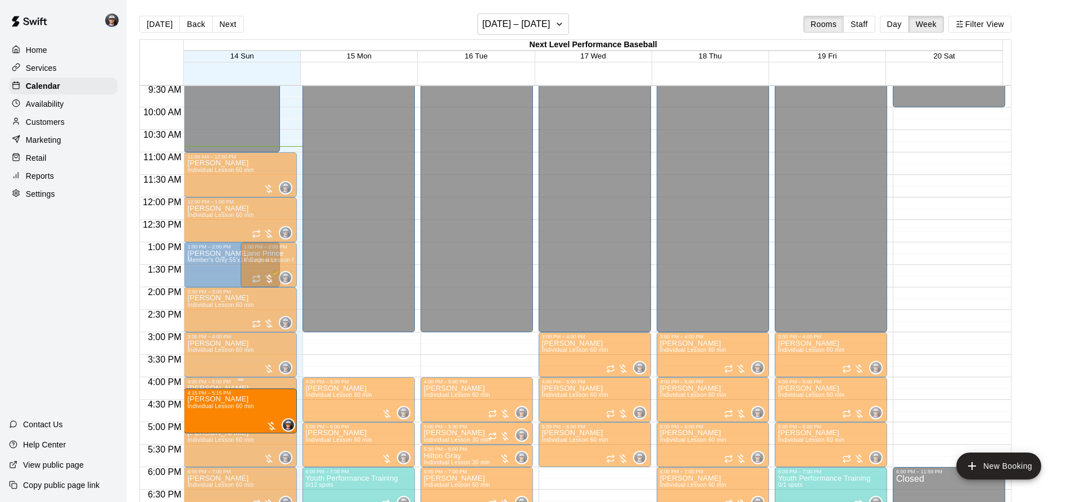
scroll to position [593, 0]
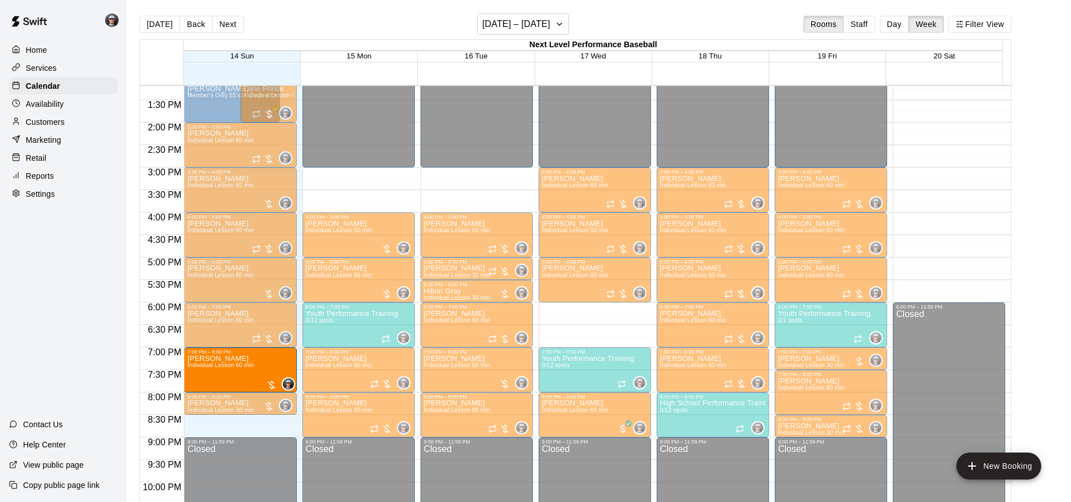
drag, startPoint x: 268, startPoint y: 190, endPoint x: 245, endPoint y: 375, distance: 186.4
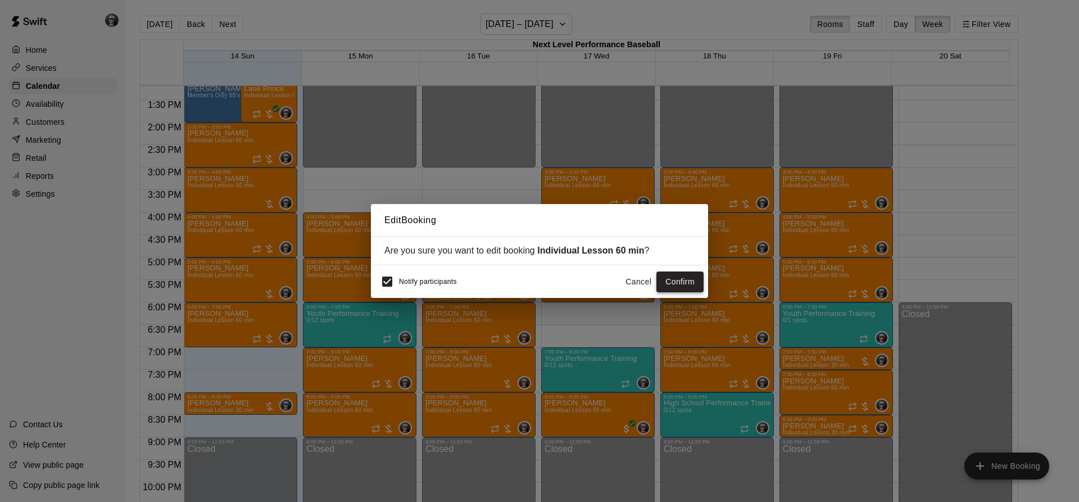
click at [671, 284] on button "Confirm" at bounding box center [680, 282] width 47 height 21
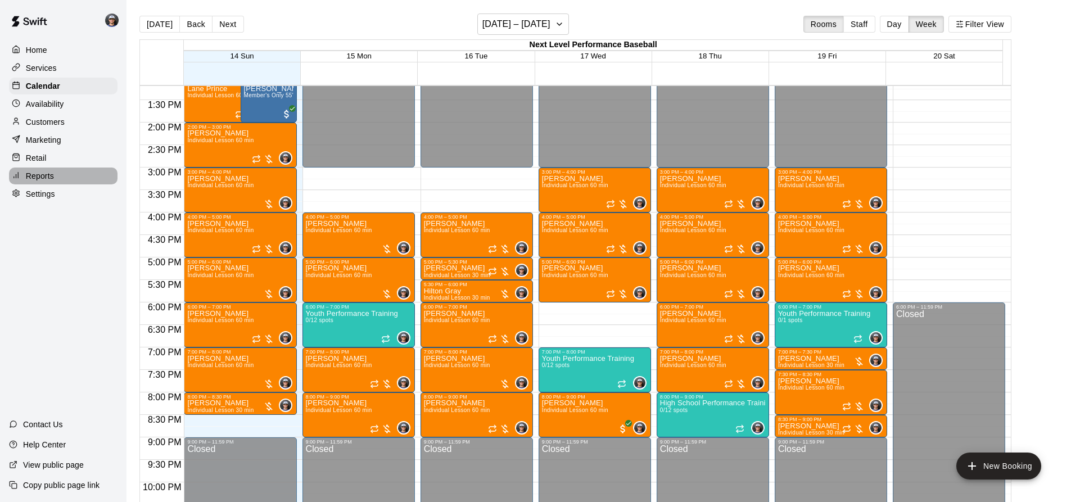
click at [62, 184] on div "Reports" at bounding box center [63, 176] width 108 height 17
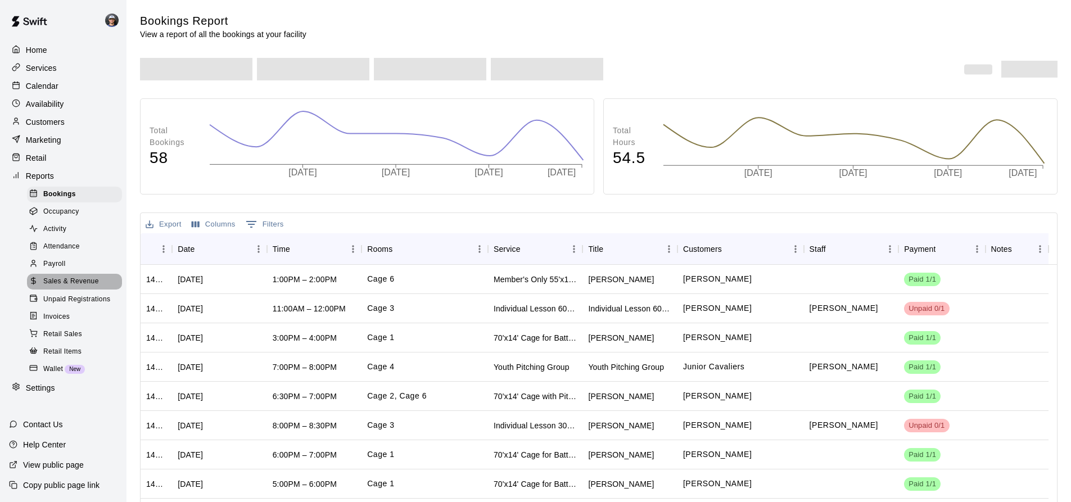
click at [84, 287] on span "Sales & Revenue" at bounding box center [71, 281] width 56 height 11
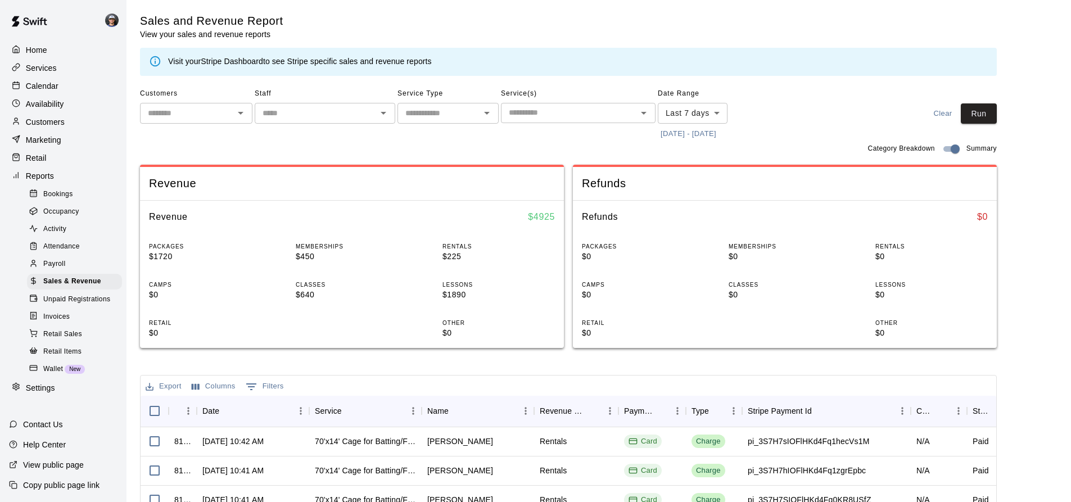
click at [675, 134] on button "[DATE] - [DATE]" at bounding box center [688, 133] width 61 height 17
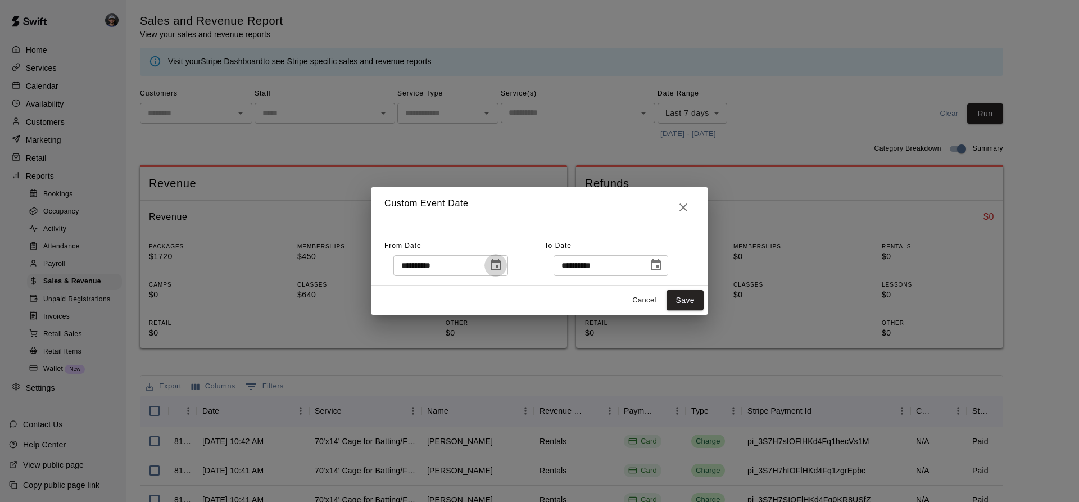
click at [503, 268] on icon "Choose date, selected date is Sep 7, 2025" at bounding box center [495, 265] width 13 height 13
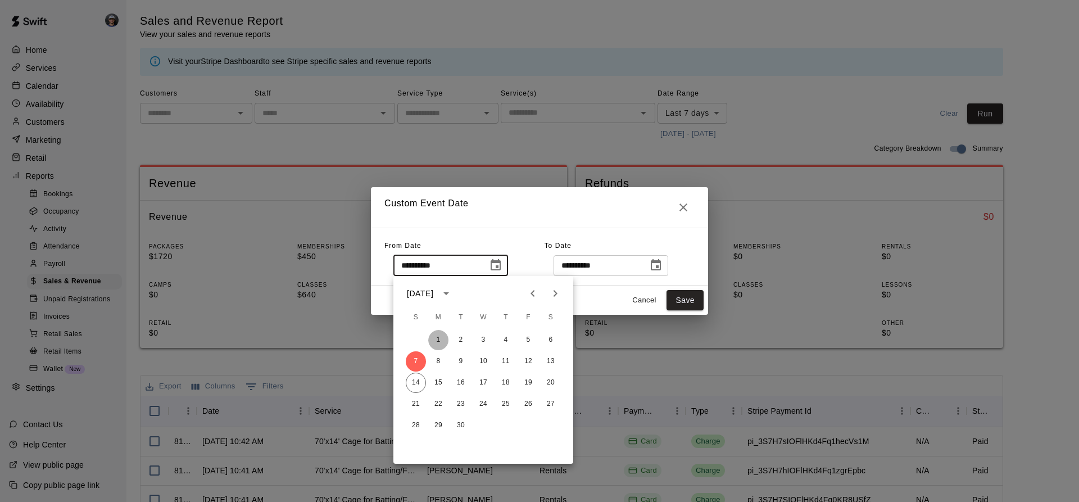
click at [436, 338] on button "1" at bounding box center [438, 340] width 20 height 20
type input "**********"
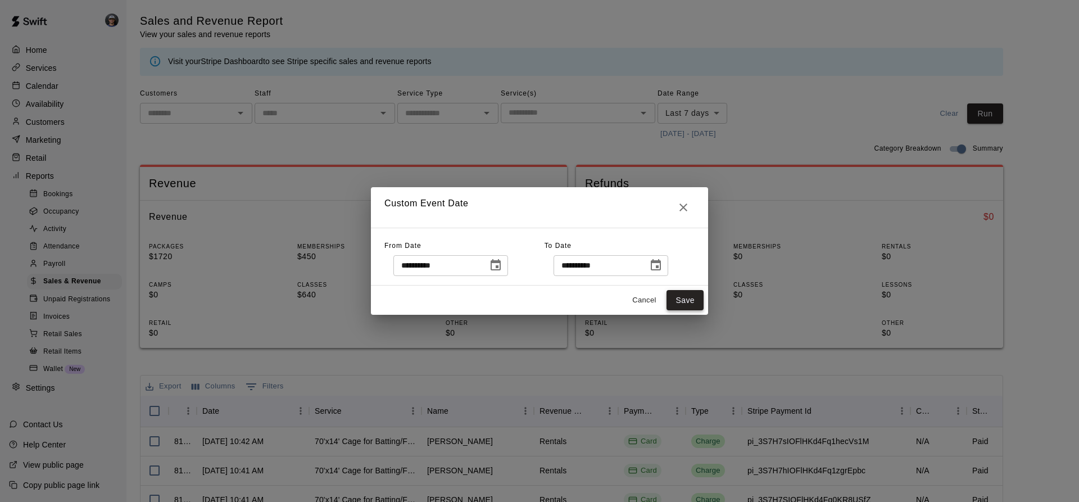
click at [693, 299] on button "Save" at bounding box center [685, 300] width 37 height 21
type input "******"
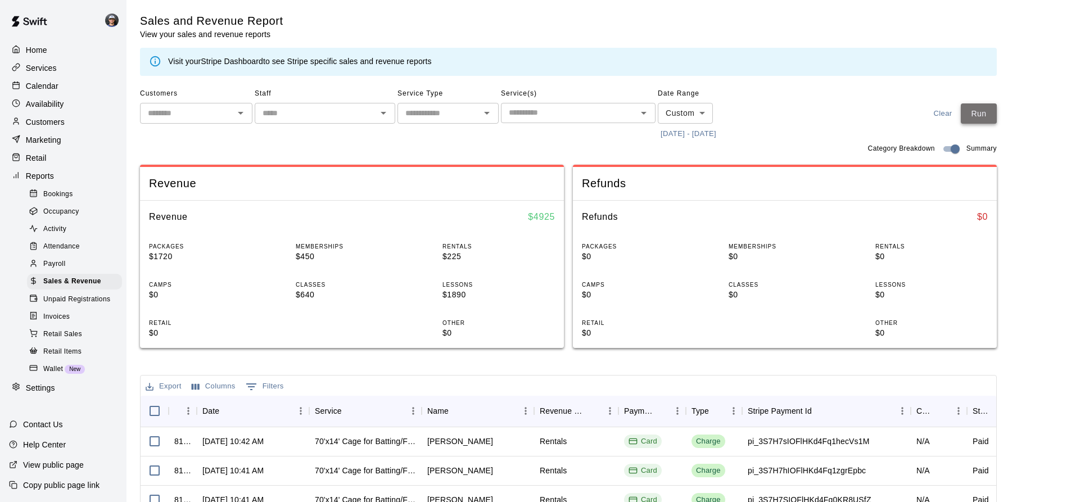
click at [987, 115] on button "Run" at bounding box center [979, 113] width 36 height 21
click at [28, 84] on p "Calendar" at bounding box center [42, 85] width 33 height 11
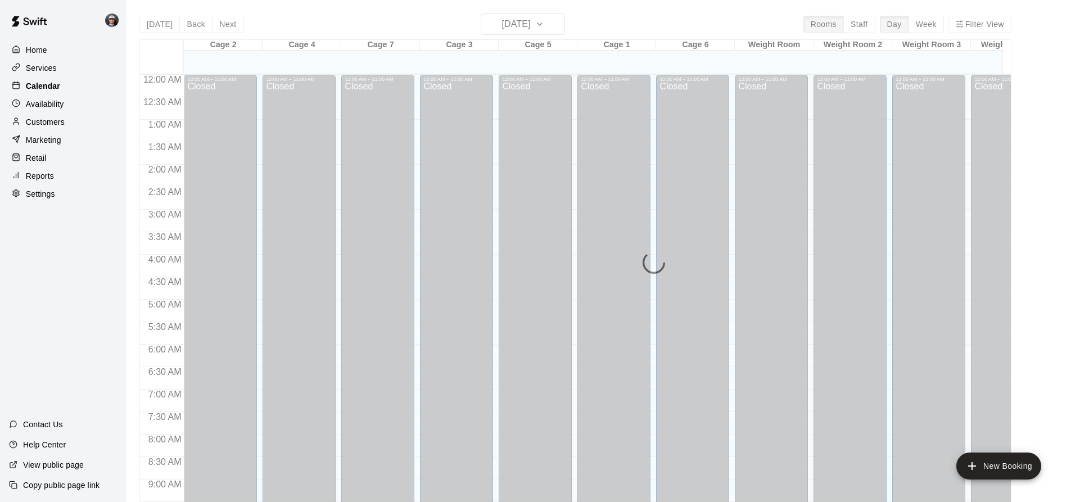
scroll to position [490, 0]
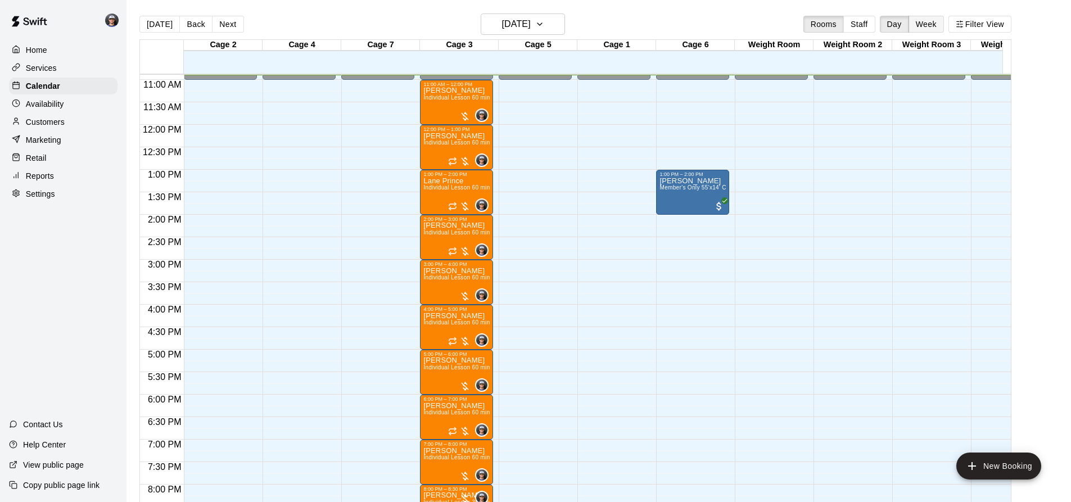
click at [933, 19] on button "Week" at bounding box center [925, 24] width 35 height 17
